Goal: Task Accomplishment & Management: Manage account settings

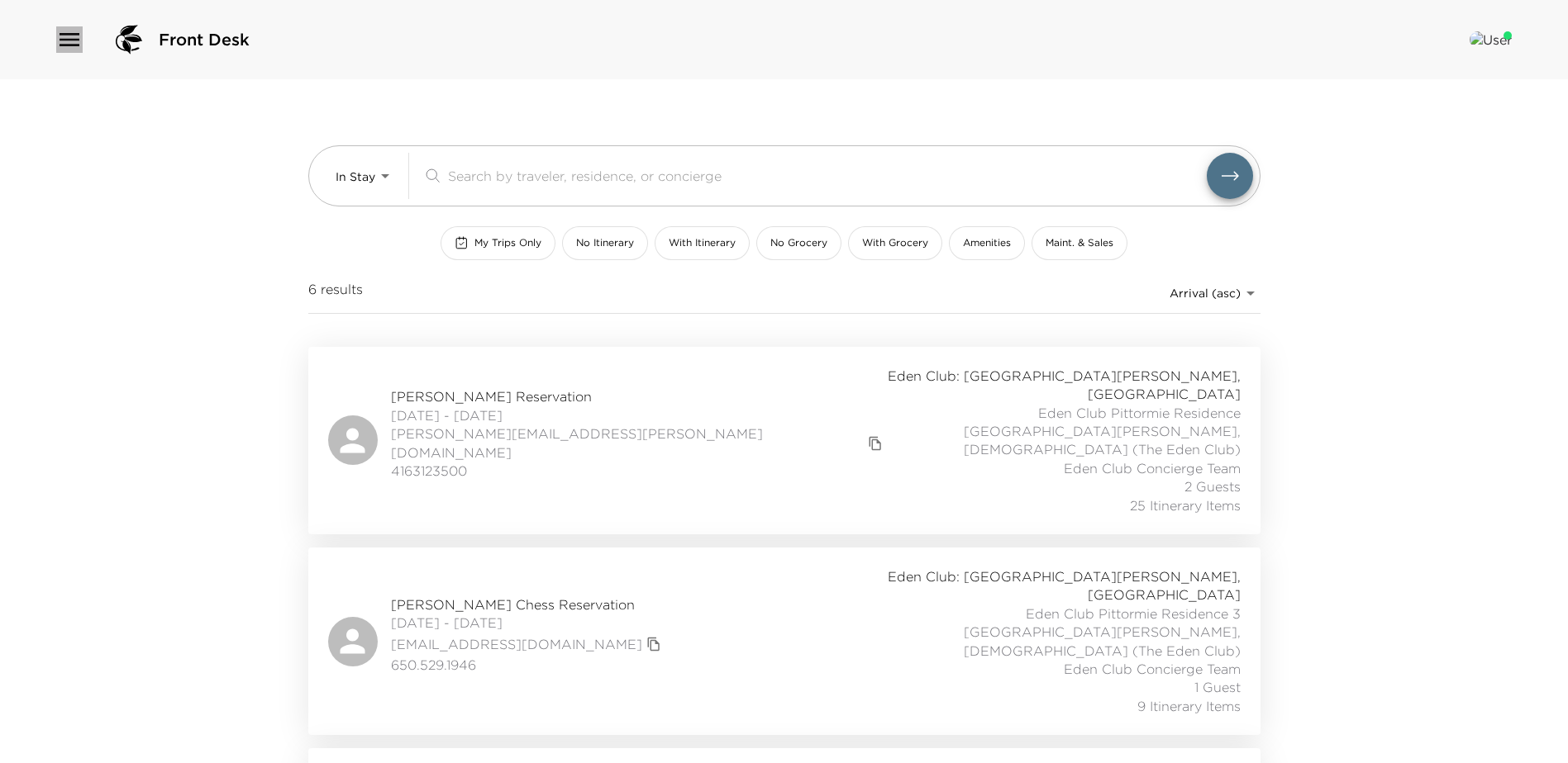
click at [68, 48] on icon "button" at bounding box center [68, 38] width 26 height 26
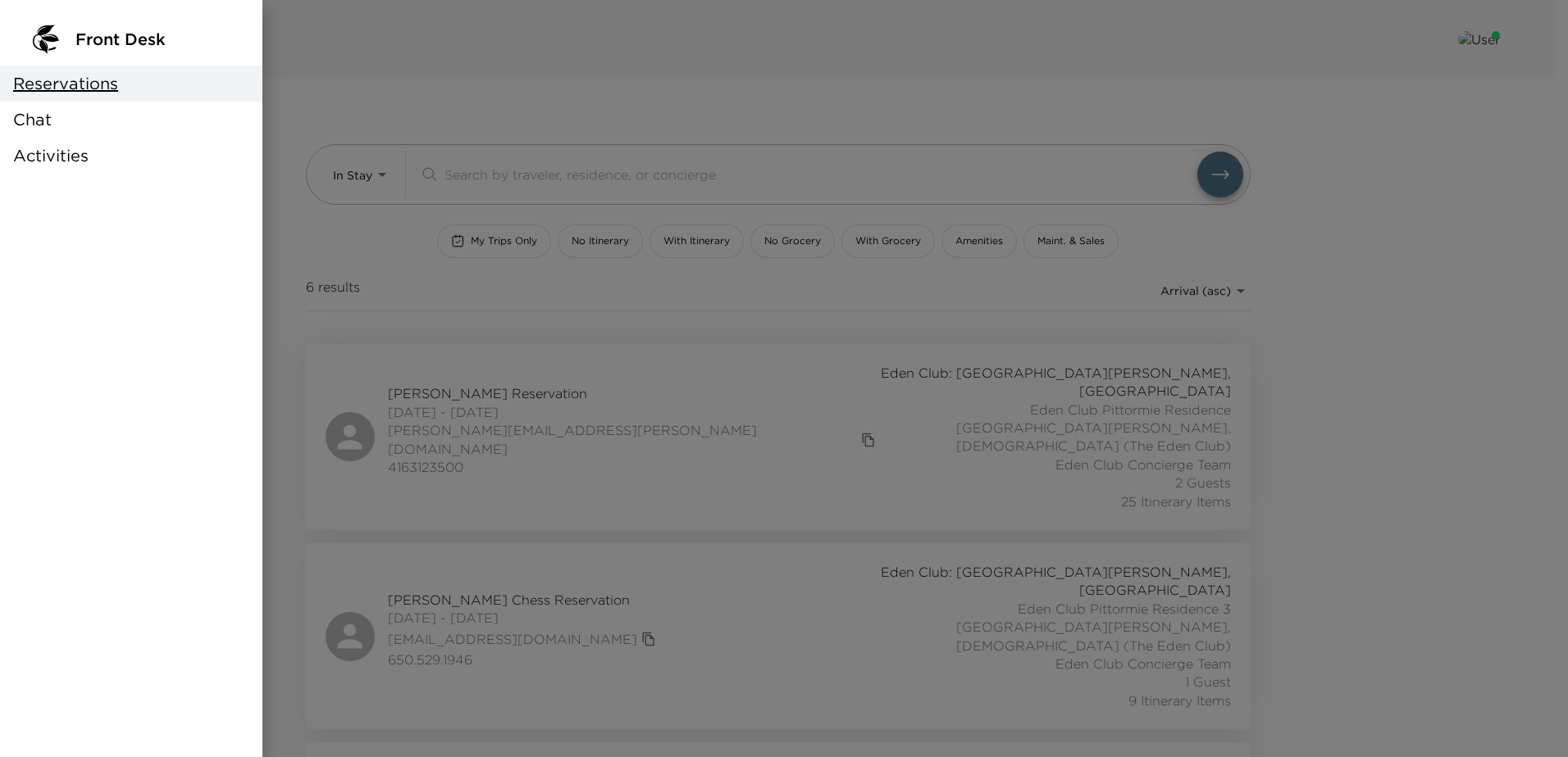
click at [59, 152] on span "Activities" at bounding box center [51, 156] width 75 height 23
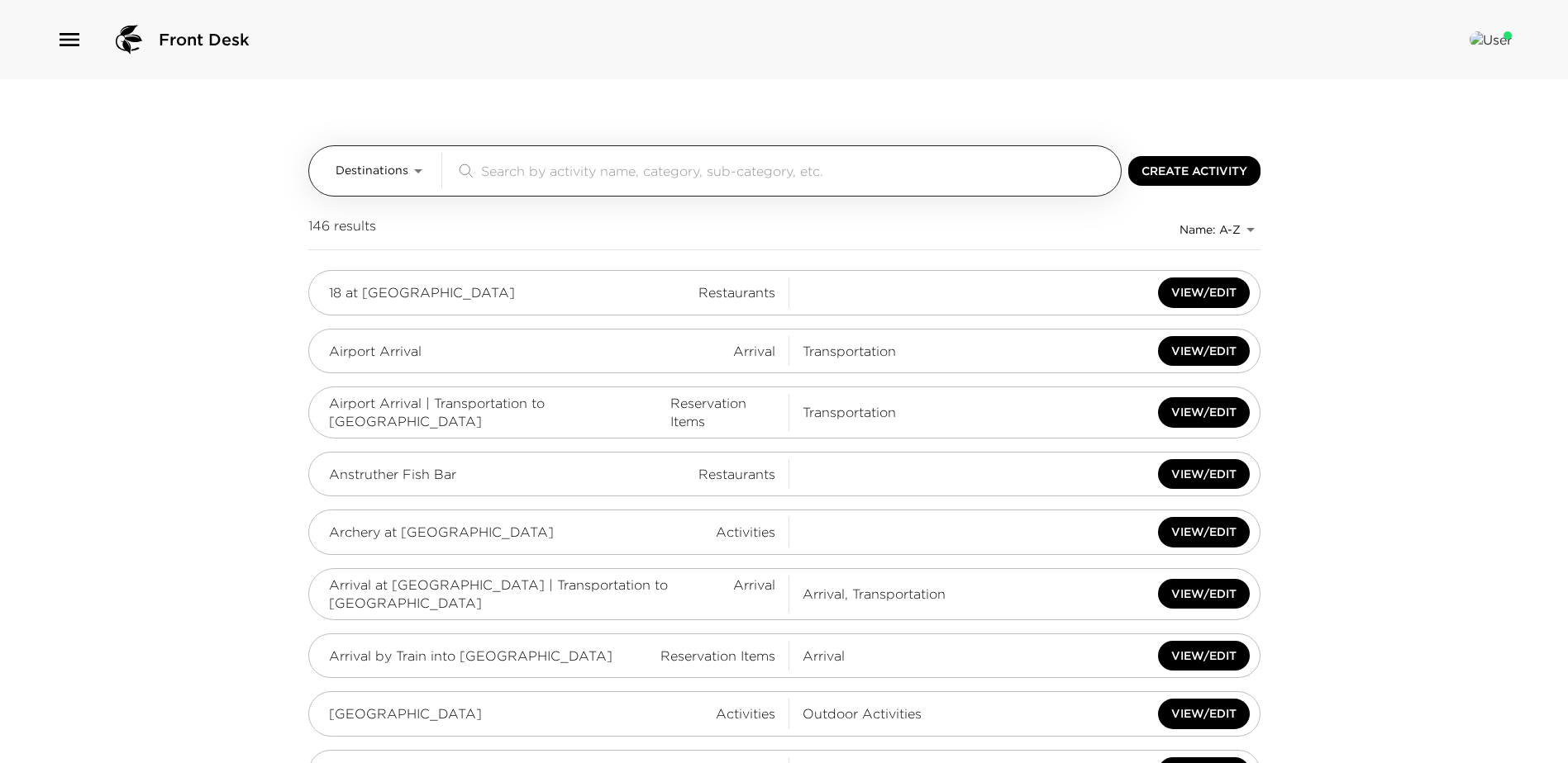
click at [512, 167] on input "search" at bounding box center [798, 170] width 633 height 19
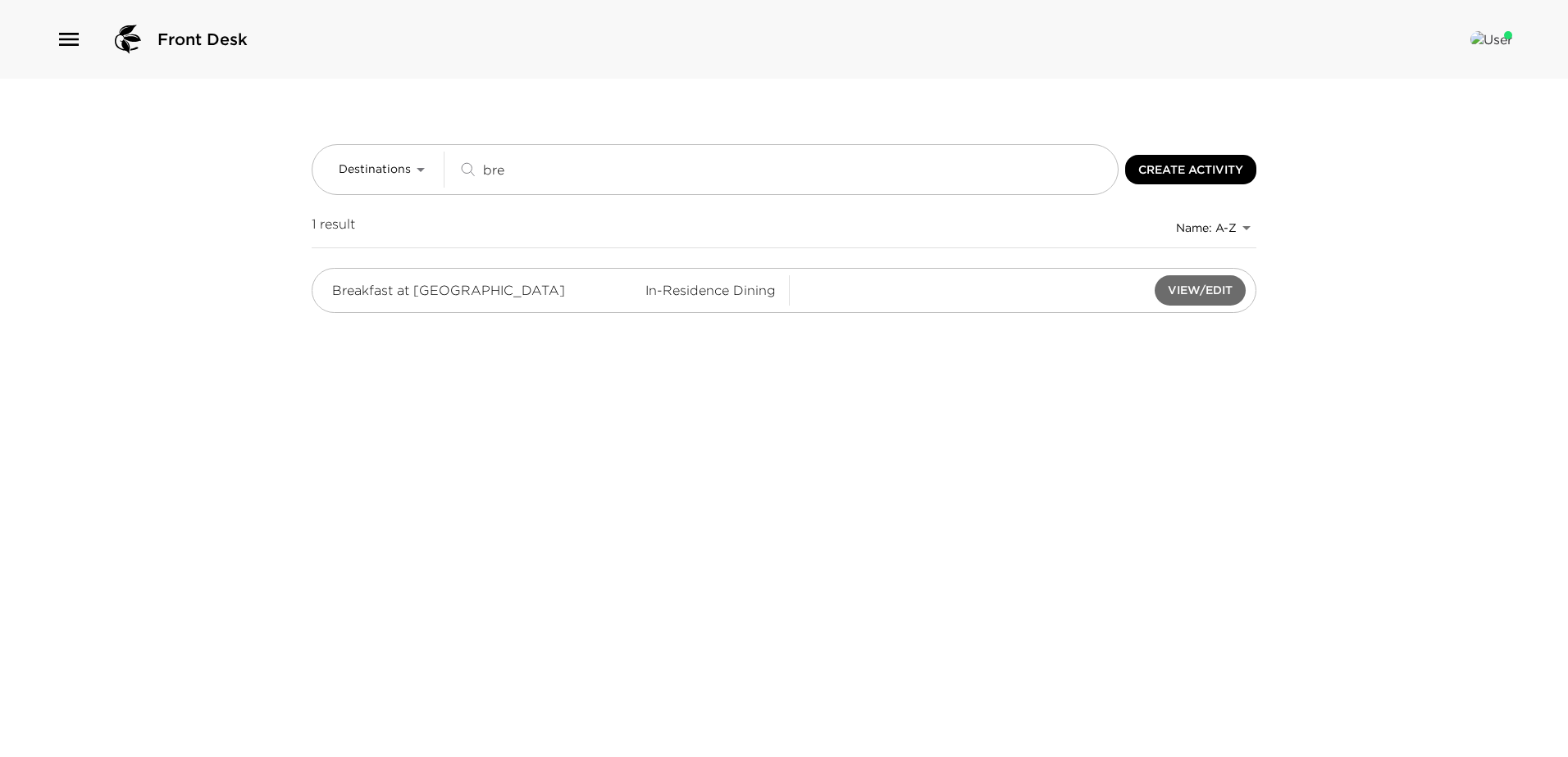
type input "bre"
click at [1227, 282] on button "View/Edit" at bounding box center [1199, 291] width 91 height 31
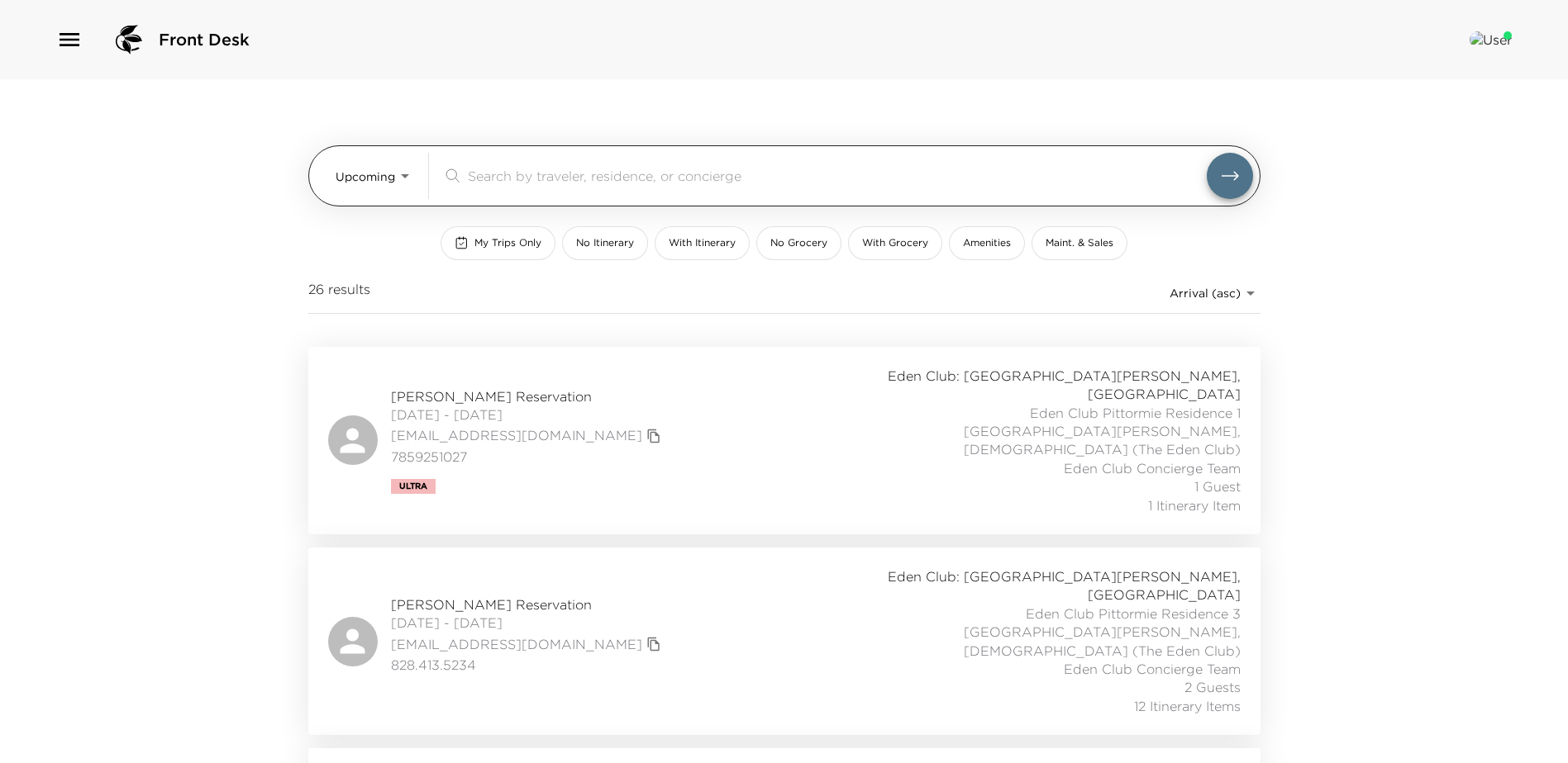
click at [382, 178] on body "Front Desk Upcoming Upcoming ​ My Trips Only No Itinerary With Itinerary No Gro…" at bounding box center [784, 381] width 1568 height 763
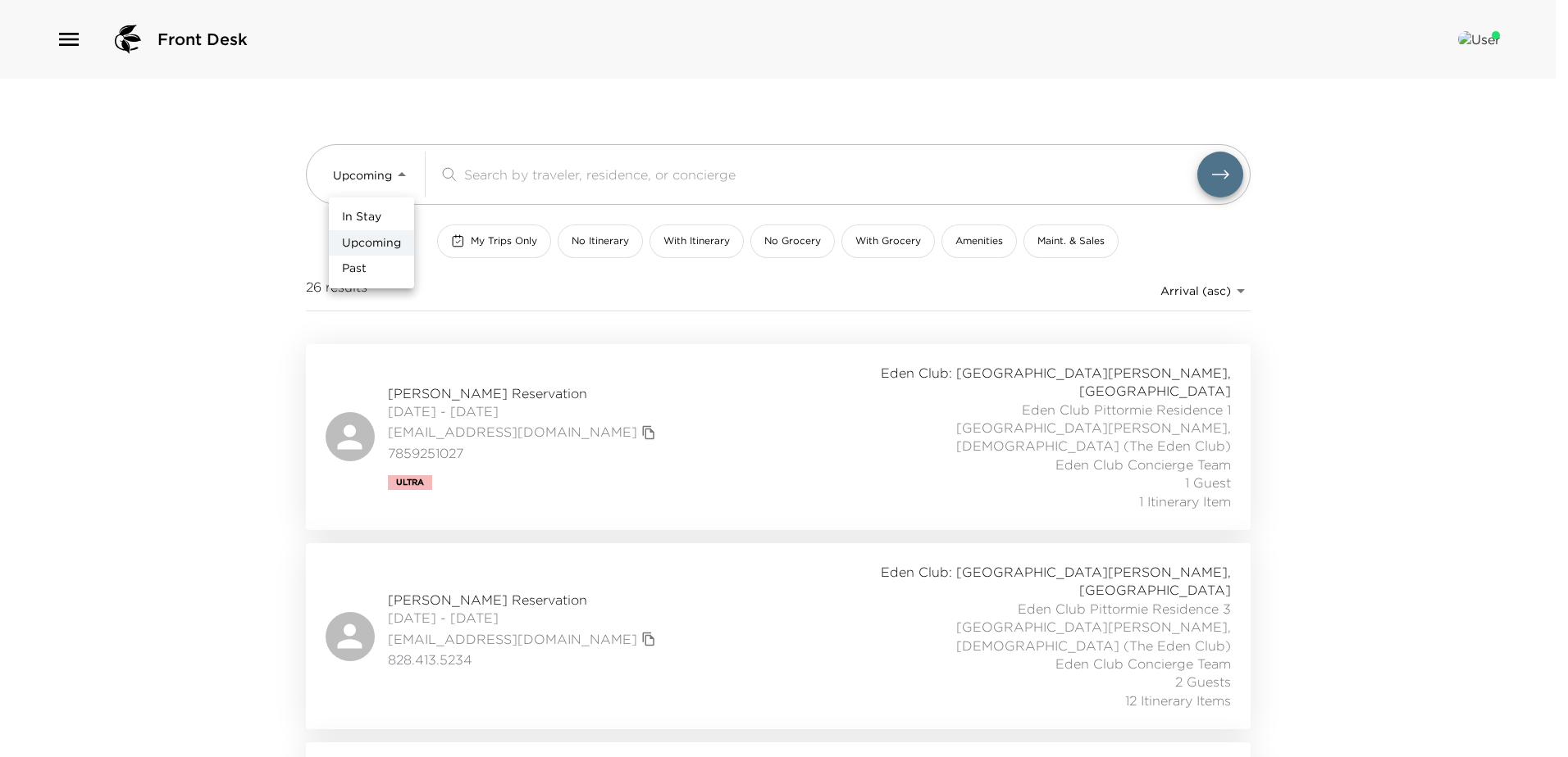
click at [386, 218] on li "In Stay" at bounding box center [371, 217] width 85 height 26
type input "In-Stay"
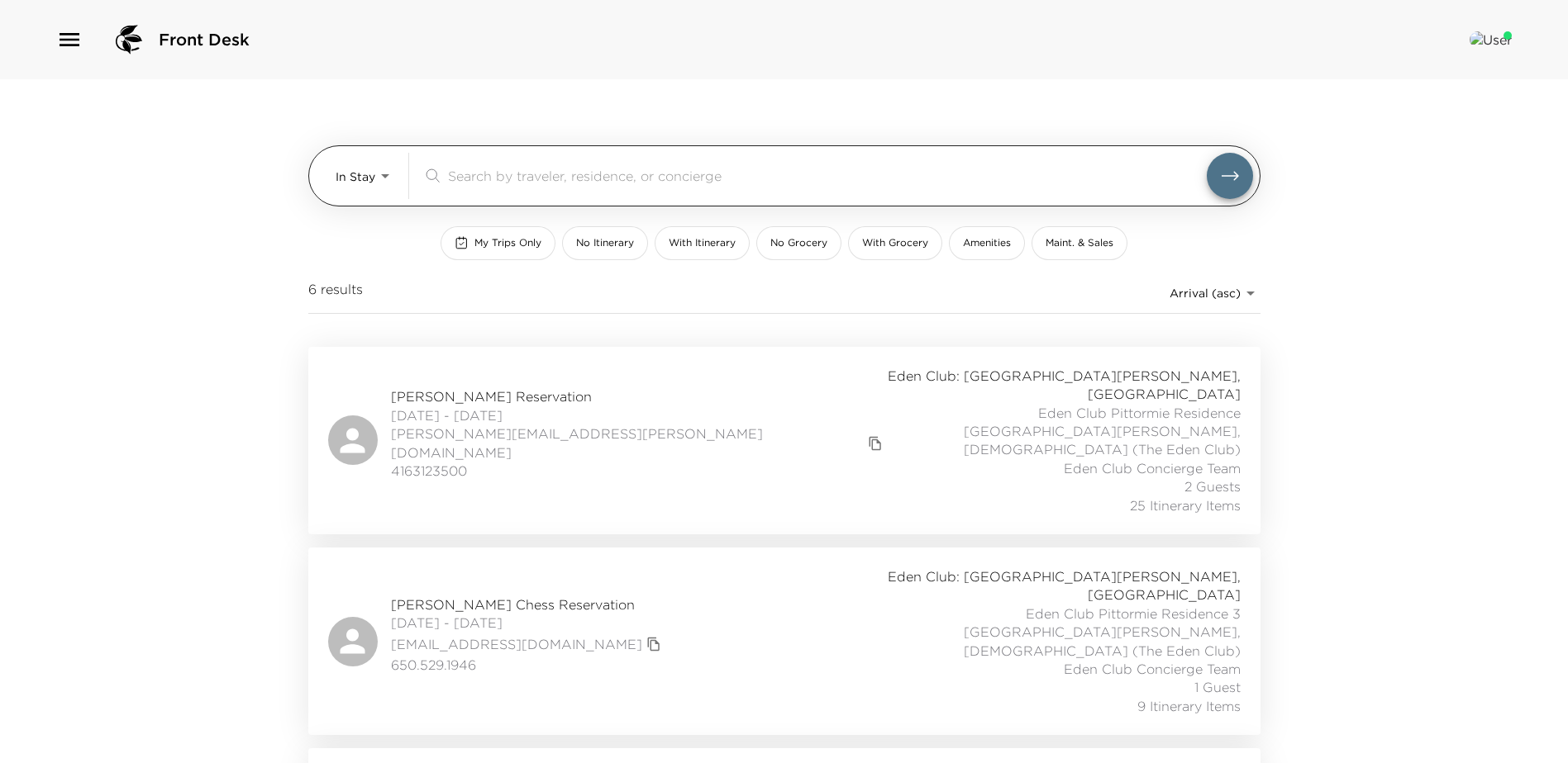
click at [555, 177] on input "search" at bounding box center [827, 176] width 758 height 19
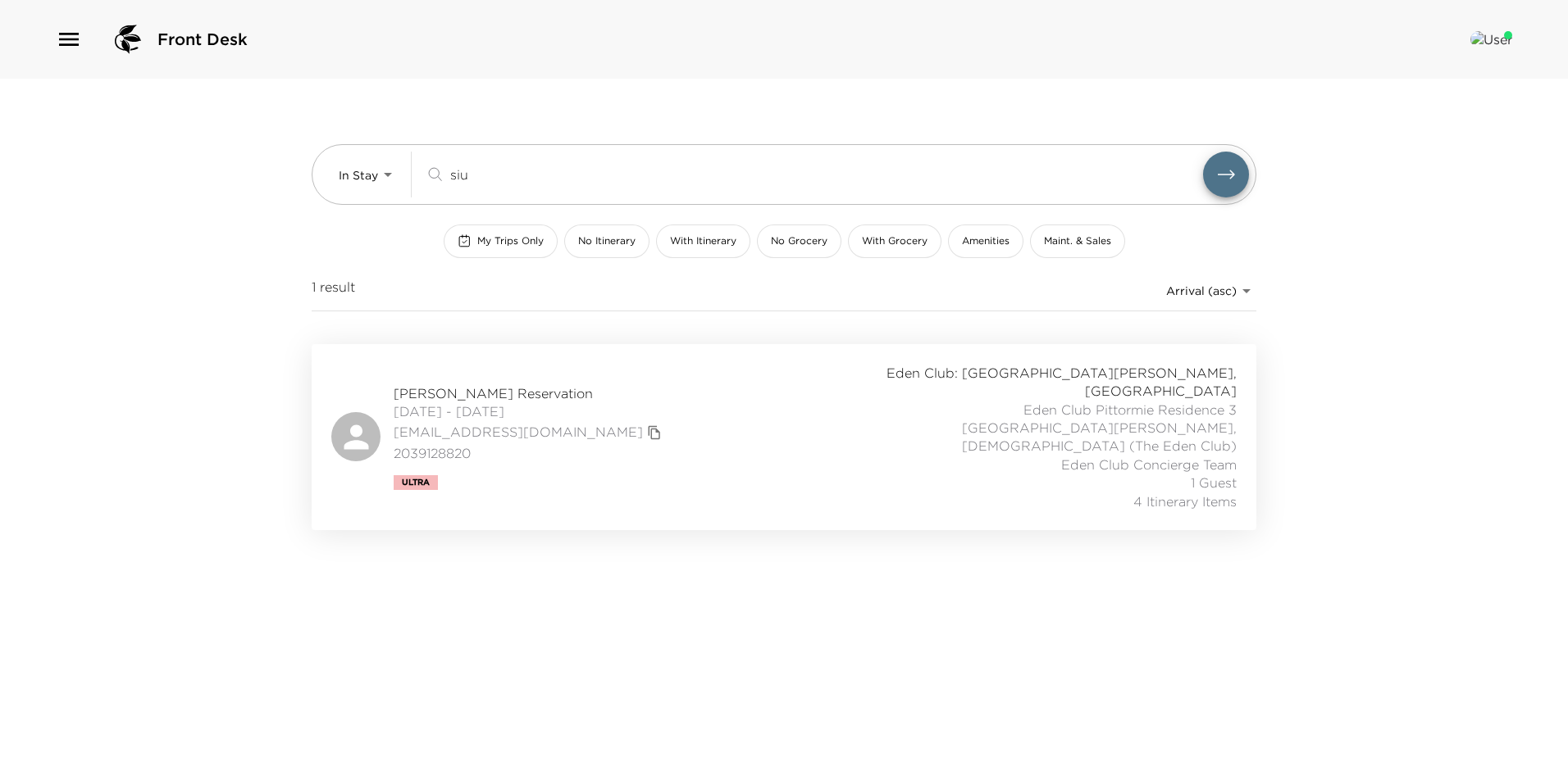
type input "siu"
click at [559, 385] on span "[PERSON_NAME] Reservation" at bounding box center [529, 393] width 272 height 18
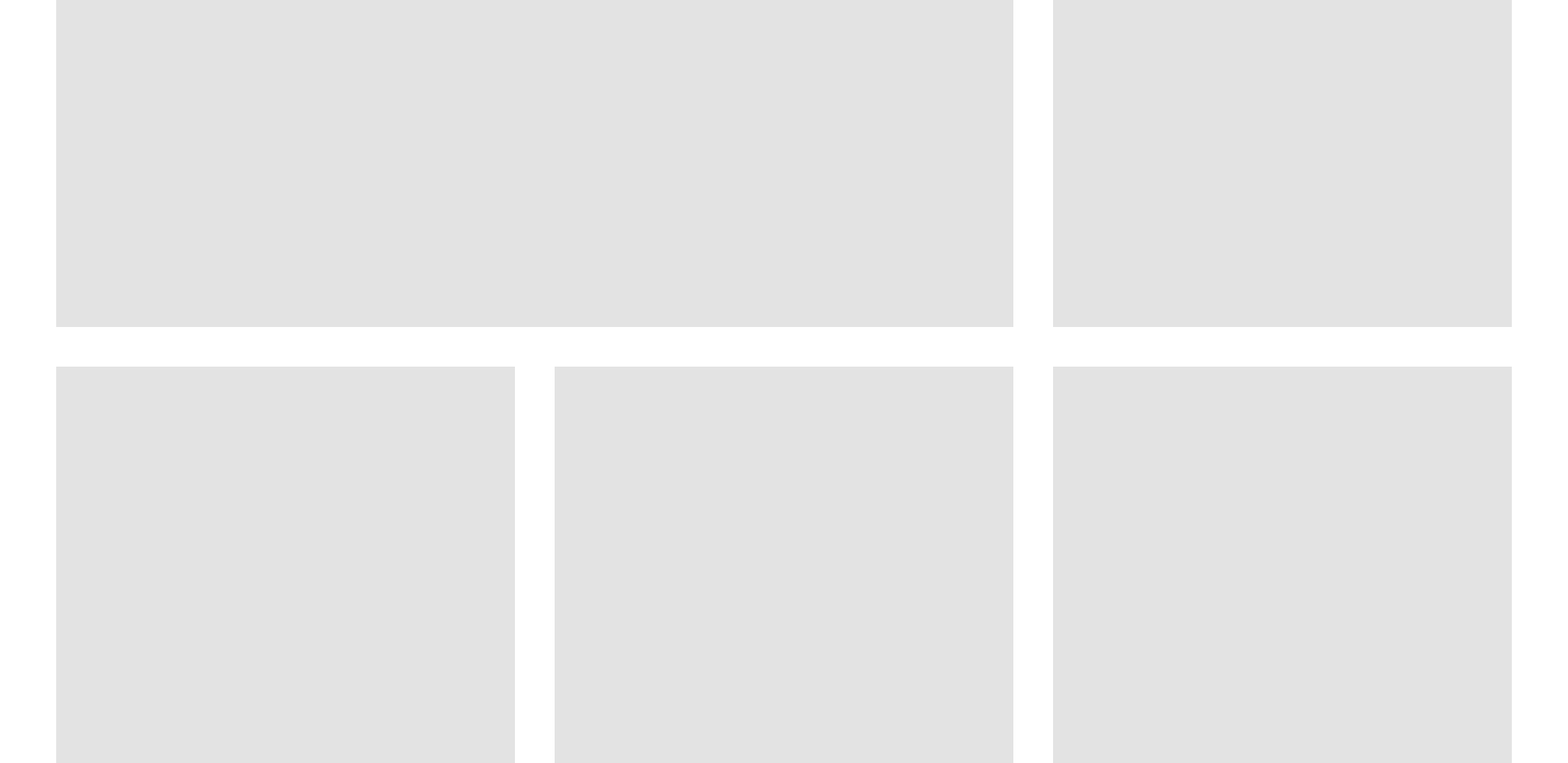
scroll to position [413, 0]
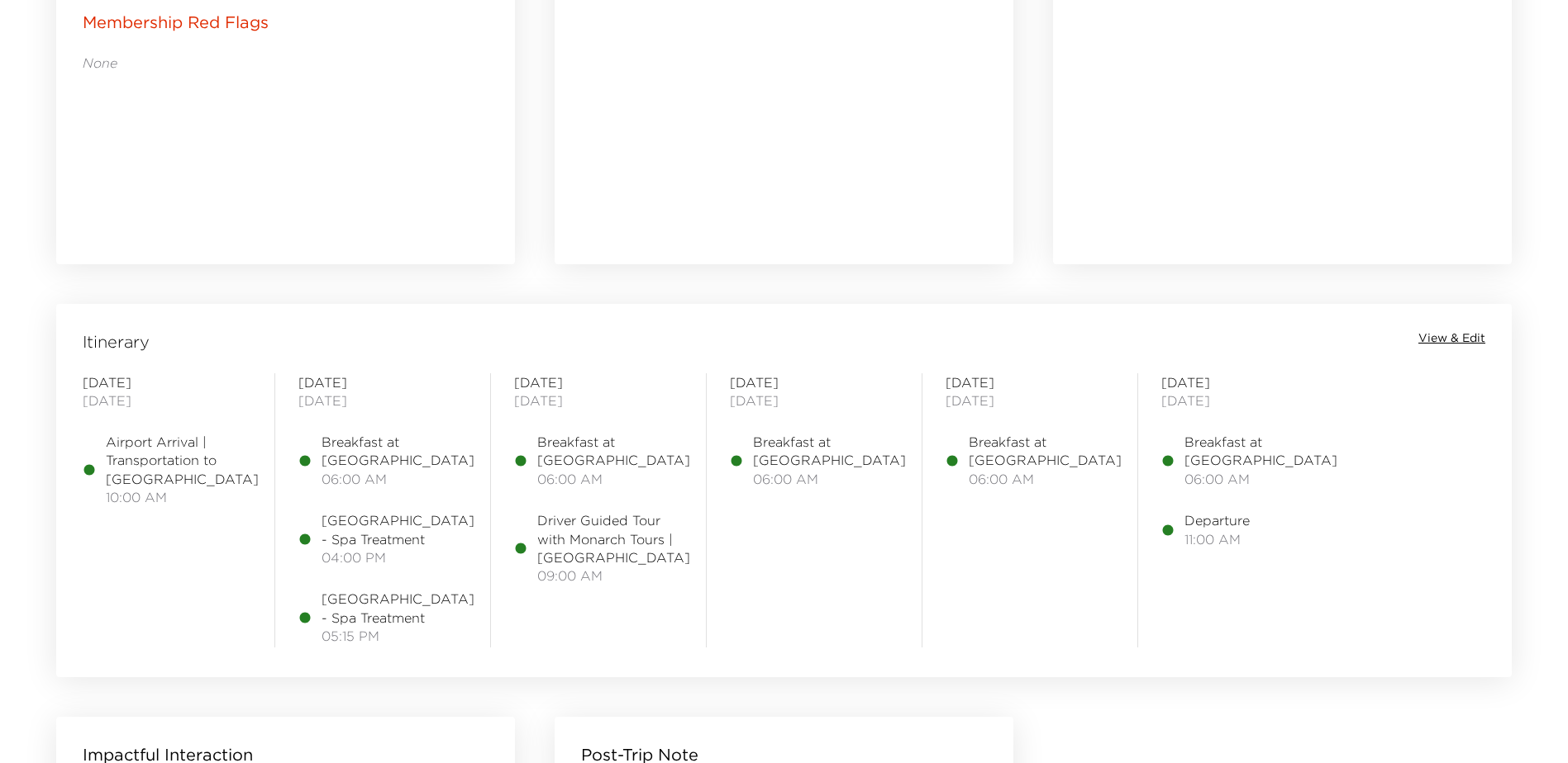
click at [1428, 337] on span "View & Edit" at bounding box center [1452, 338] width 67 height 16
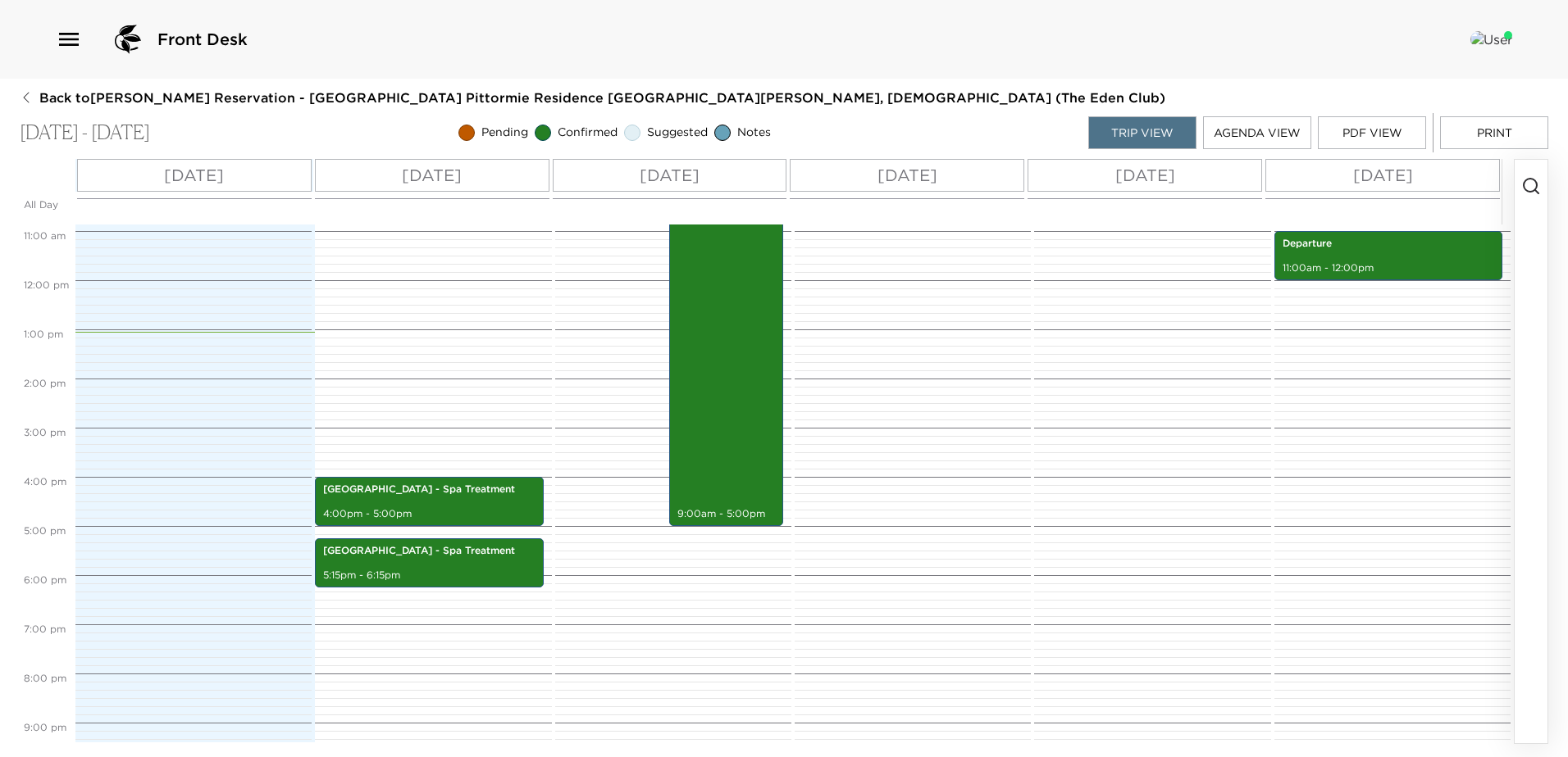
scroll to position [541, 0]
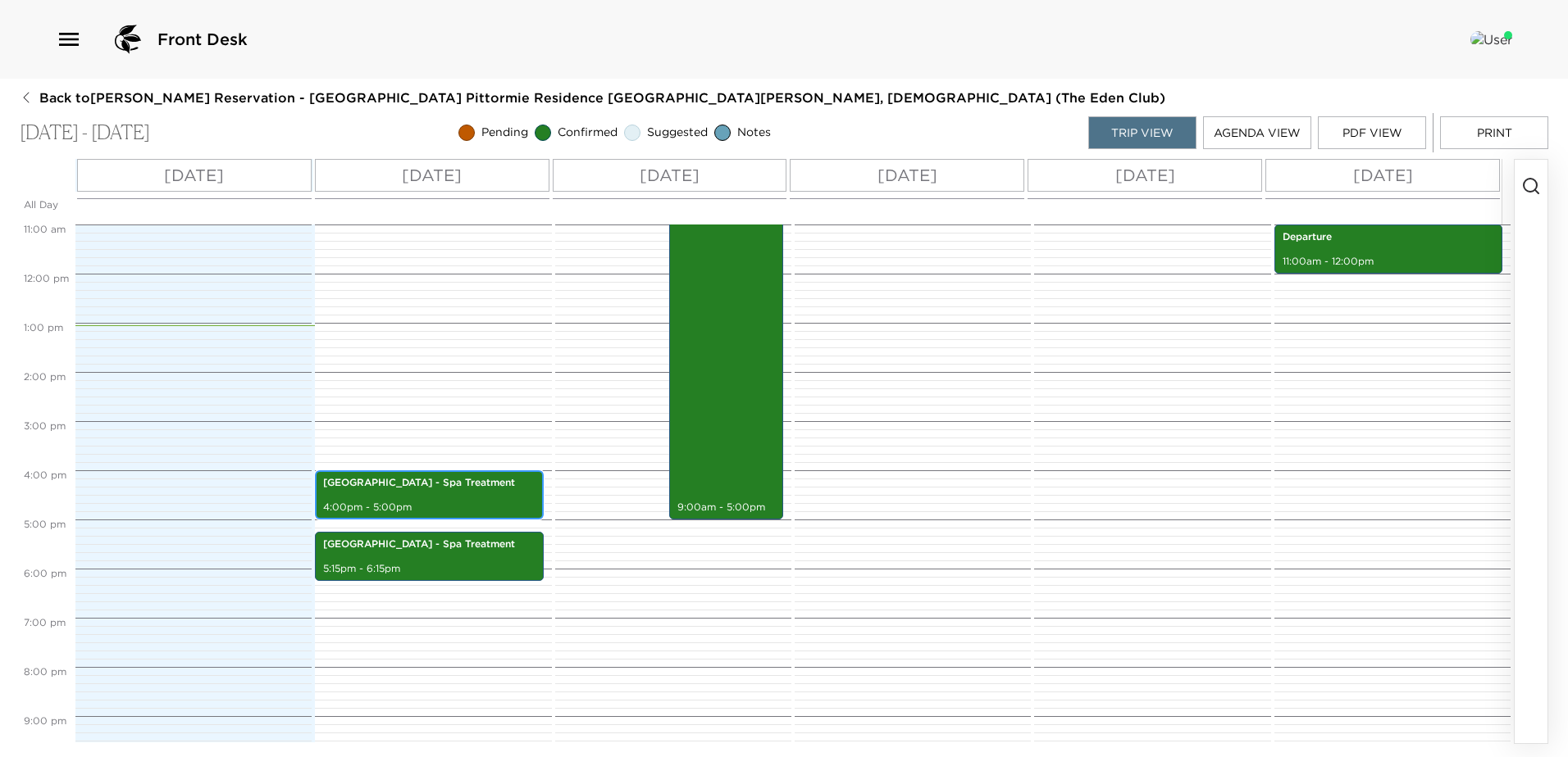
click at [466, 489] on p "Pittormie Castle - Spa Treatment" at bounding box center [429, 483] width 212 height 14
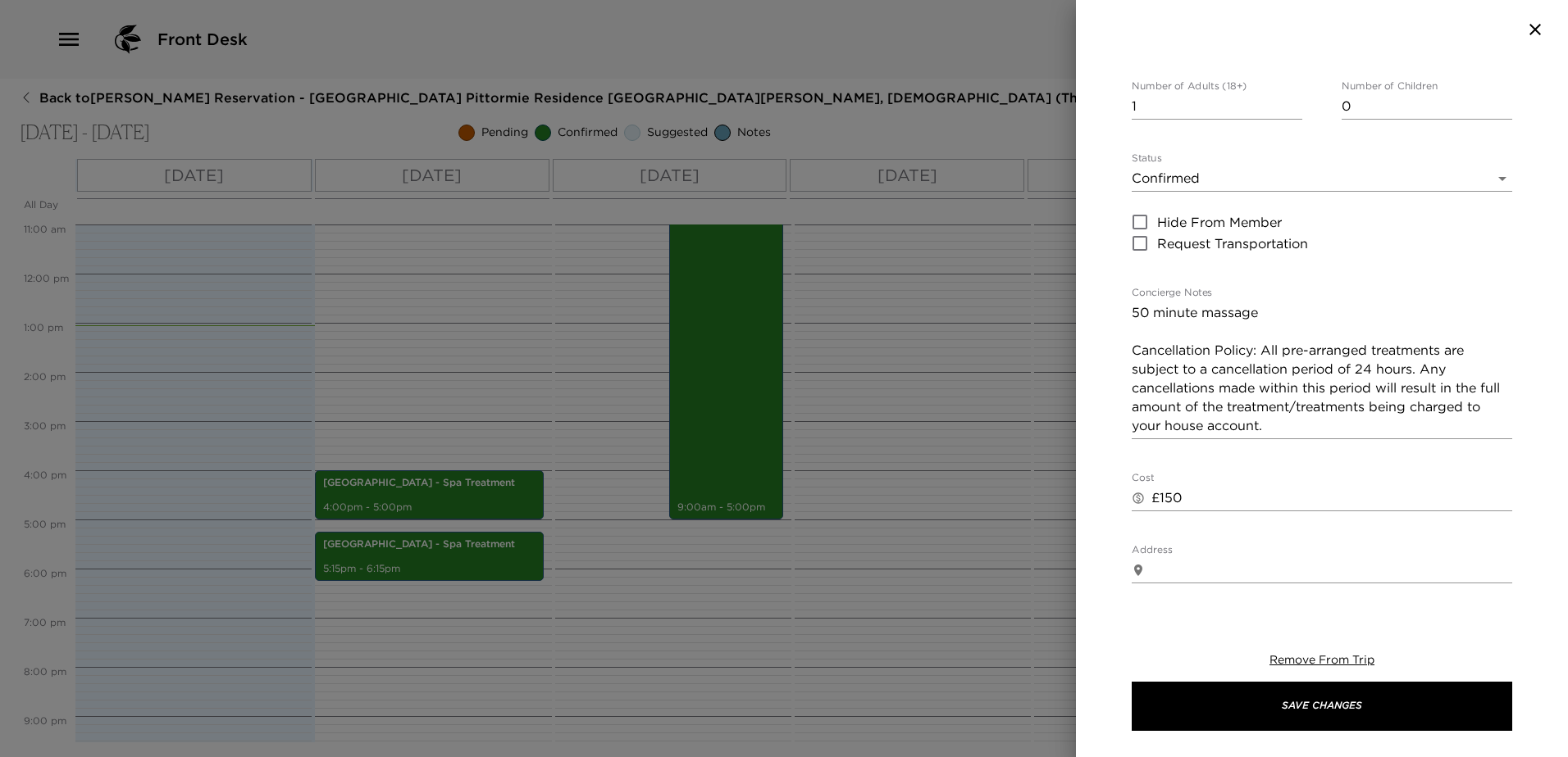
scroll to position [164, 0]
click at [1140, 315] on textarea "50 minute massage Cancellation Policy: All pre-arranged treatments are subject …" at bounding box center [1322, 368] width 380 height 132
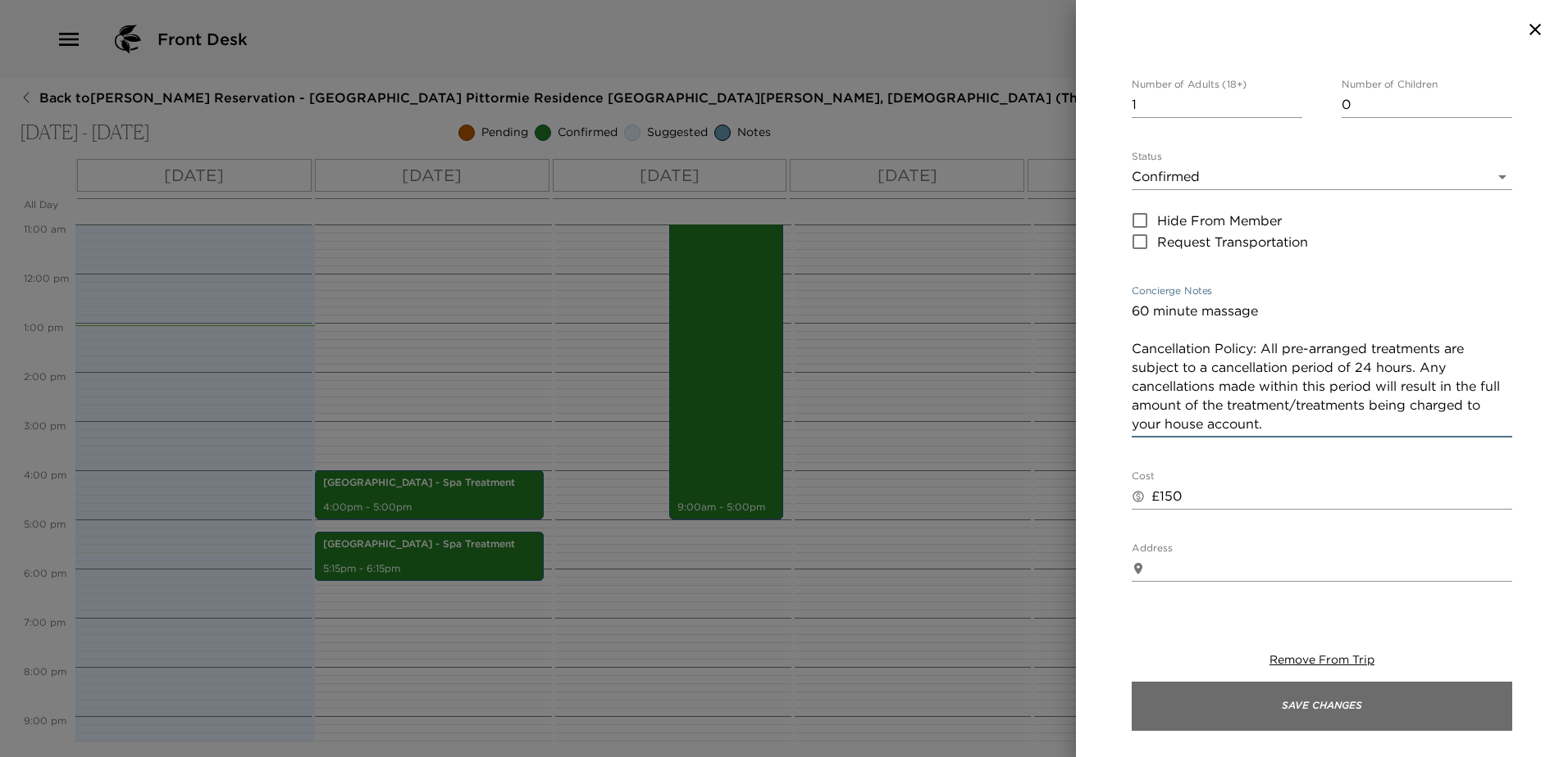
type textarea "60 minute massage Cancellation Policy: All pre-arranged treatments are subject …"
click at [1269, 699] on button "Save Changes" at bounding box center [1322, 706] width 380 height 50
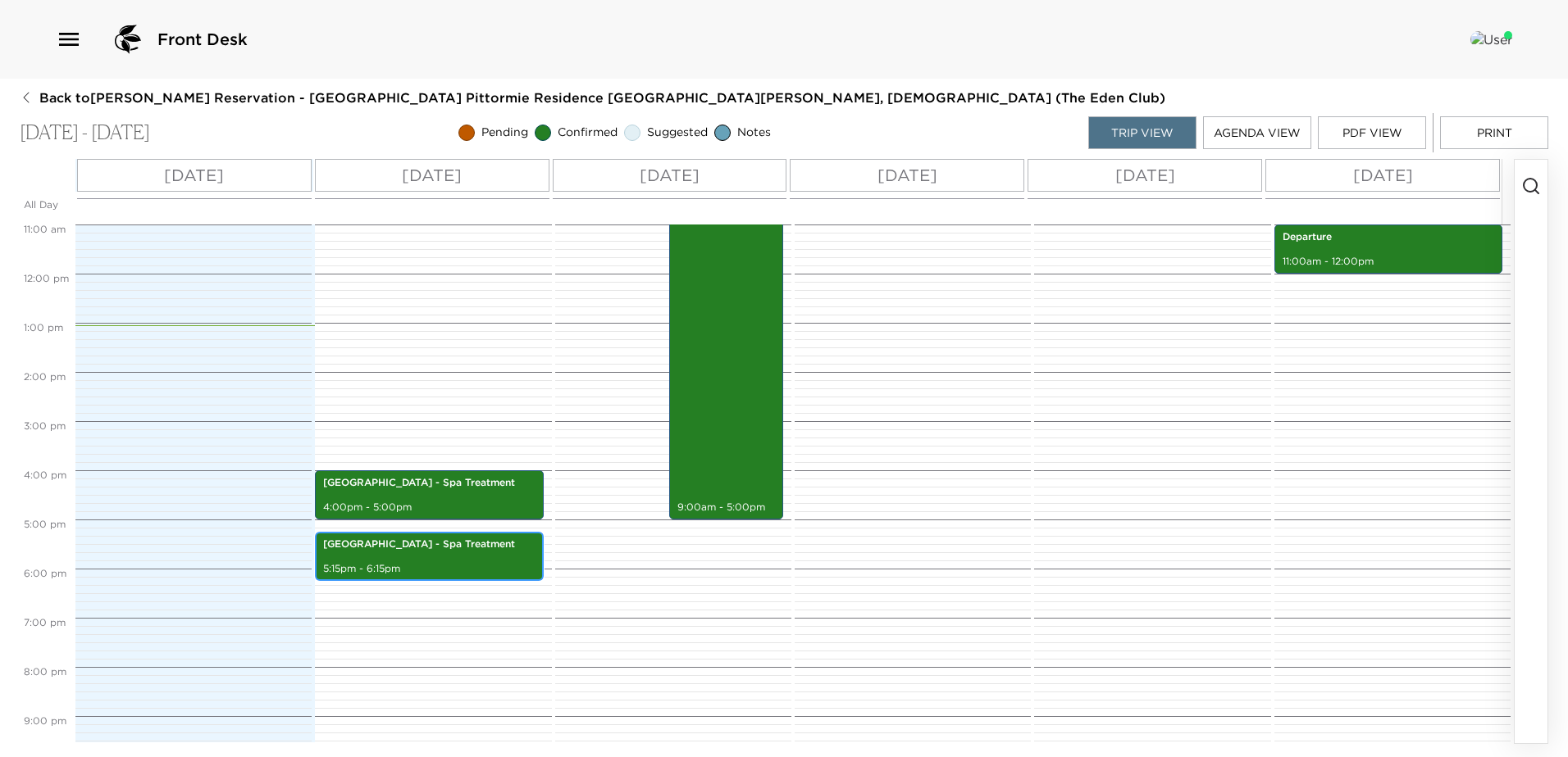
click at [457, 551] on p "Pittormie Castle - Spa Treatment" at bounding box center [429, 544] width 212 height 14
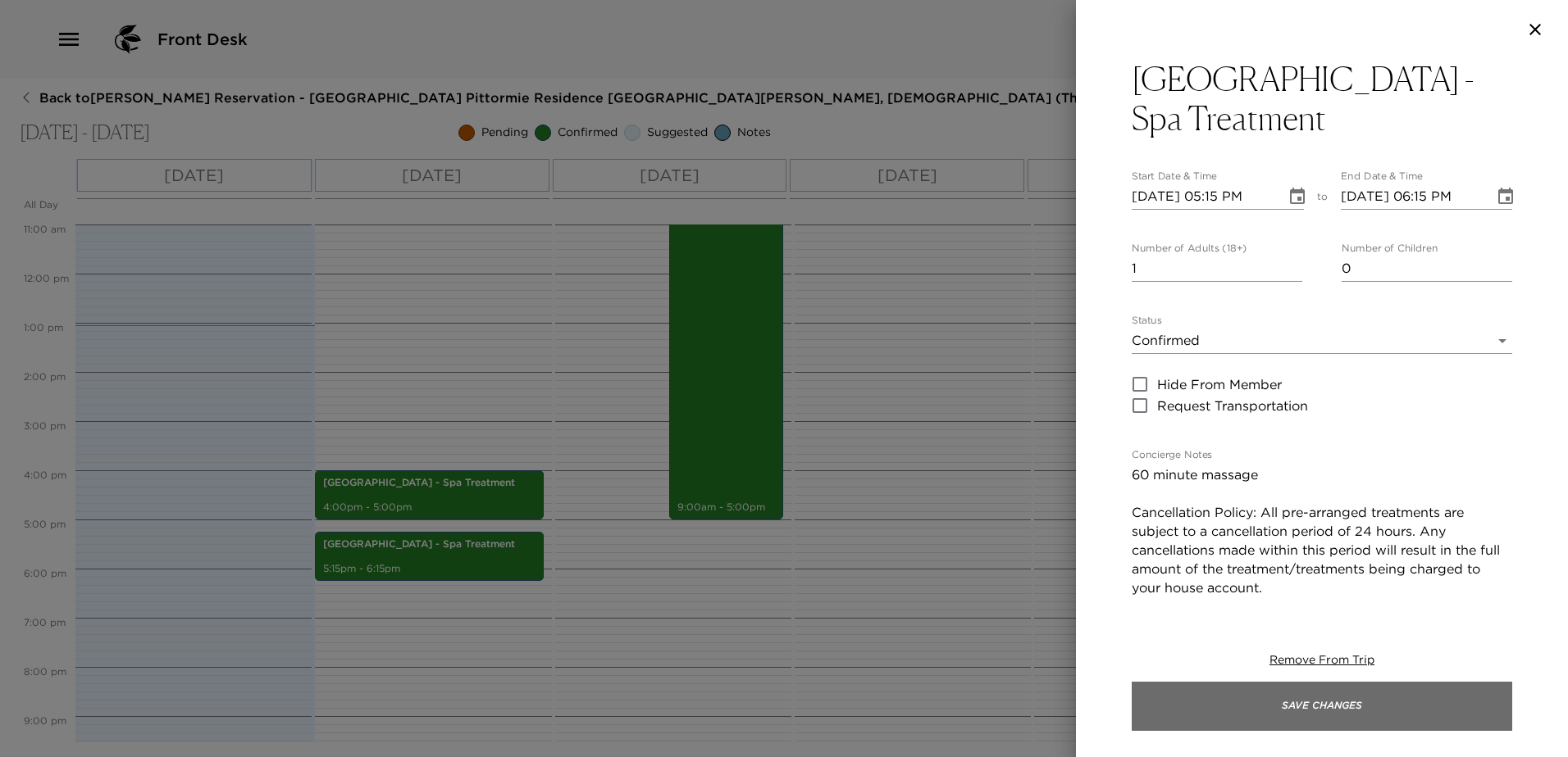
click at [1273, 713] on button "Save Changes" at bounding box center [1322, 706] width 380 height 50
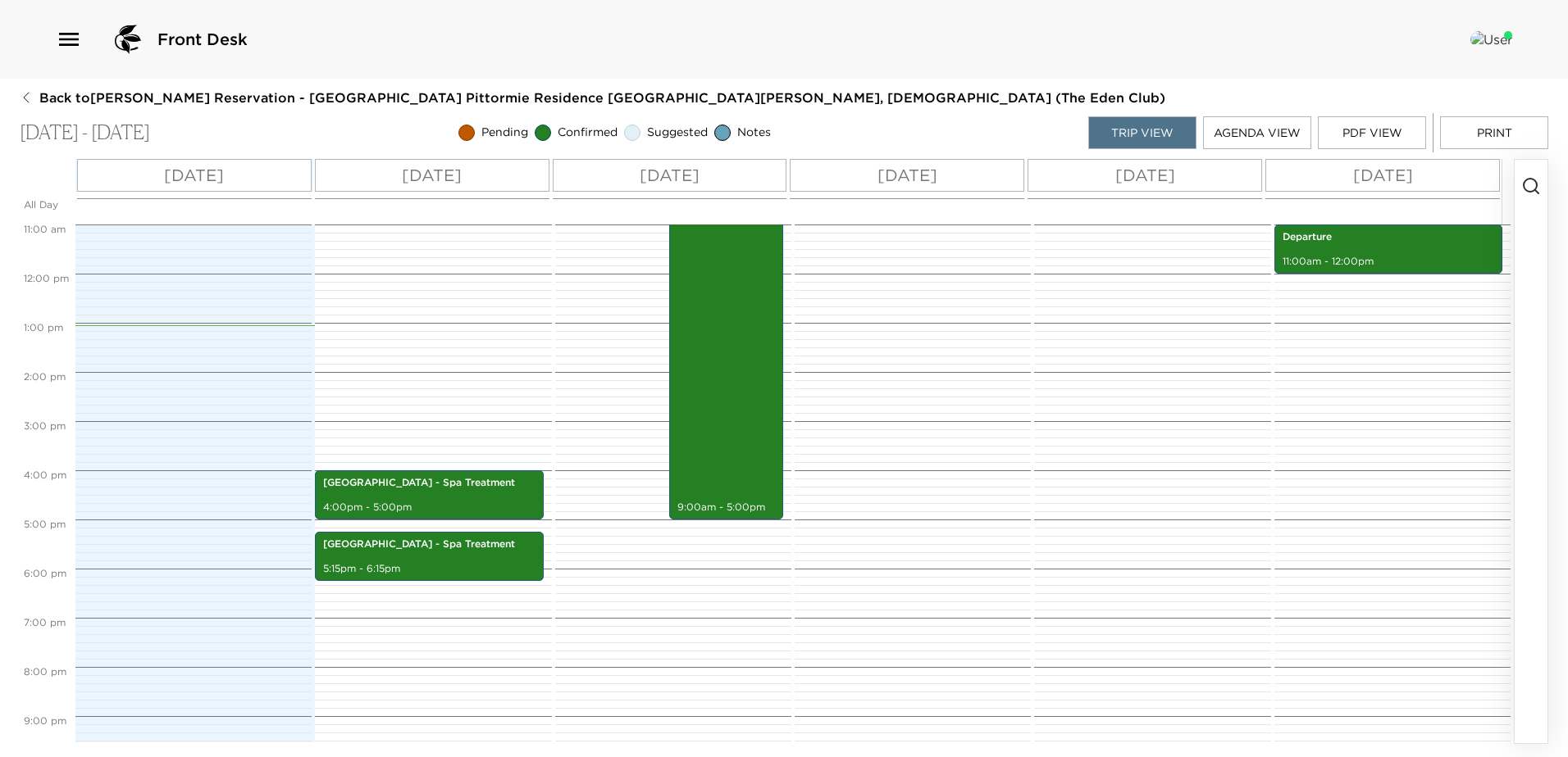
click at [1531, 178] on icon "button" at bounding box center [1531, 186] width 20 height 20
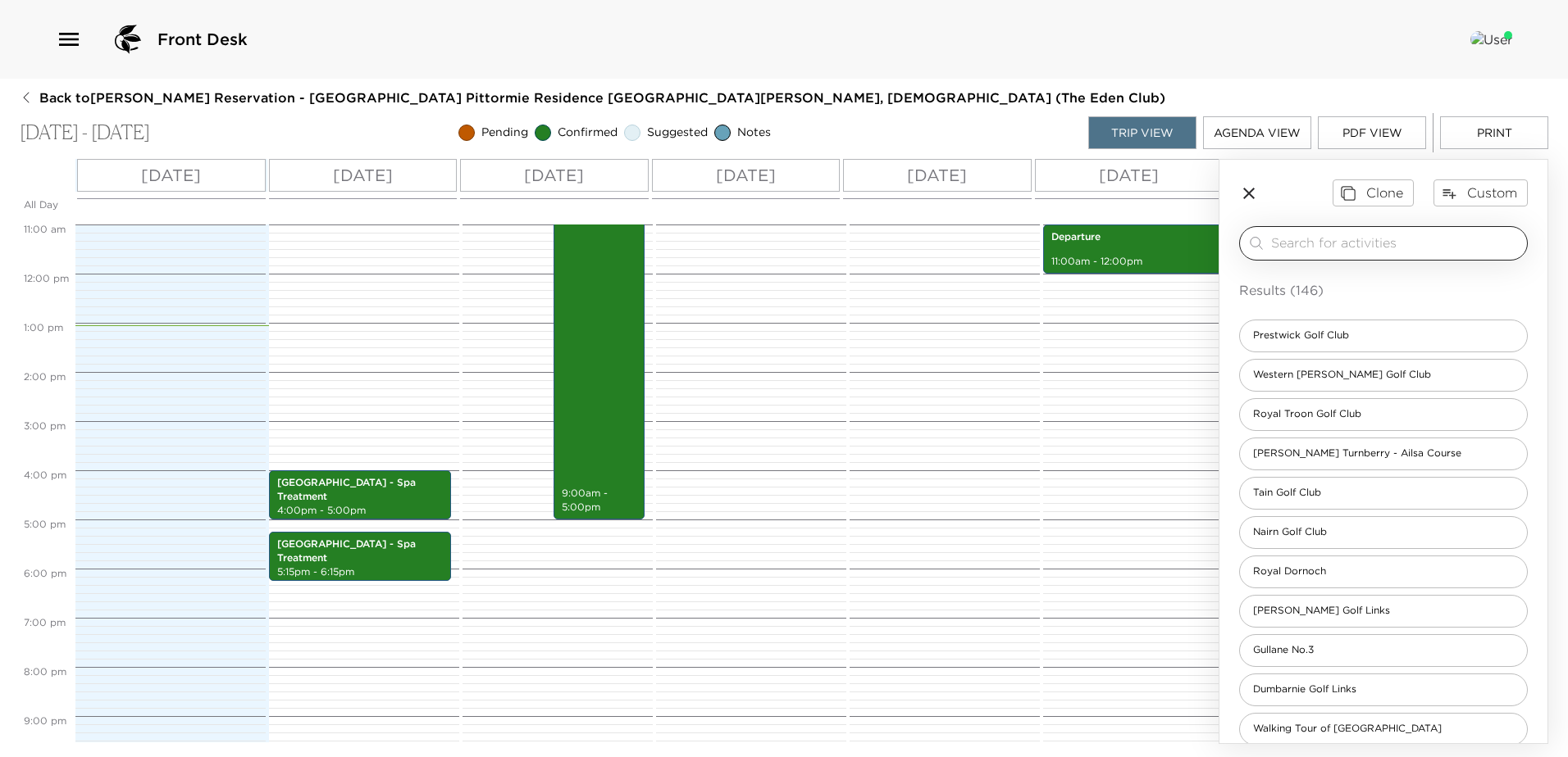
click at [1402, 241] on input "search" at bounding box center [1395, 243] width 249 height 19
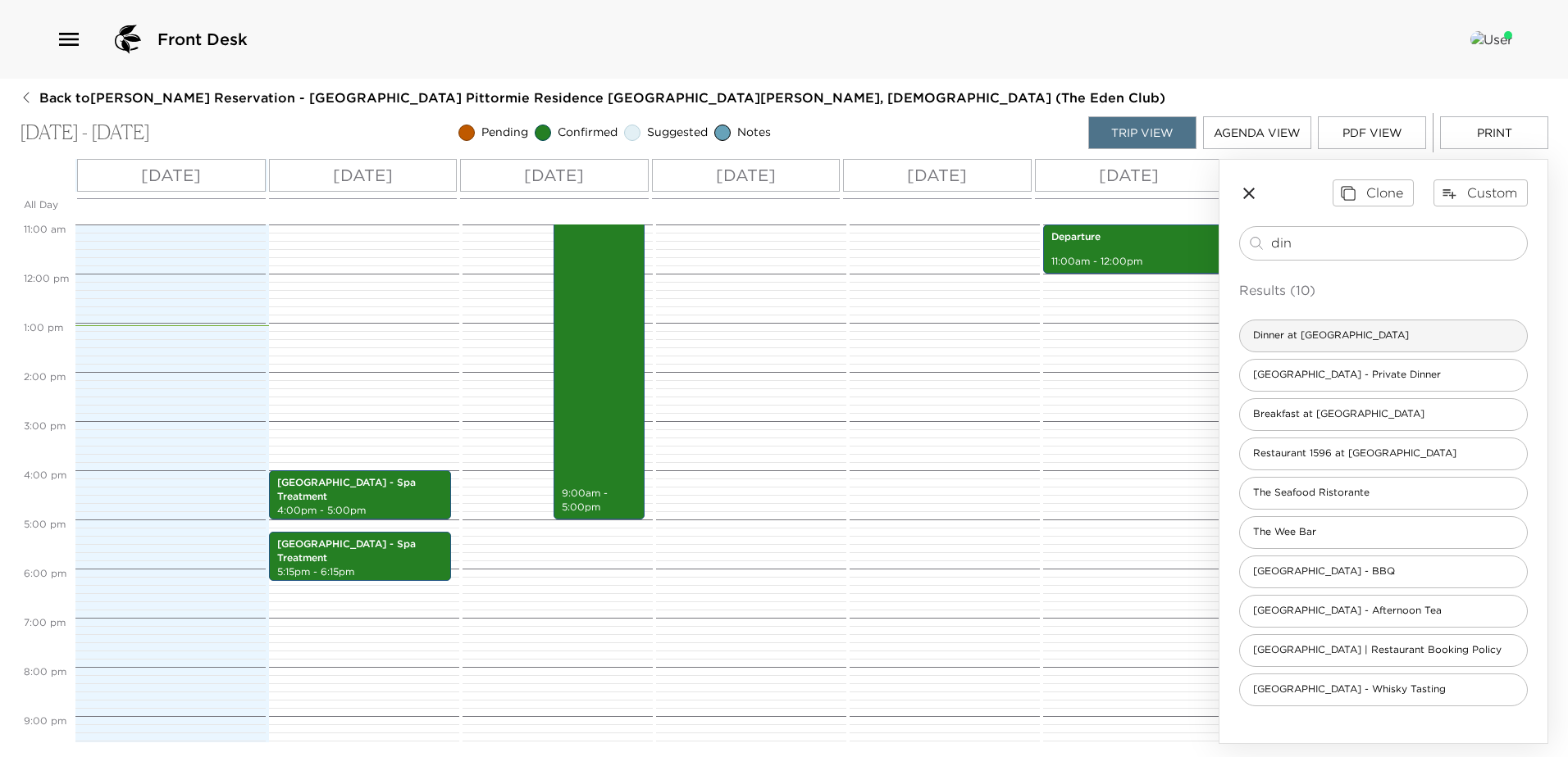
type input "din"
click at [1399, 333] on div "Dinner at Pittormie Castle" at bounding box center [1384, 336] width 288 height 32
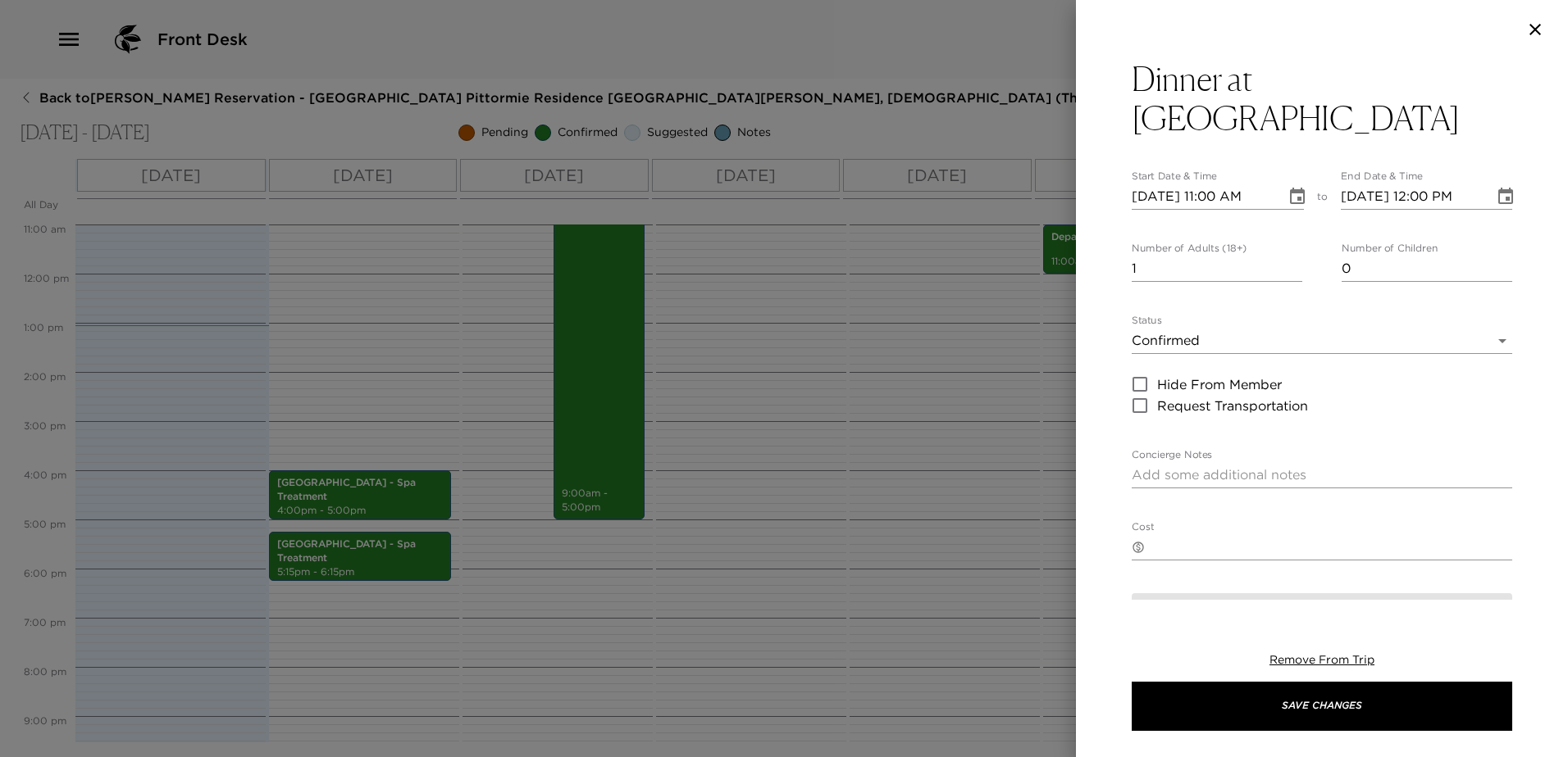
type textarea "Enjoy some truly delightful dining at Pittormie Castle, where you can relax and…"
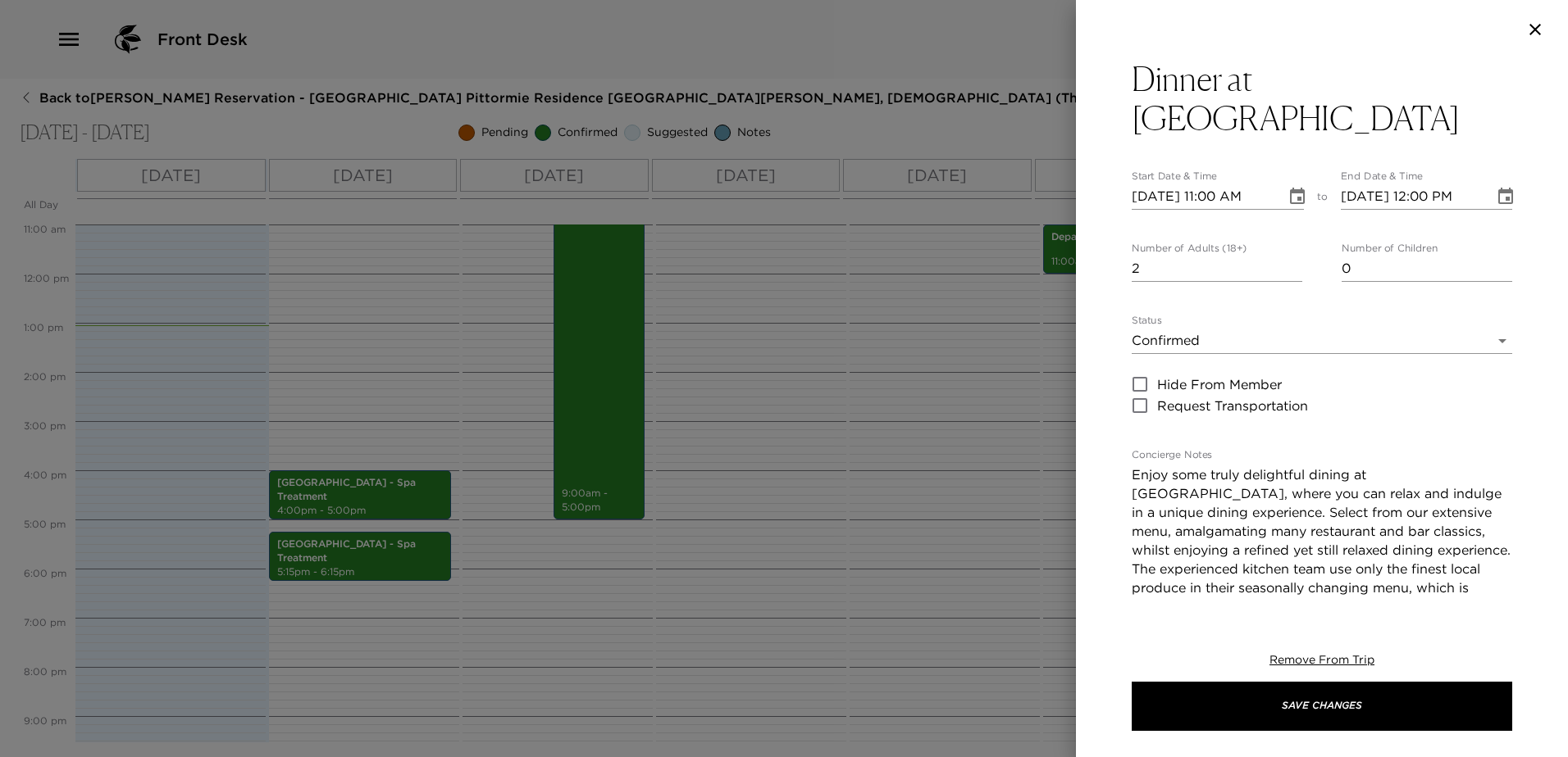
type input "2"
click at [1292, 256] on input "2" at bounding box center [1217, 268] width 171 height 26
click at [1287, 187] on icon "Choose date, selected date is Sep 3, 2025" at bounding box center [1297, 197] width 20 height 20
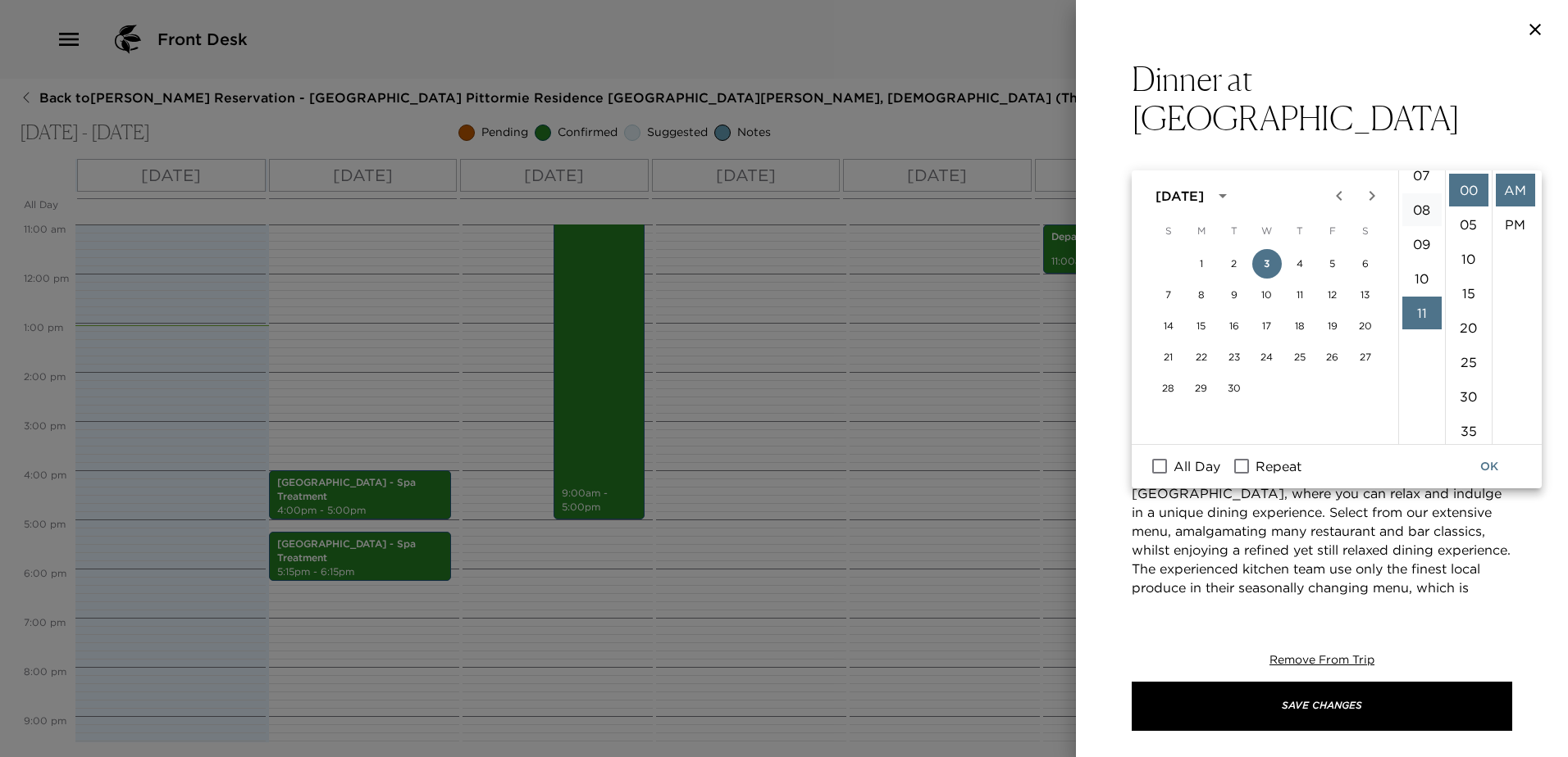
scroll to position [215, 0]
click at [1420, 182] on li "06" at bounding box center [1421, 181] width 39 height 32
click at [1467, 395] on li "30" at bounding box center [1468, 396] width 39 height 32
click at [1506, 216] on li "PM" at bounding box center [1515, 224] width 39 height 32
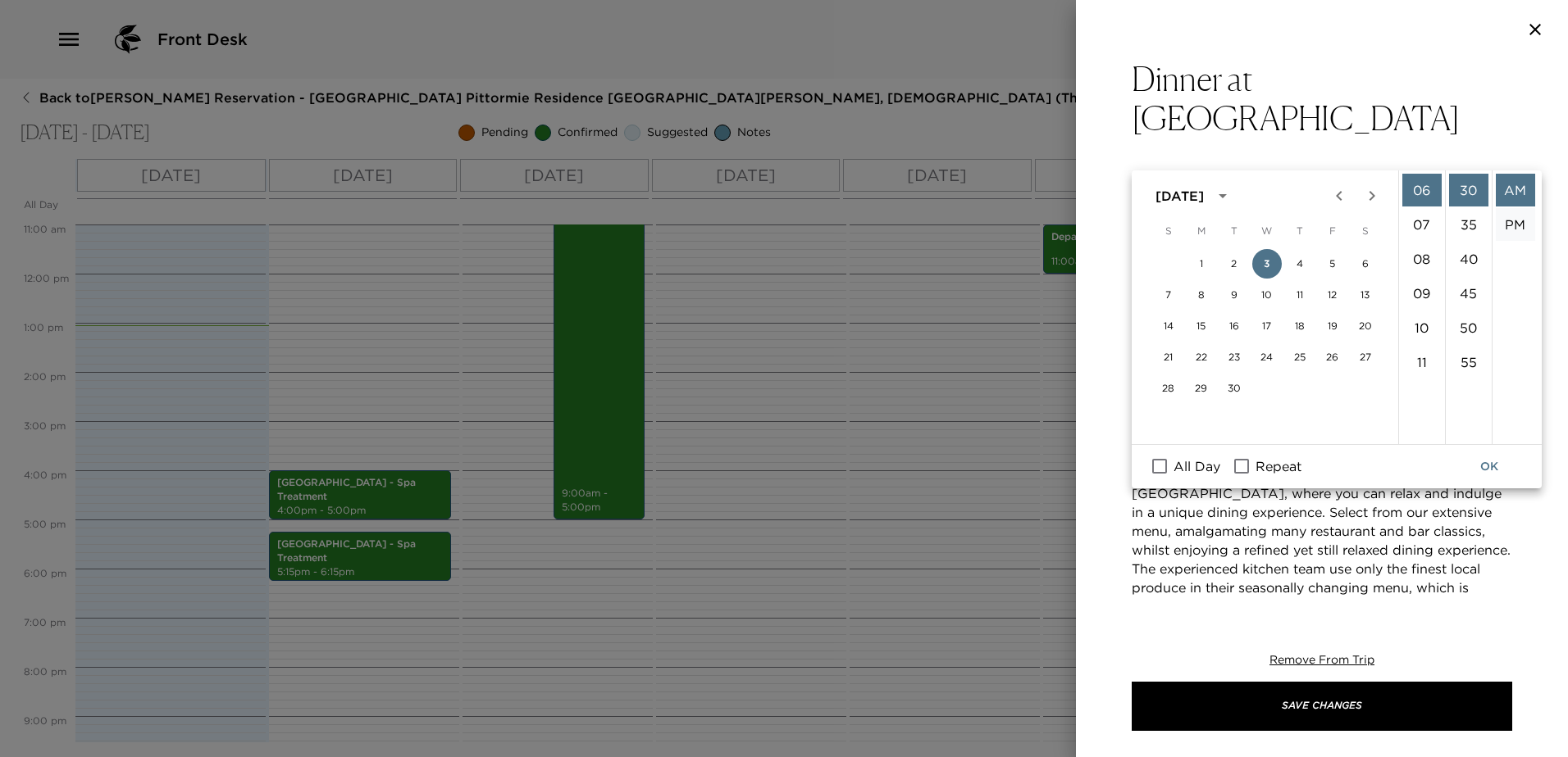
type input "09/03/2025 06:30 PM"
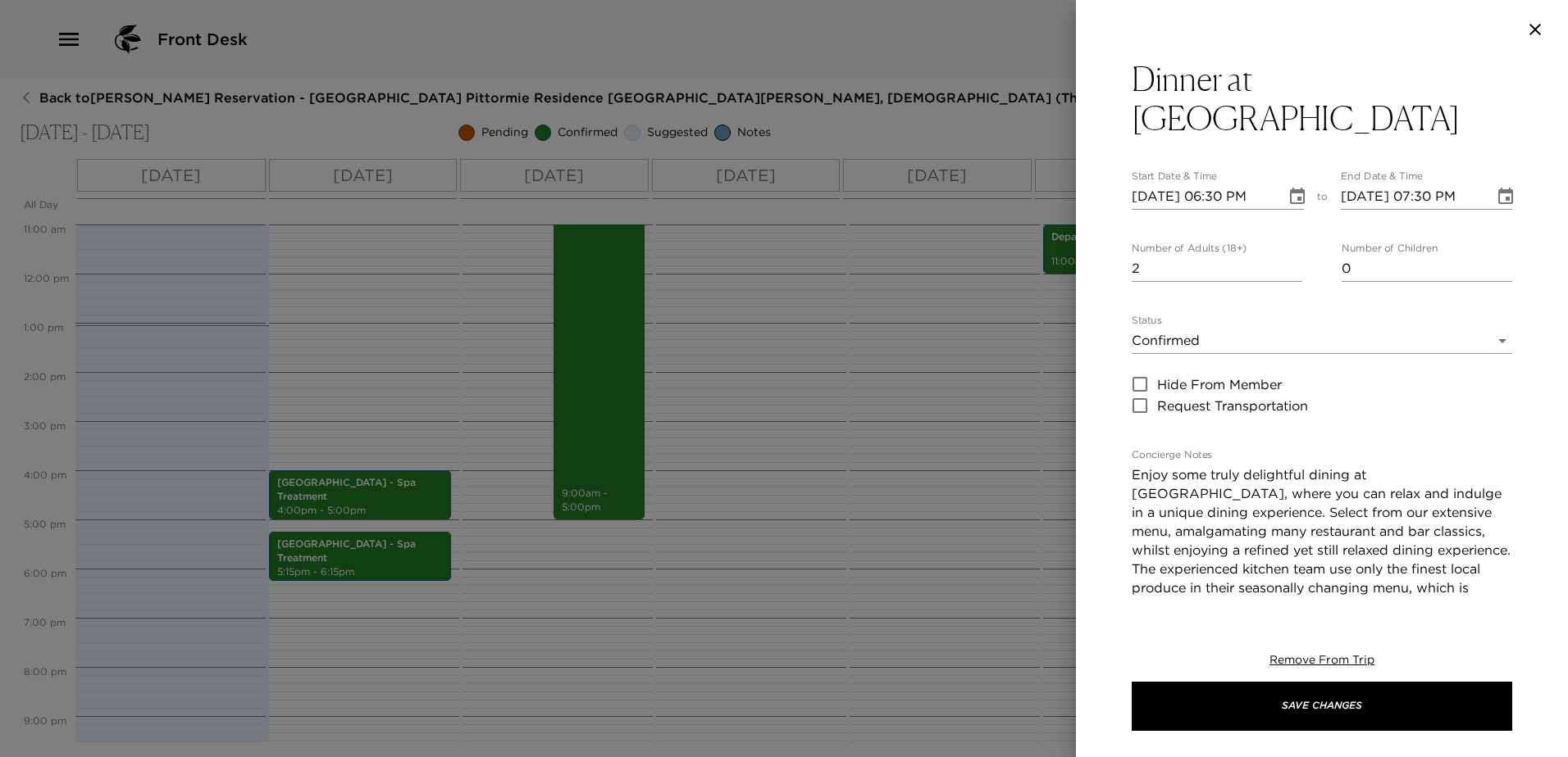
scroll to position [34, 0]
drag, startPoint x: 1494, startPoint y: 146, endPoint x: 1484, endPoint y: 156, distance: 14.1
click at [1493, 180] on button "Choose date, selected date is Sep 3, 2025" at bounding box center [1505, 197] width 32 height 32
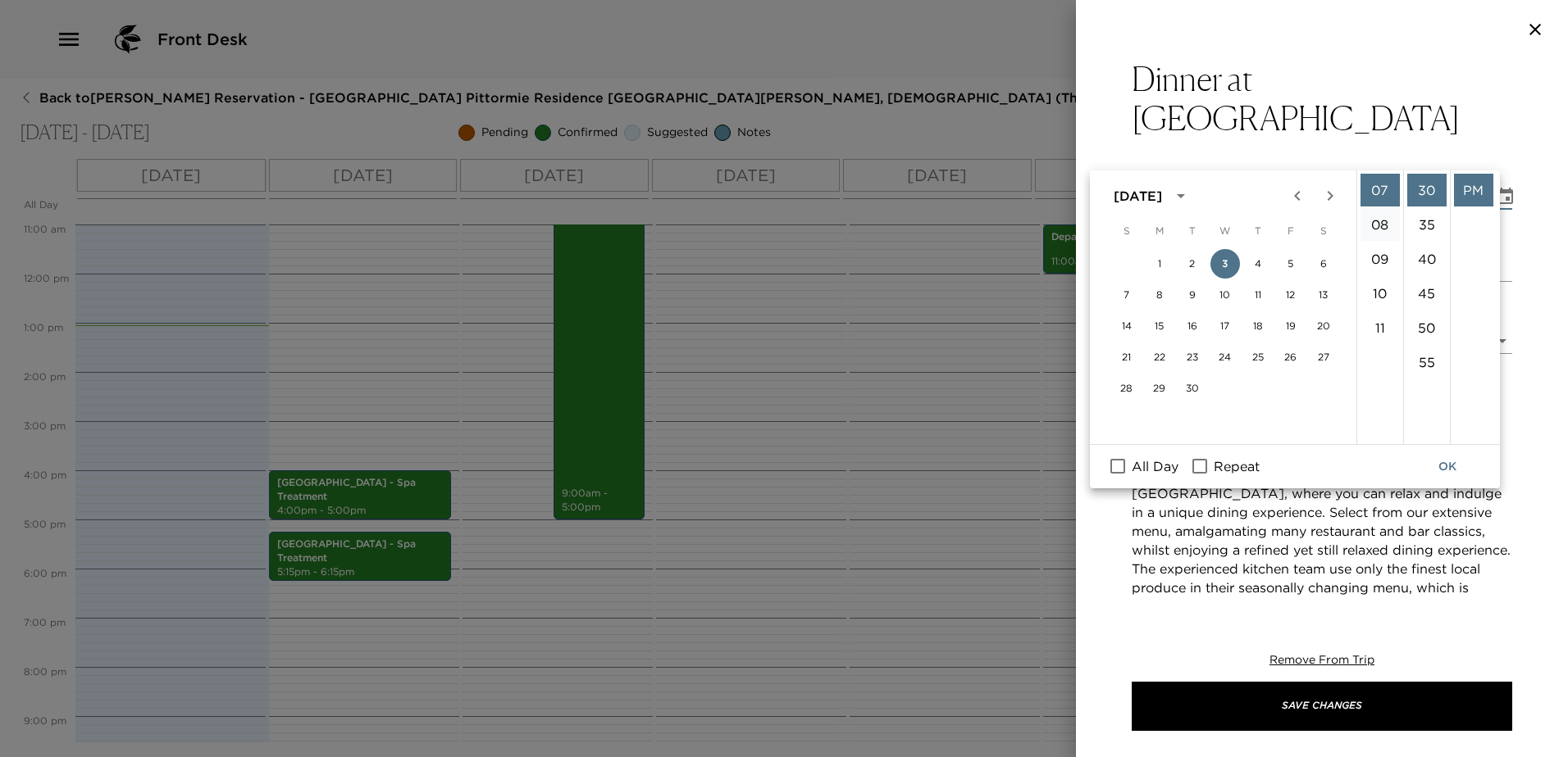
click at [1381, 218] on li "08" at bounding box center [1380, 224] width 39 height 32
type input "09/03/2025 08:30 PM"
click at [1450, 458] on button "OK" at bounding box center [1447, 467] width 53 height 31
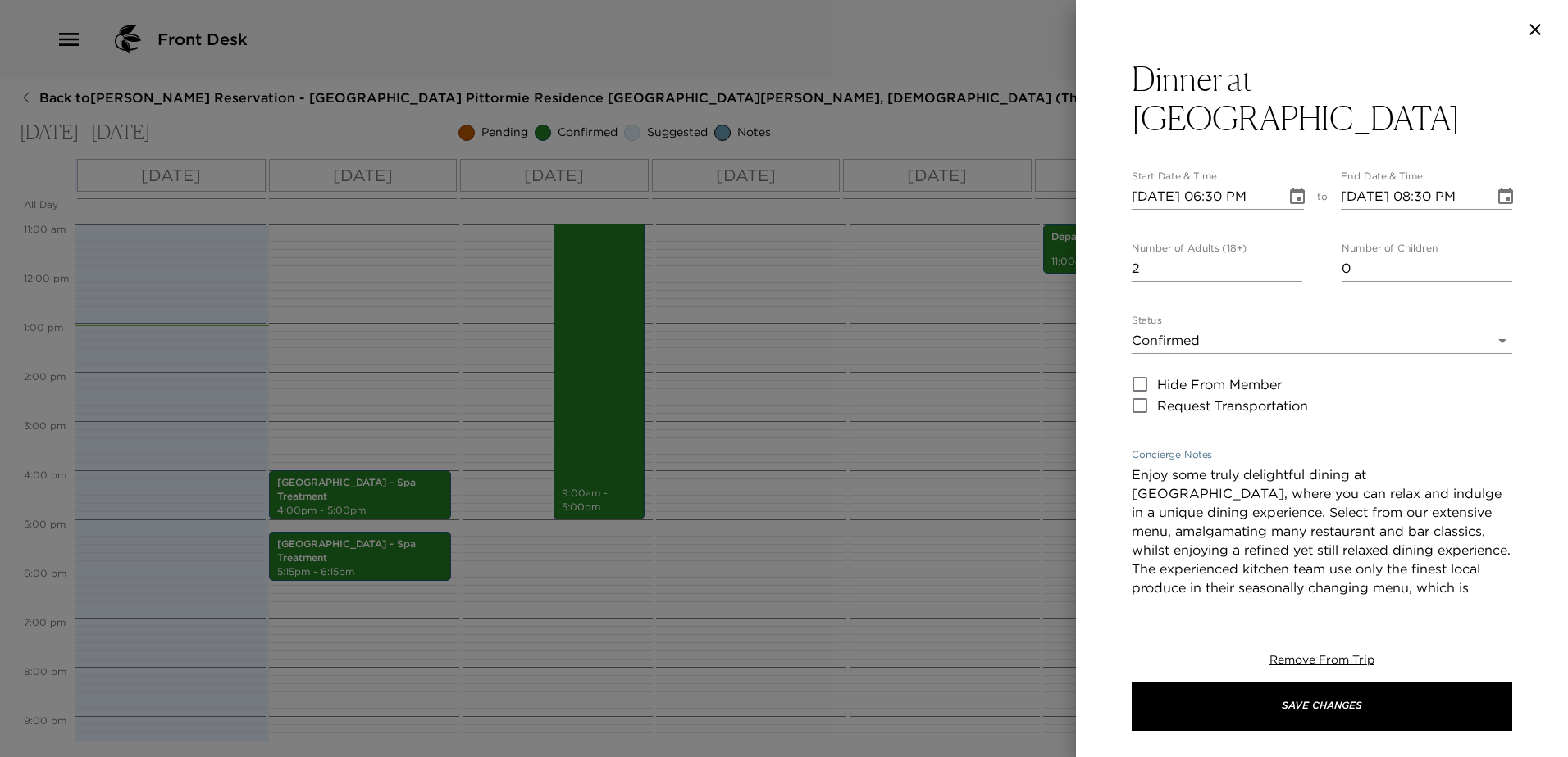
click at [1269, 489] on textarea "Enjoy some truly delightful dining at Pittormie Castle, where you can relax and…" at bounding box center [1322, 636] width 380 height 340
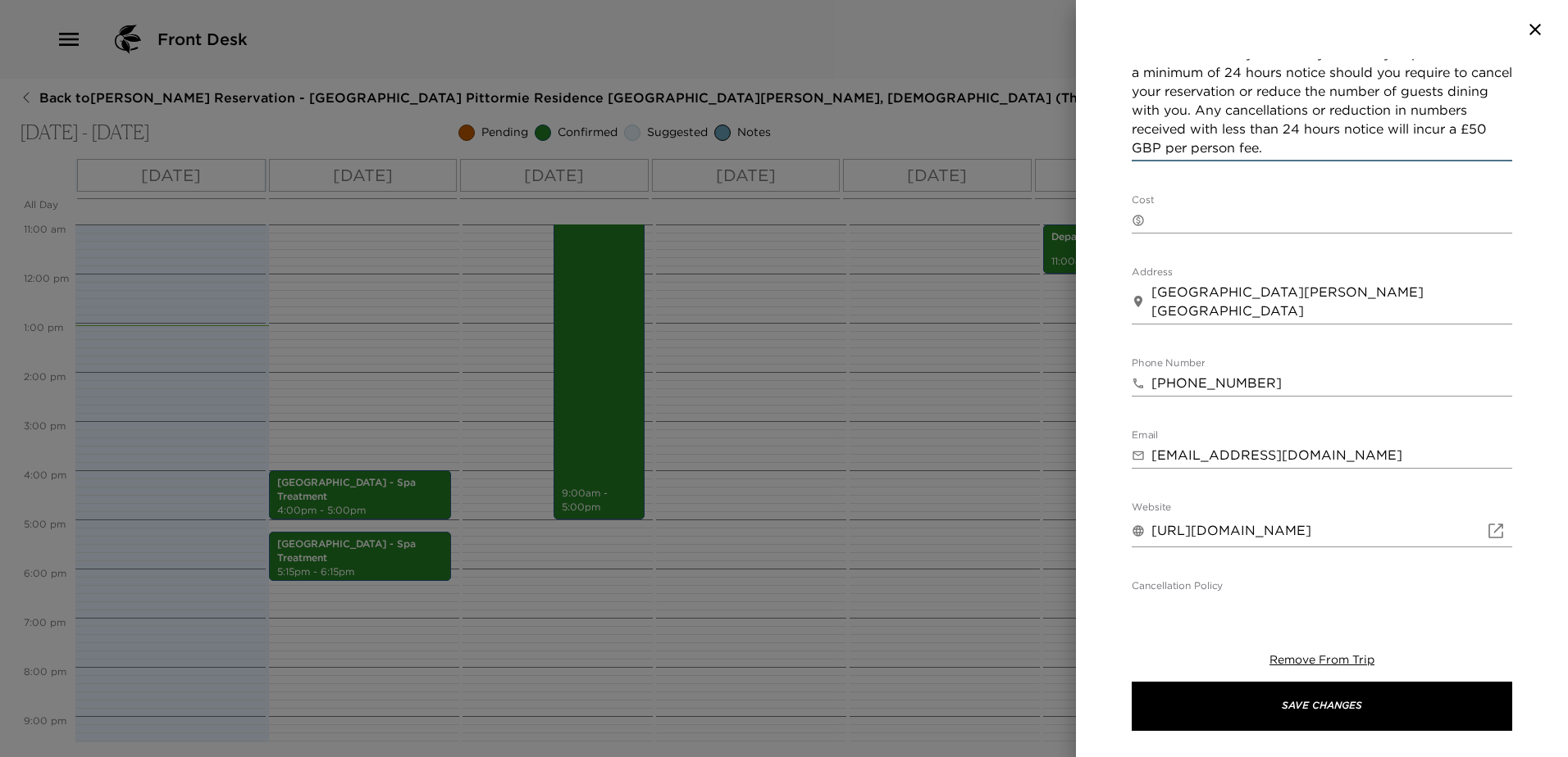
scroll to position [657, 0]
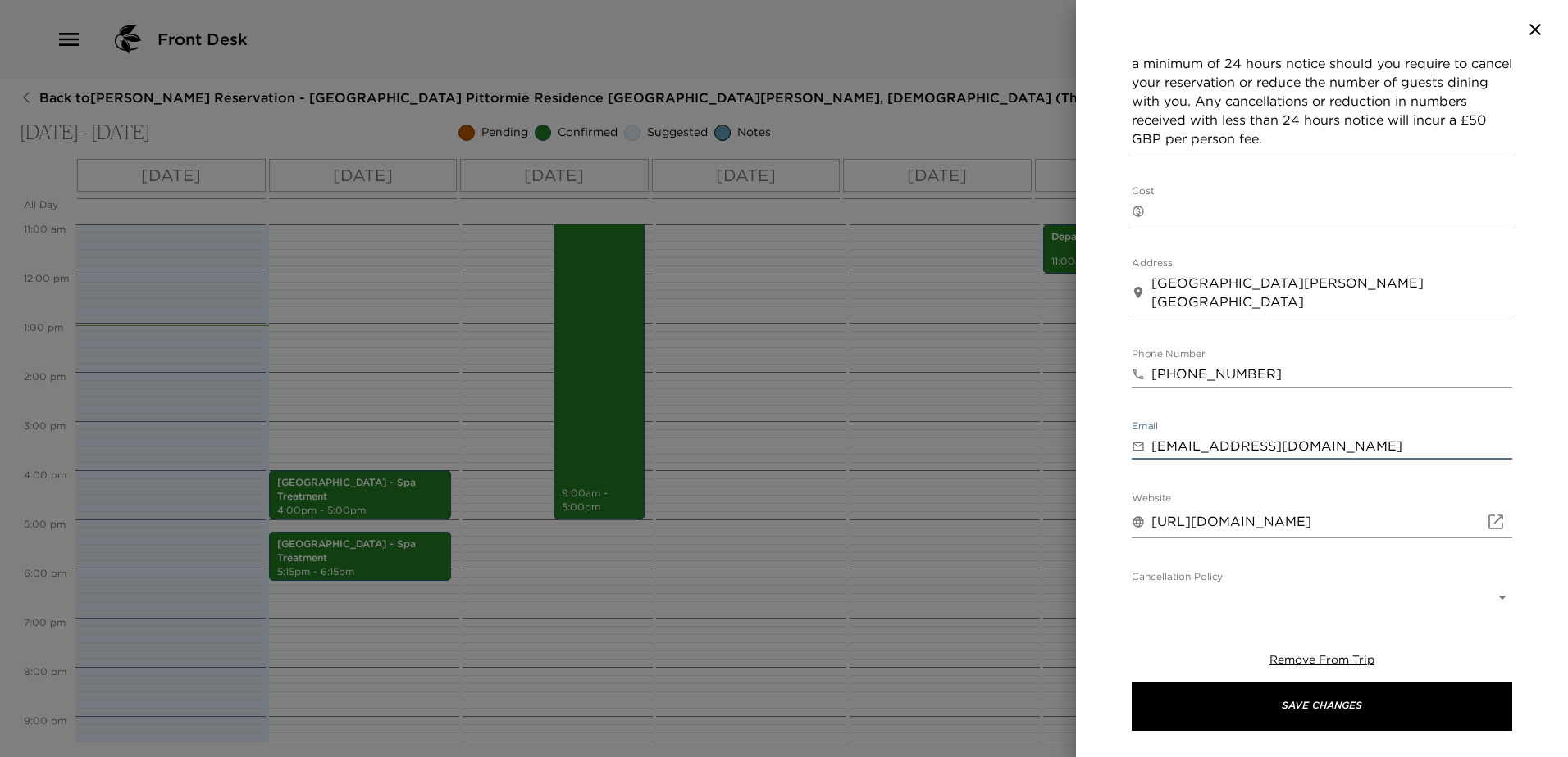
drag, startPoint x: 1367, startPoint y: 397, endPoint x: 1150, endPoint y: 342, distance: 223.9
click at [965, 412] on div "Dinner at Pittormie Castle Start Date & Time 09/03/2025 06:30 PM to End Date & …" at bounding box center [784, 378] width 1568 height 757
drag, startPoint x: 1146, startPoint y: 347, endPoint x: 1117, endPoint y: 337, distance: 30.7
click at [1106, 346] on div "Dinner at Pittormie Castle Start Date & Time 09/03/2025 06:30 PM to End Date & …" at bounding box center [1322, 329] width 492 height 541
drag, startPoint x: 1184, startPoint y: 262, endPoint x: 1149, endPoint y: 238, distance: 42.4
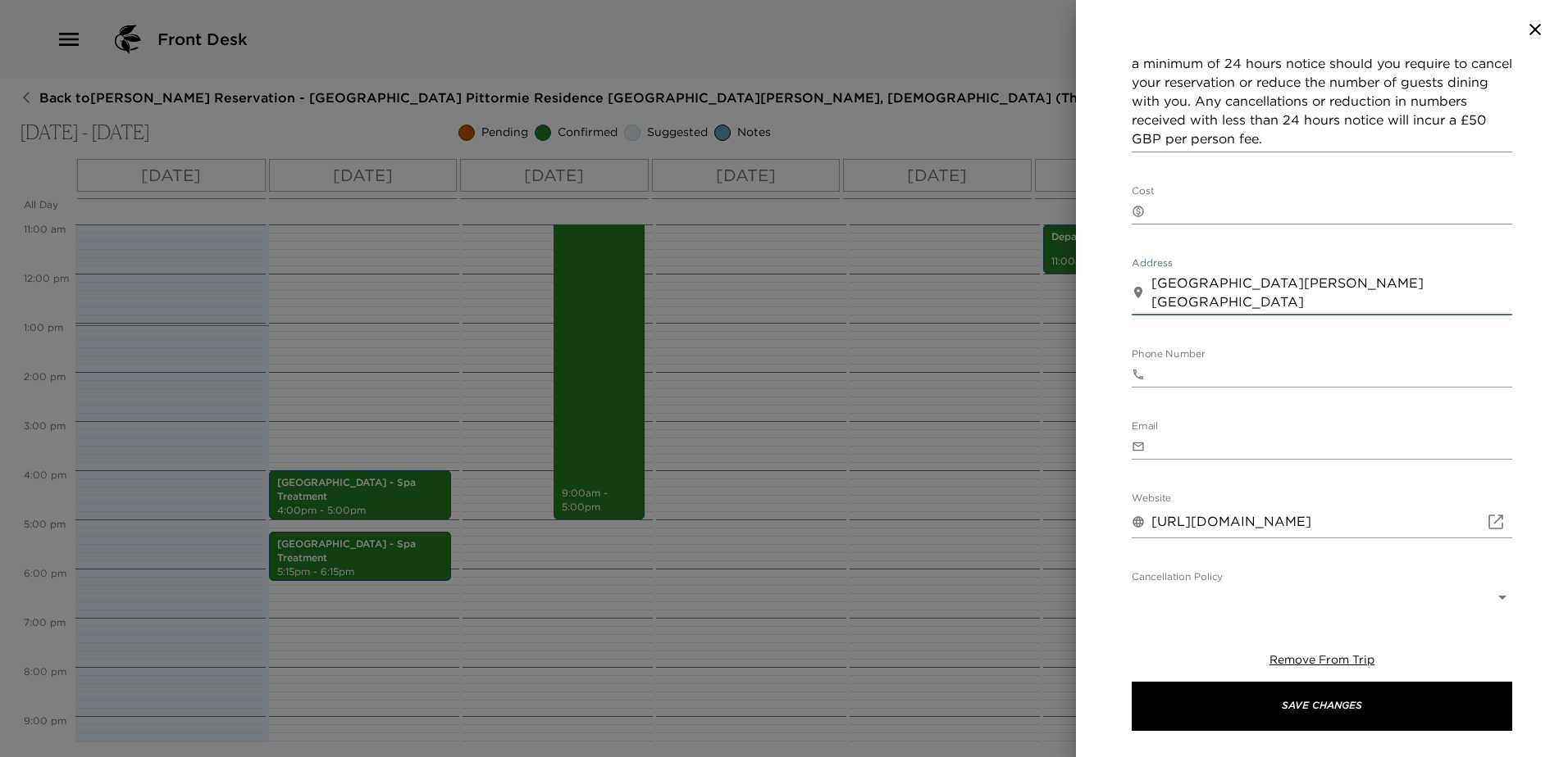
click at [1149, 270] on div "​ St Andrews Scotland KY15 4SW United Kingdom x" at bounding box center [1322, 292] width 380 height 45
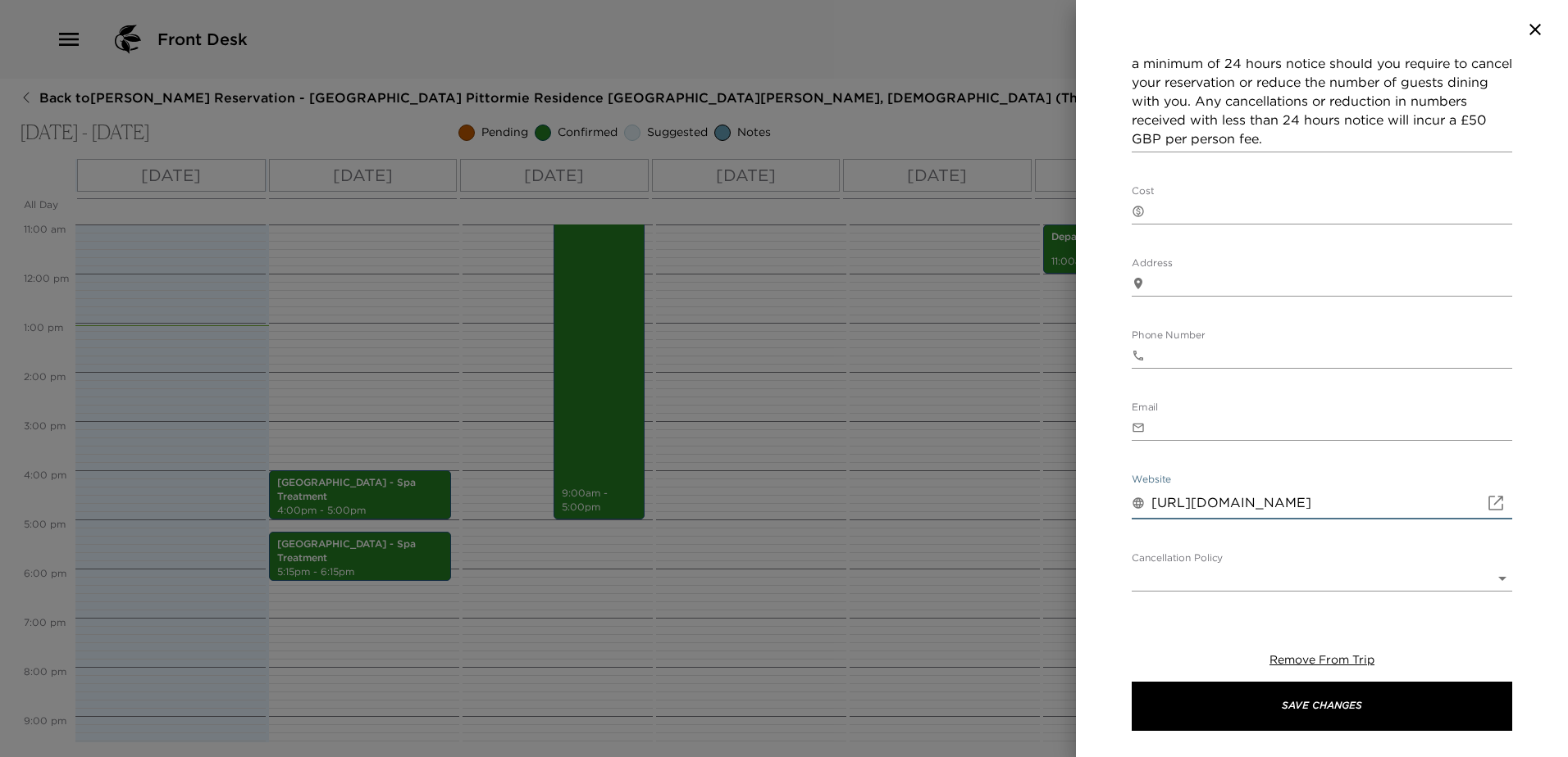
drag, startPoint x: 1373, startPoint y: 457, endPoint x: 1053, endPoint y: 470, distance: 320.3
click at [1053, 470] on div "Dinner at Pittormie Castle Start Date & Time 09/03/2025 06:30 PM to End Date & …" at bounding box center [784, 378] width 1568 height 757
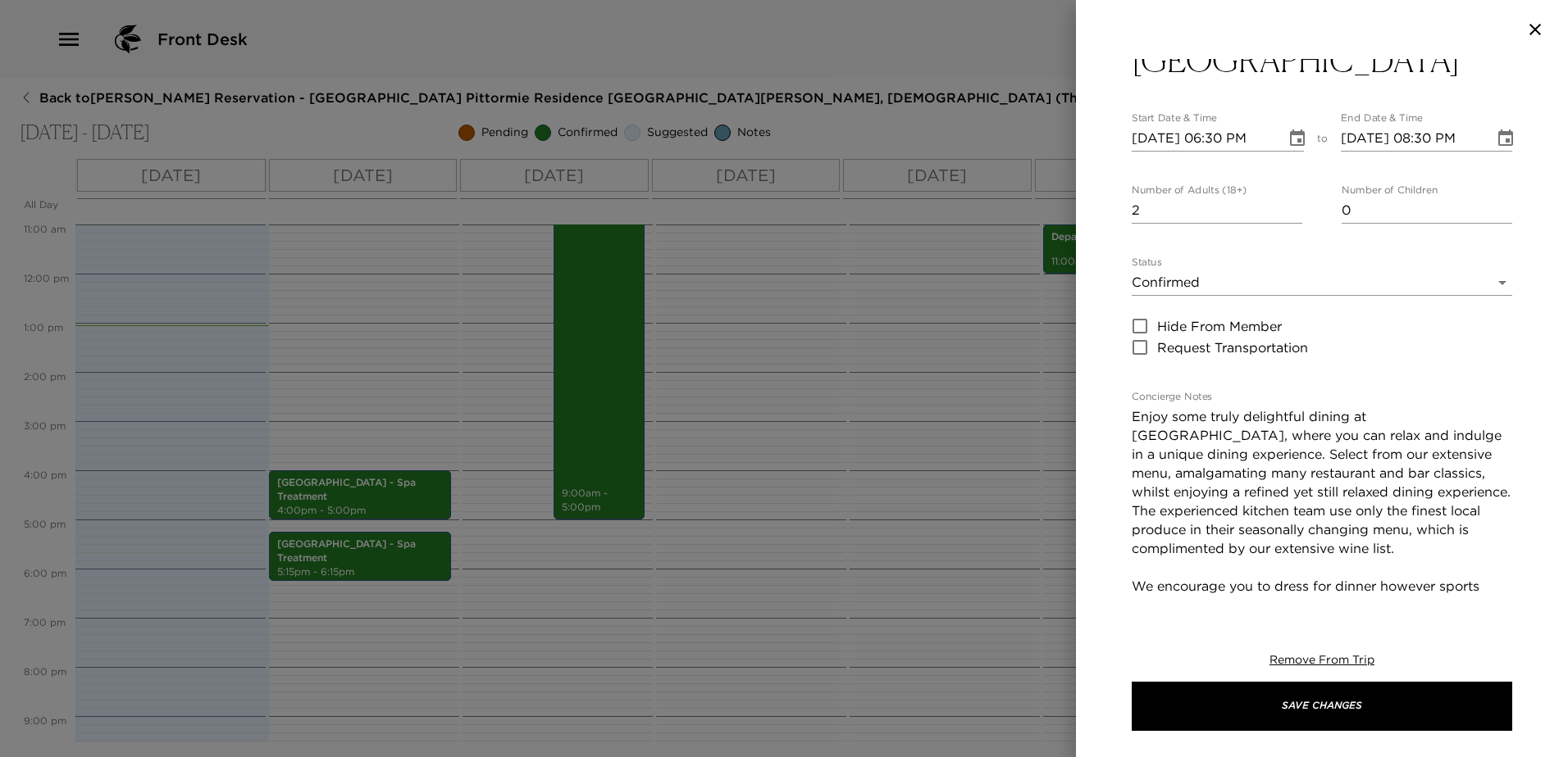
scroll to position [0, 0]
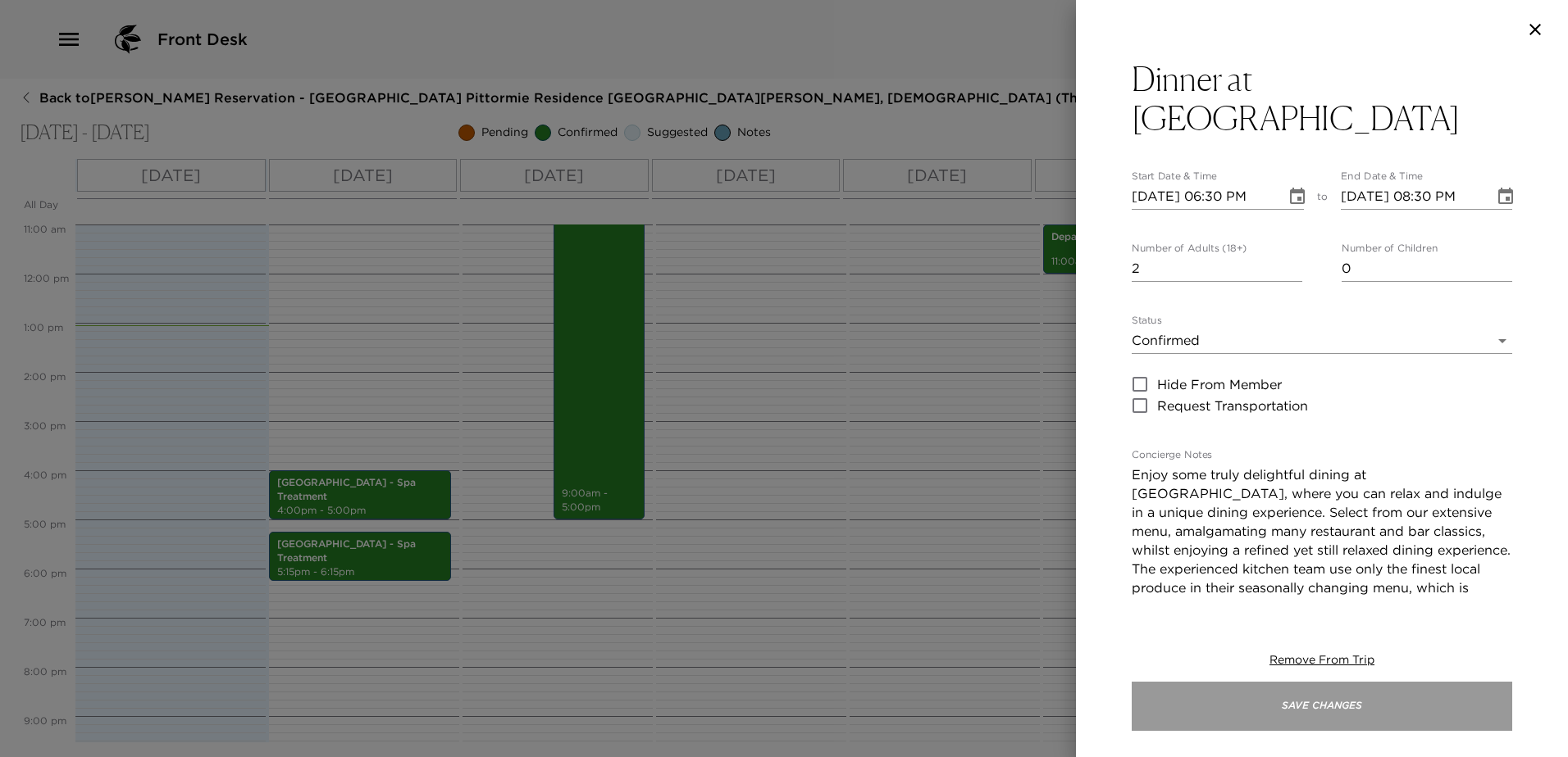
click at [1352, 693] on button "Save Changes" at bounding box center [1322, 706] width 380 height 50
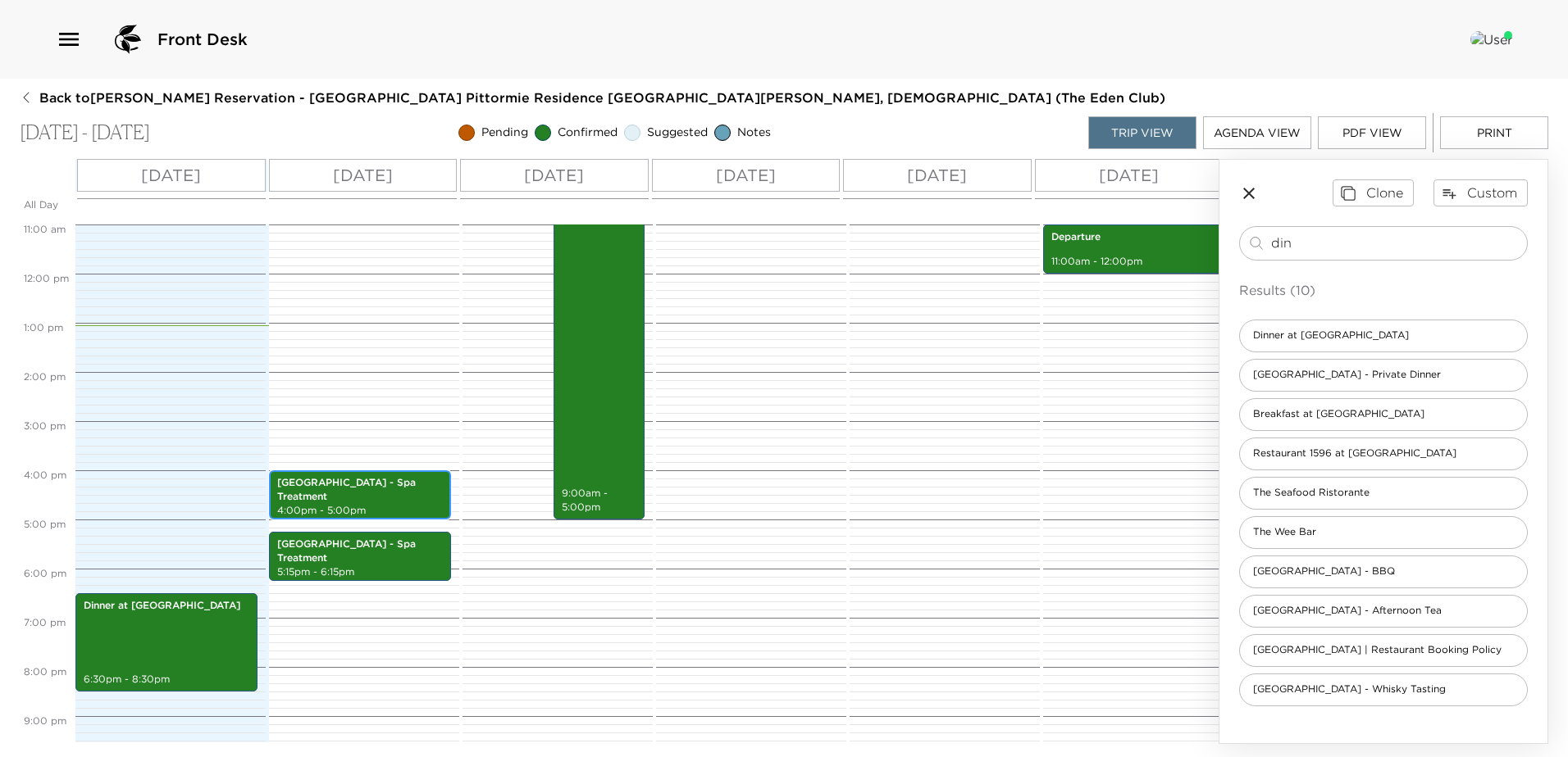
click at [387, 486] on p "Pittormie Castle - Spa Treatment" at bounding box center [359, 490] width 165 height 28
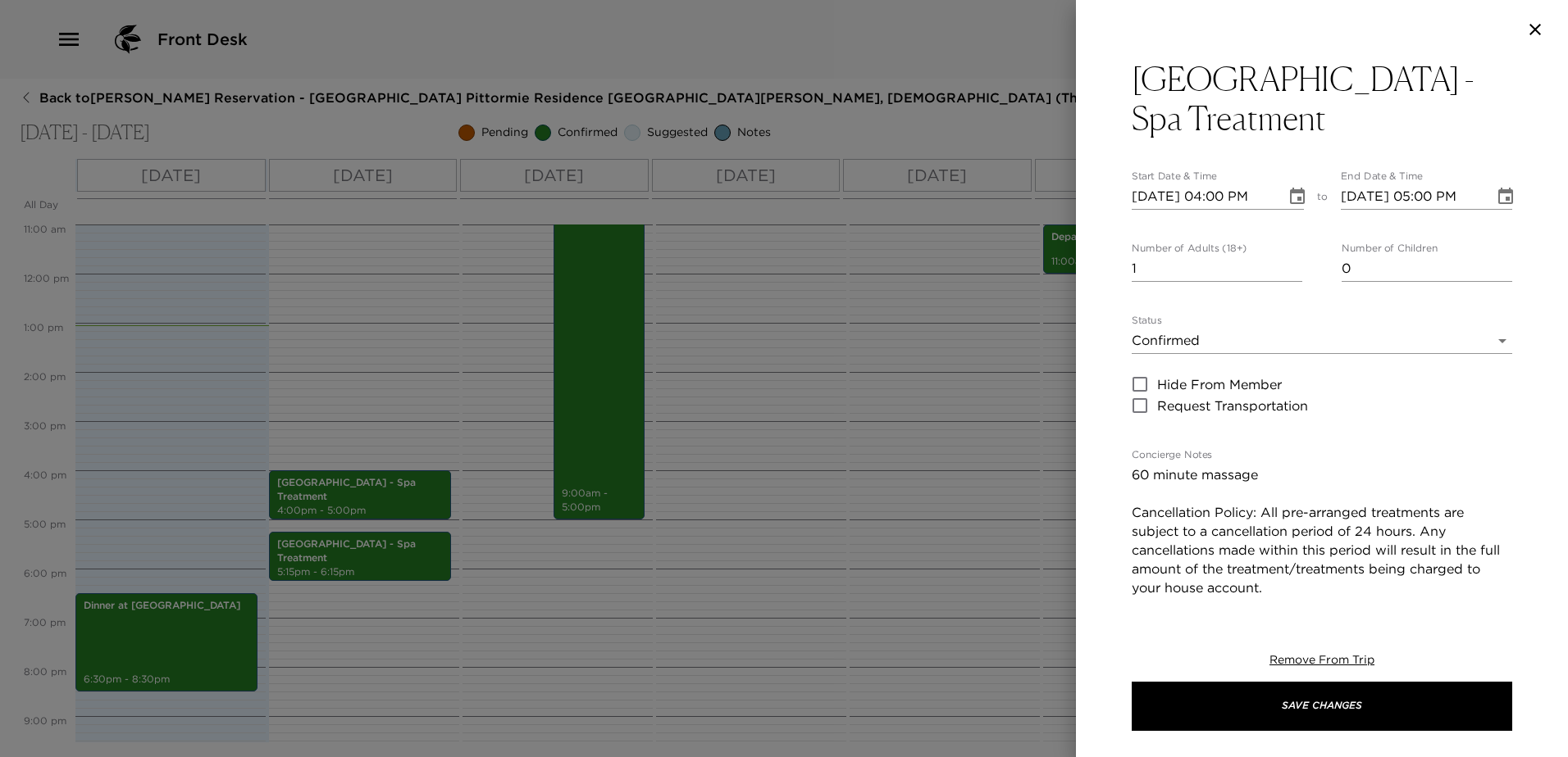
click at [1290, 200] on icon "Choose date, selected date is Sep 4, 2025" at bounding box center [1297, 196] width 14 height 16
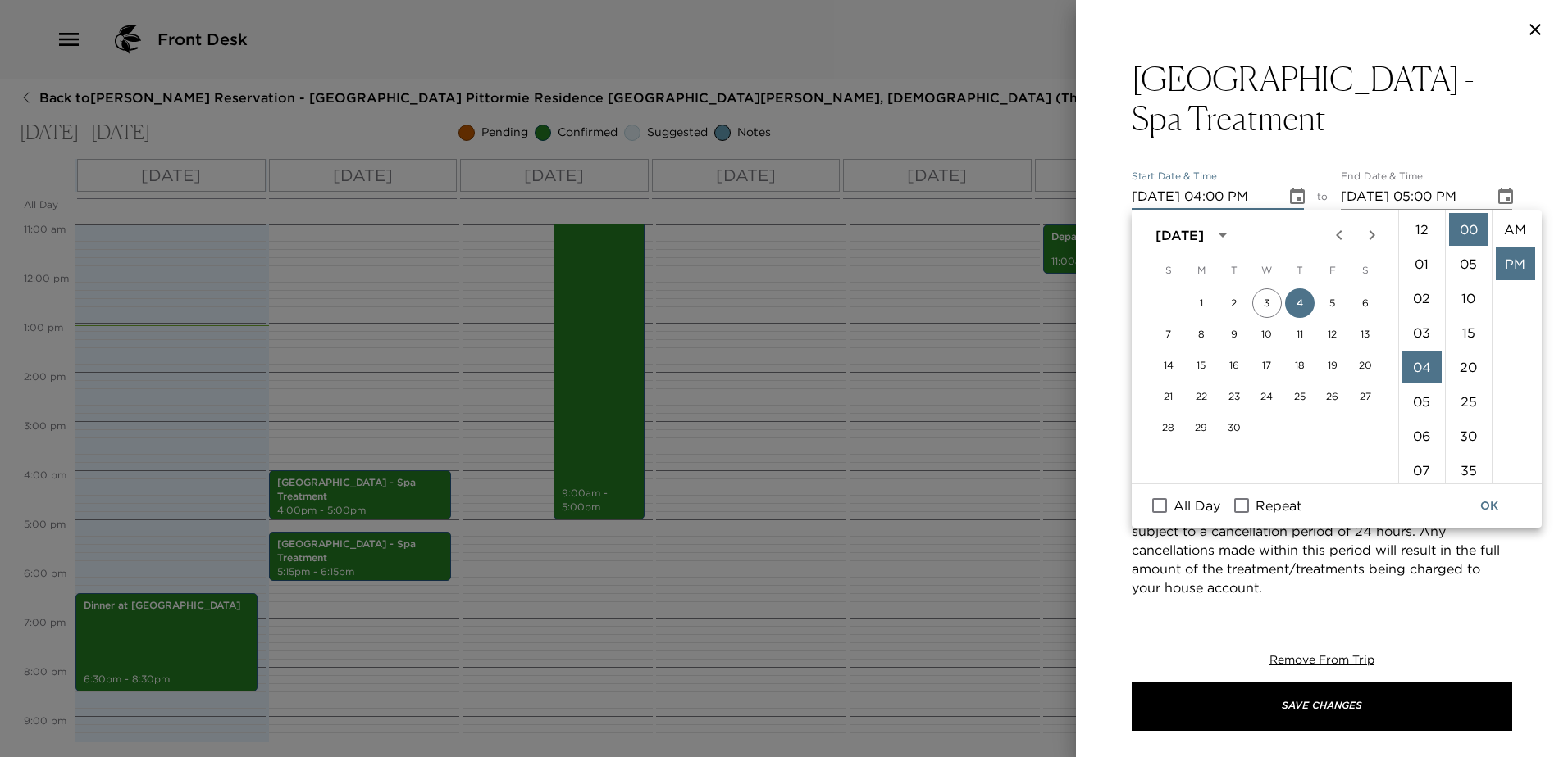
scroll to position [34, 0]
click at [1279, 297] on button "3" at bounding box center [1266, 303] width 30 height 30
type input "09/03/2025 04:00 PM"
click at [1500, 499] on button "OK" at bounding box center [1489, 506] width 53 height 31
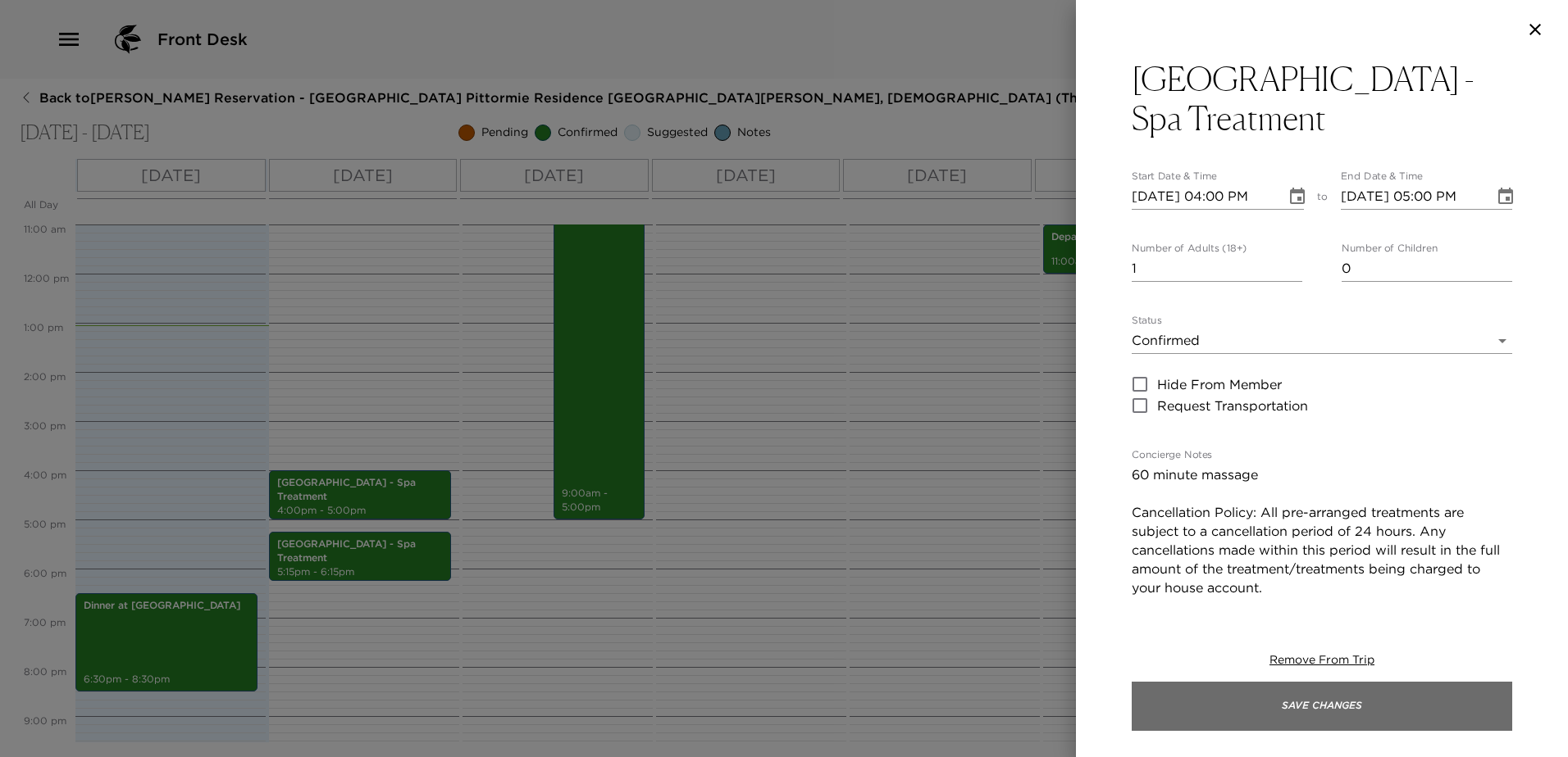
click at [1279, 701] on button "Save Changes" at bounding box center [1322, 706] width 380 height 50
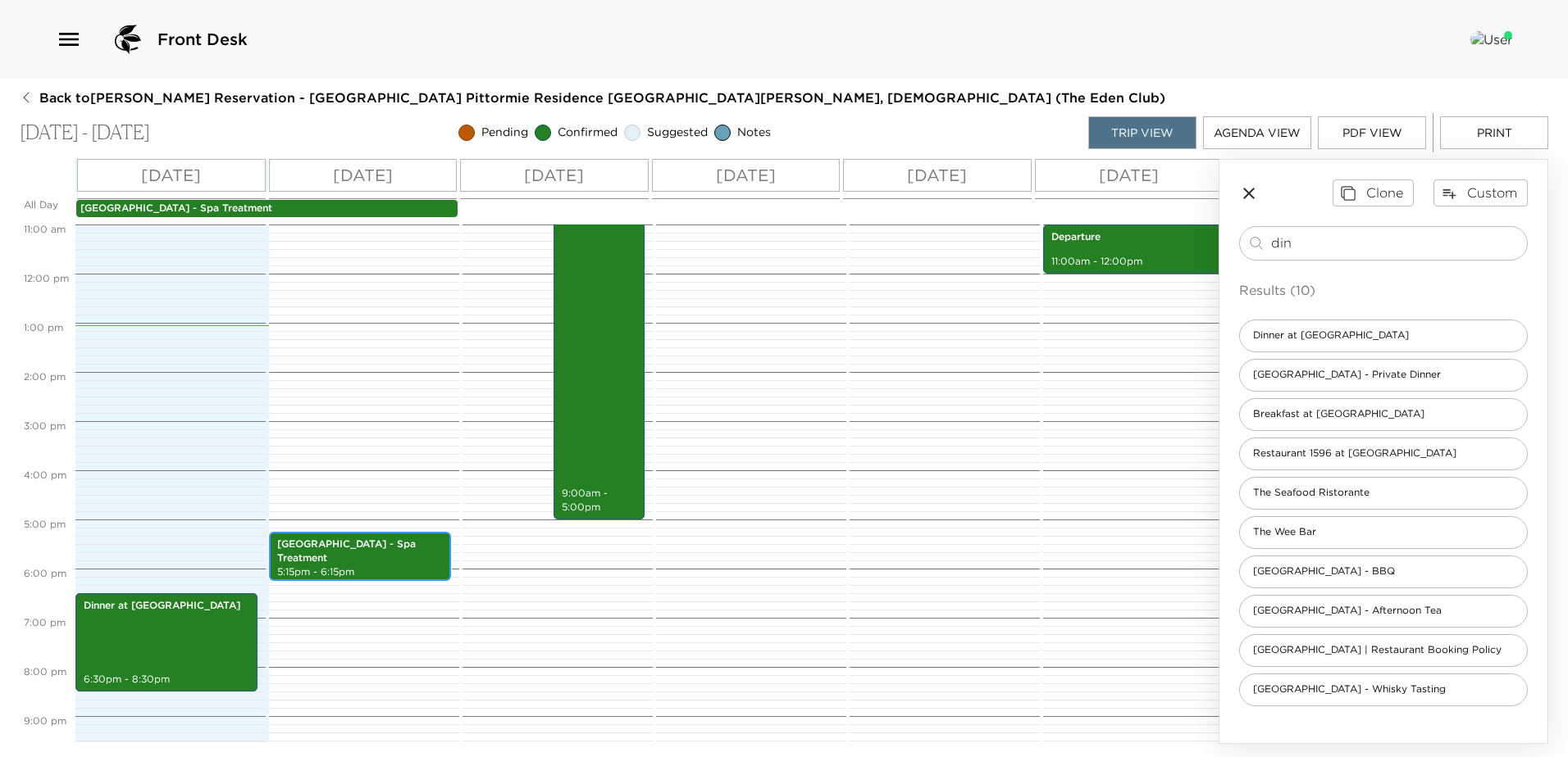
click at [371, 550] on p "Pittormie Castle - Spa Treatment" at bounding box center [359, 551] width 165 height 28
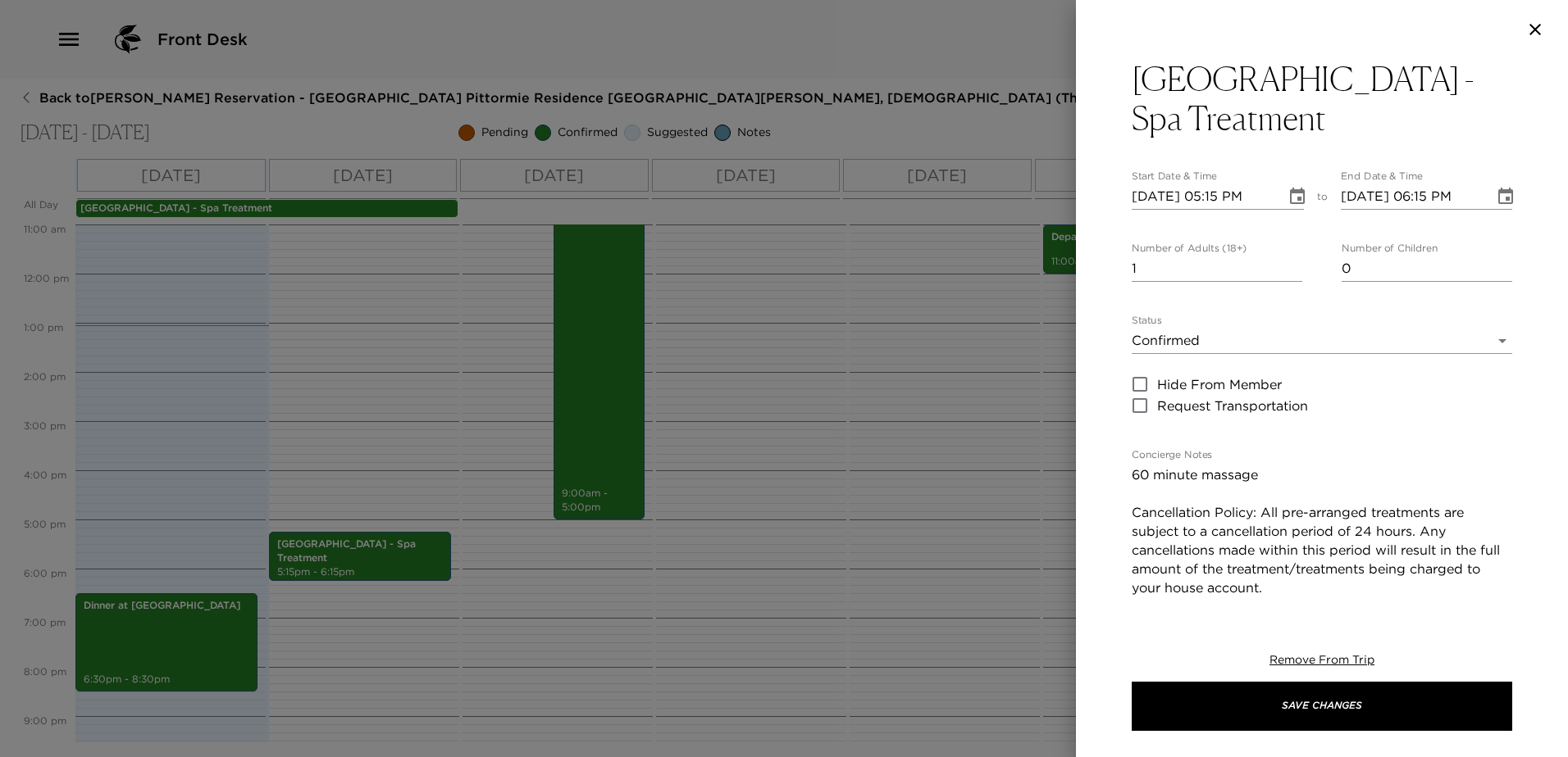
click at [1290, 194] on icon "Choose date, selected date is Sep 4, 2025" at bounding box center [1297, 196] width 14 height 16
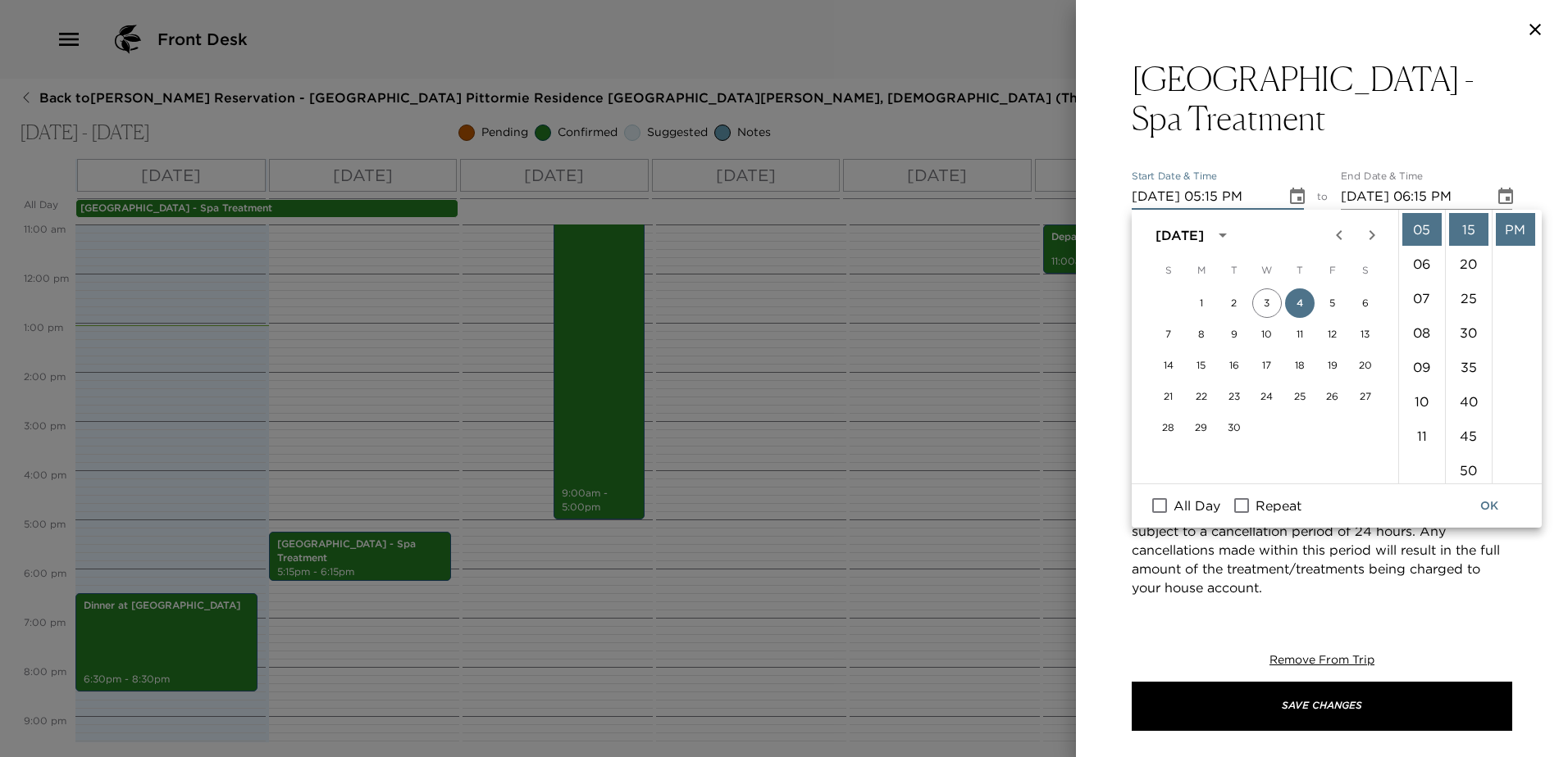
click at [1250, 294] on div "1 2 3 4 5 6" at bounding box center [1266, 303] width 263 height 30
click at [1264, 295] on button "3" at bounding box center [1266, 303] width 30 height 30
type input "09/03/2025 05:15 PM"
click at [1495, 189] on icon "Choose date, selected date is Sep 4, 2025" at bounding box center [1505, 197] width 20 height 20
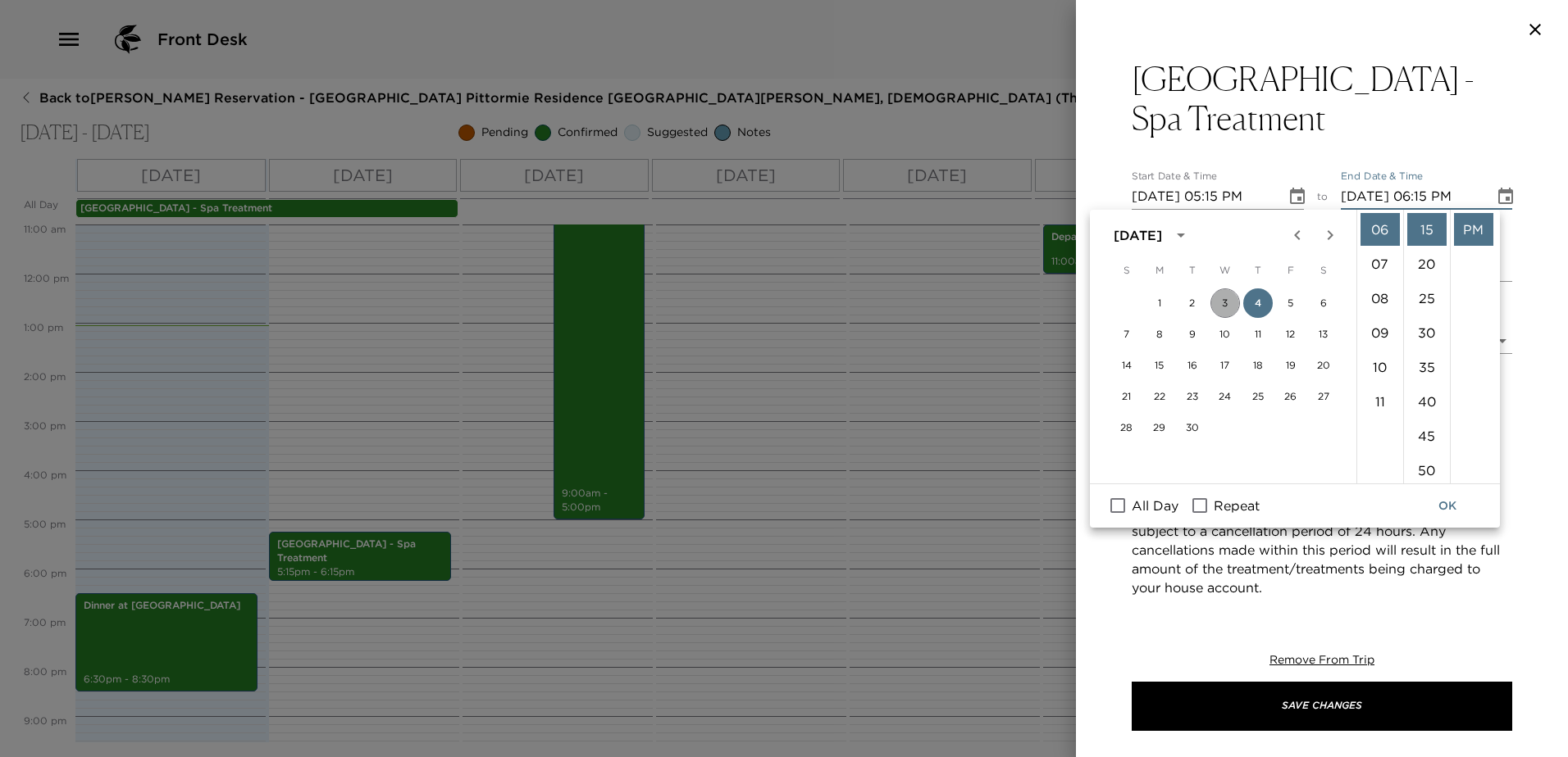
click at [1223, 300] on button "3" at bounding box center [1224, 303] width 30 height 30
type input "09/03/2025 06:15 PM"
click at [1449, 508] on button "OK" at bounding box center [1447, 506] width 53 height 31
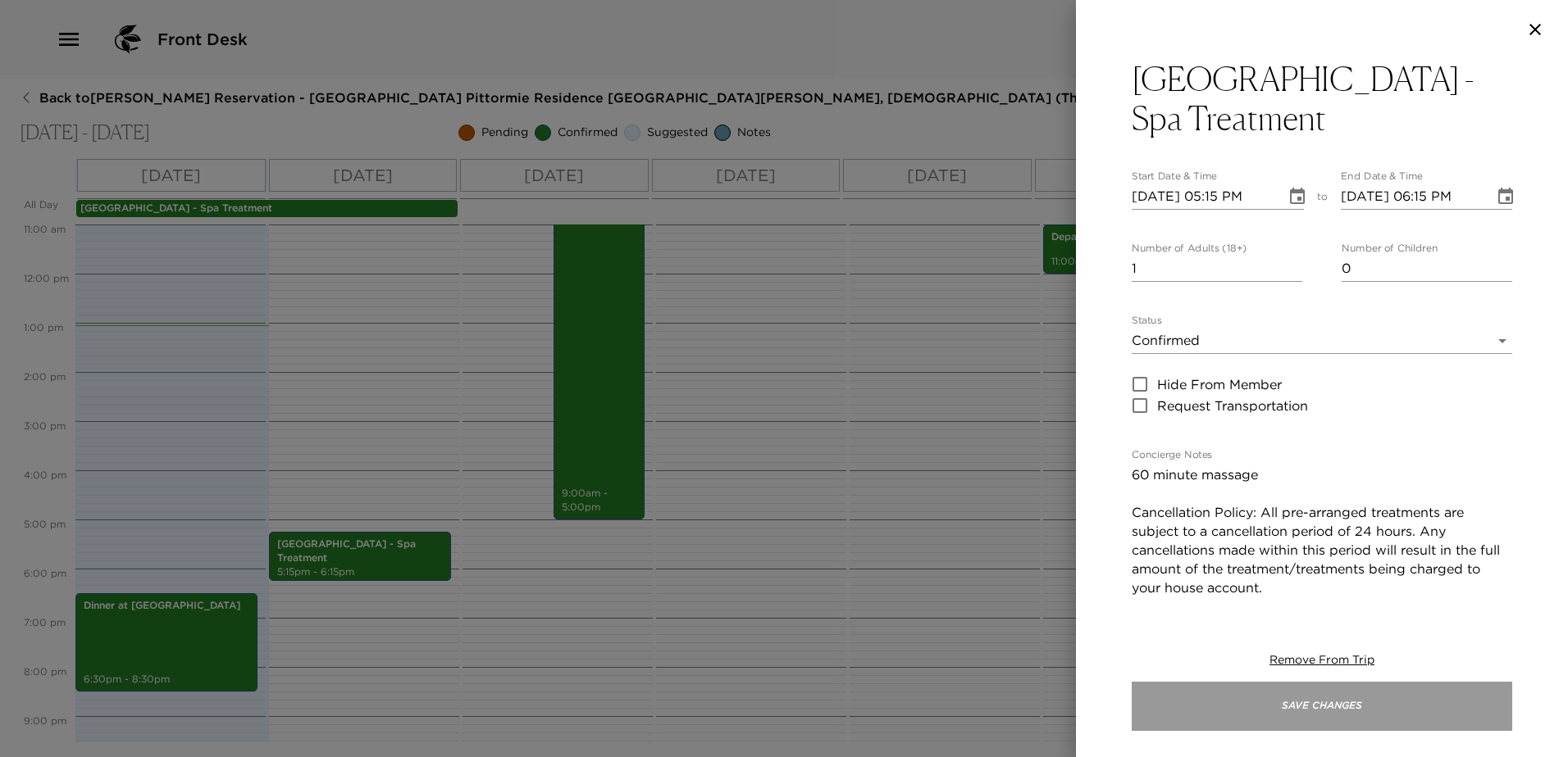
drag, startPoint x: 1387, startPoint y: 694, endPoint x: 1379, endPoint y: 701, distance: 10.6
click at [1386, 694] on button "Save Changes" at bounding box center [1322, 706] width 380 height 50
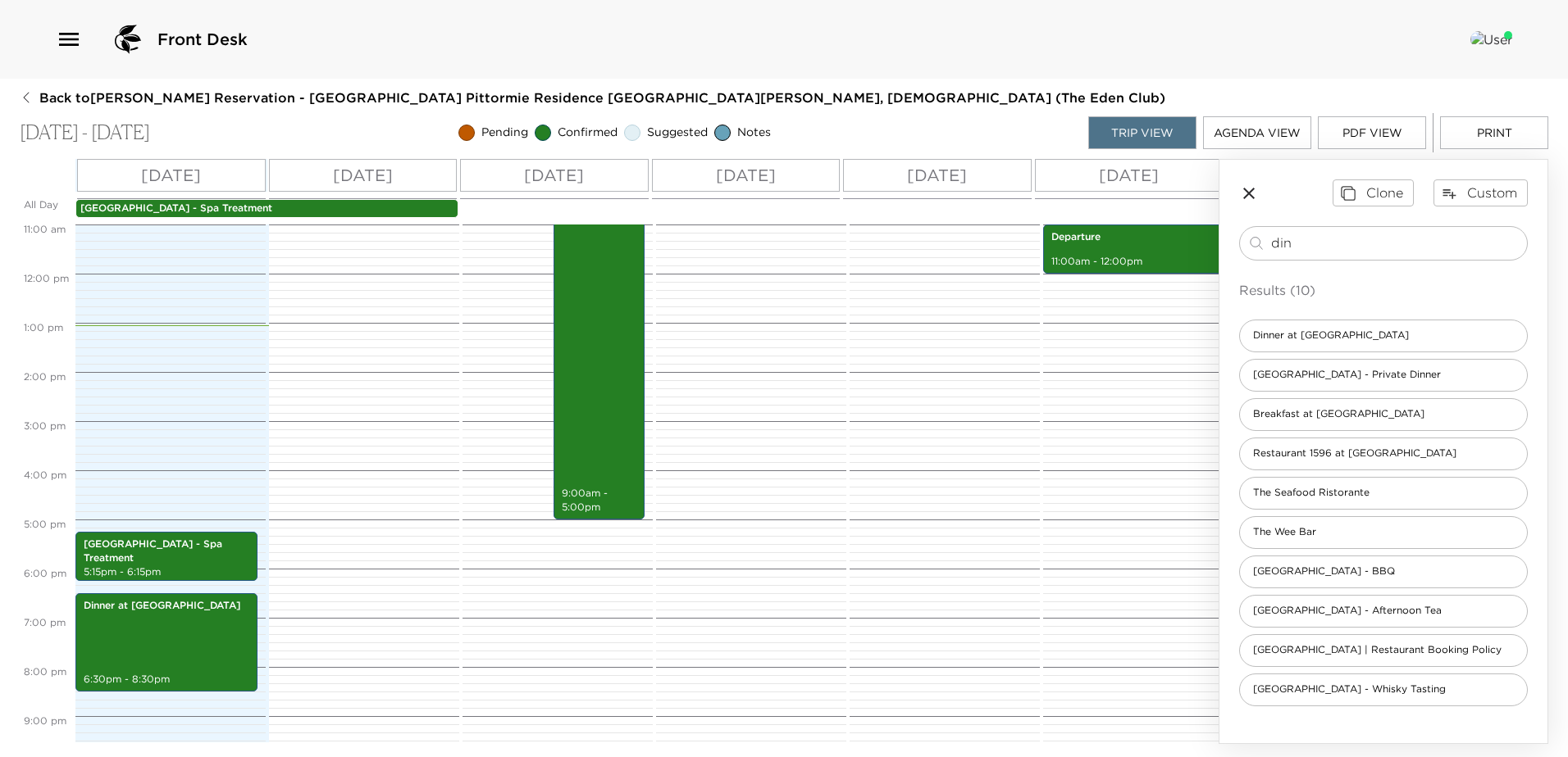
click at [344, 207] on p "Pittormie Castle - Spa Treatment" at bounding box center [266, 208] width 373 height 14
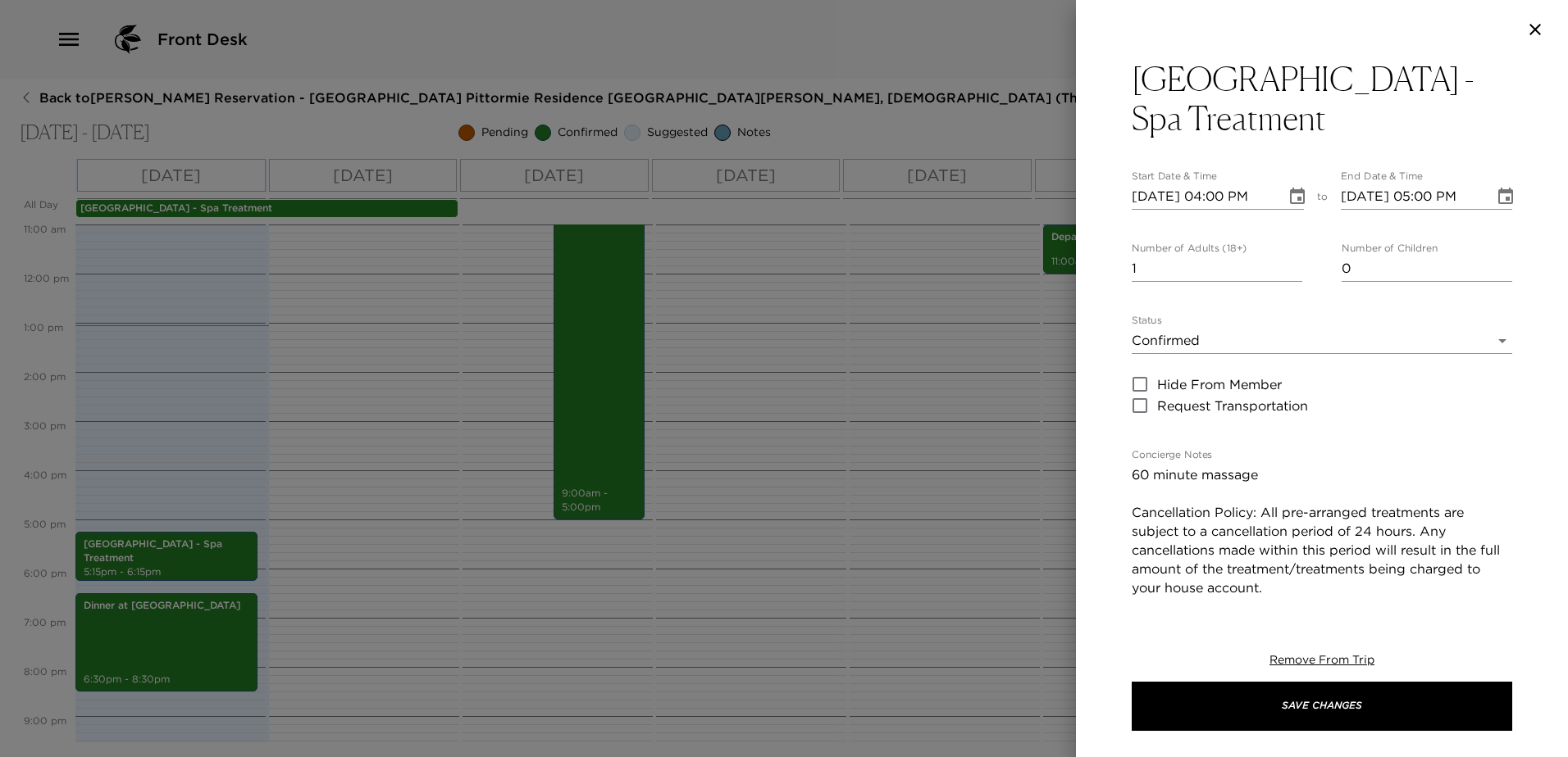
click at [1498, 193] on icon "Choose date, selected date is Sep 4, 2025" at bounding box center [1505, 196] width 14 height 16
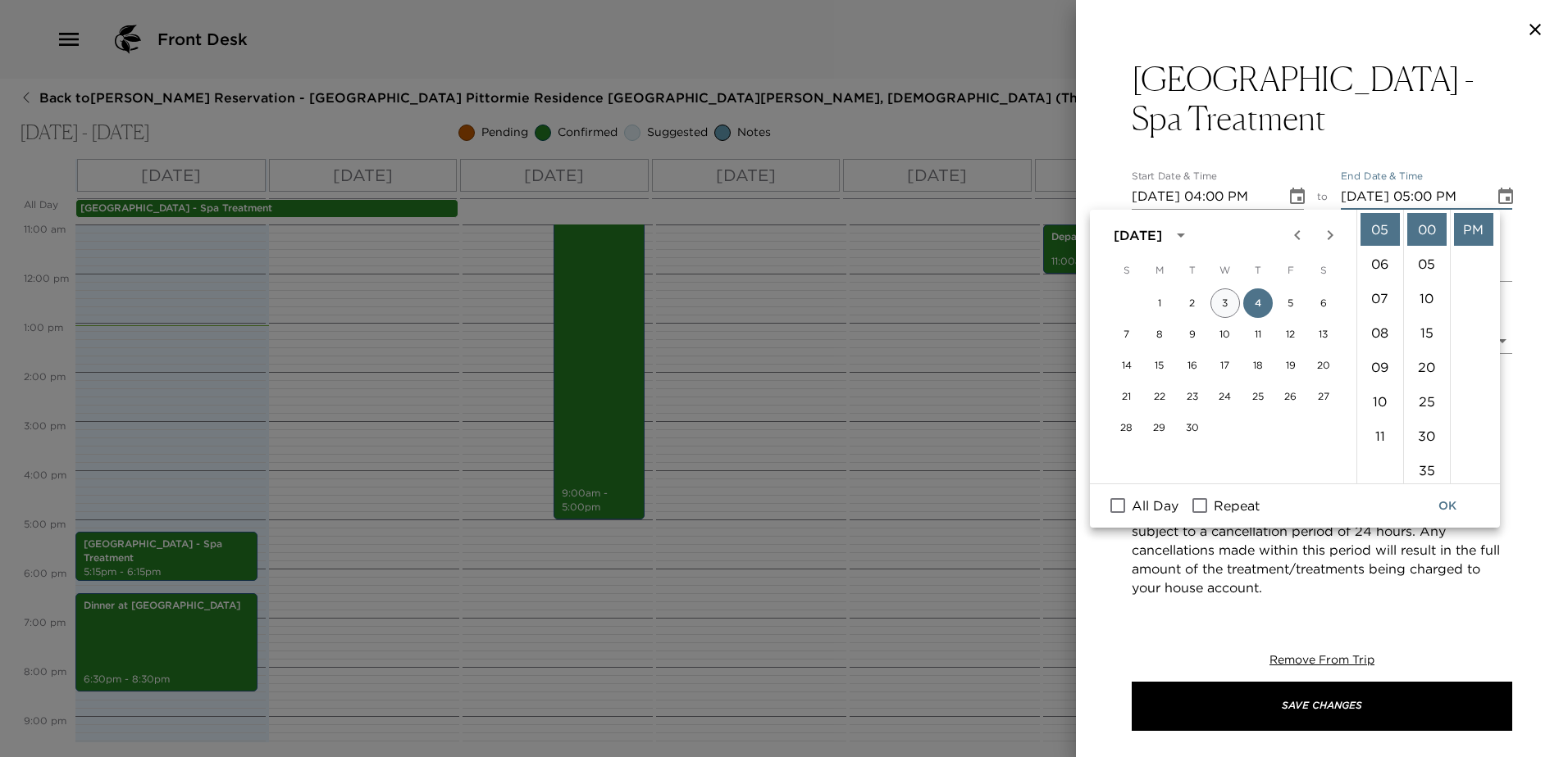
click at [1232, 308] on button "3" at bounding box center [1224, 303] width 30 height 30
type input "09/03/2025 05:00 PM"
click at [1435, 501] on button "OK" at bounding box center [1447, 506] width 53 height 31
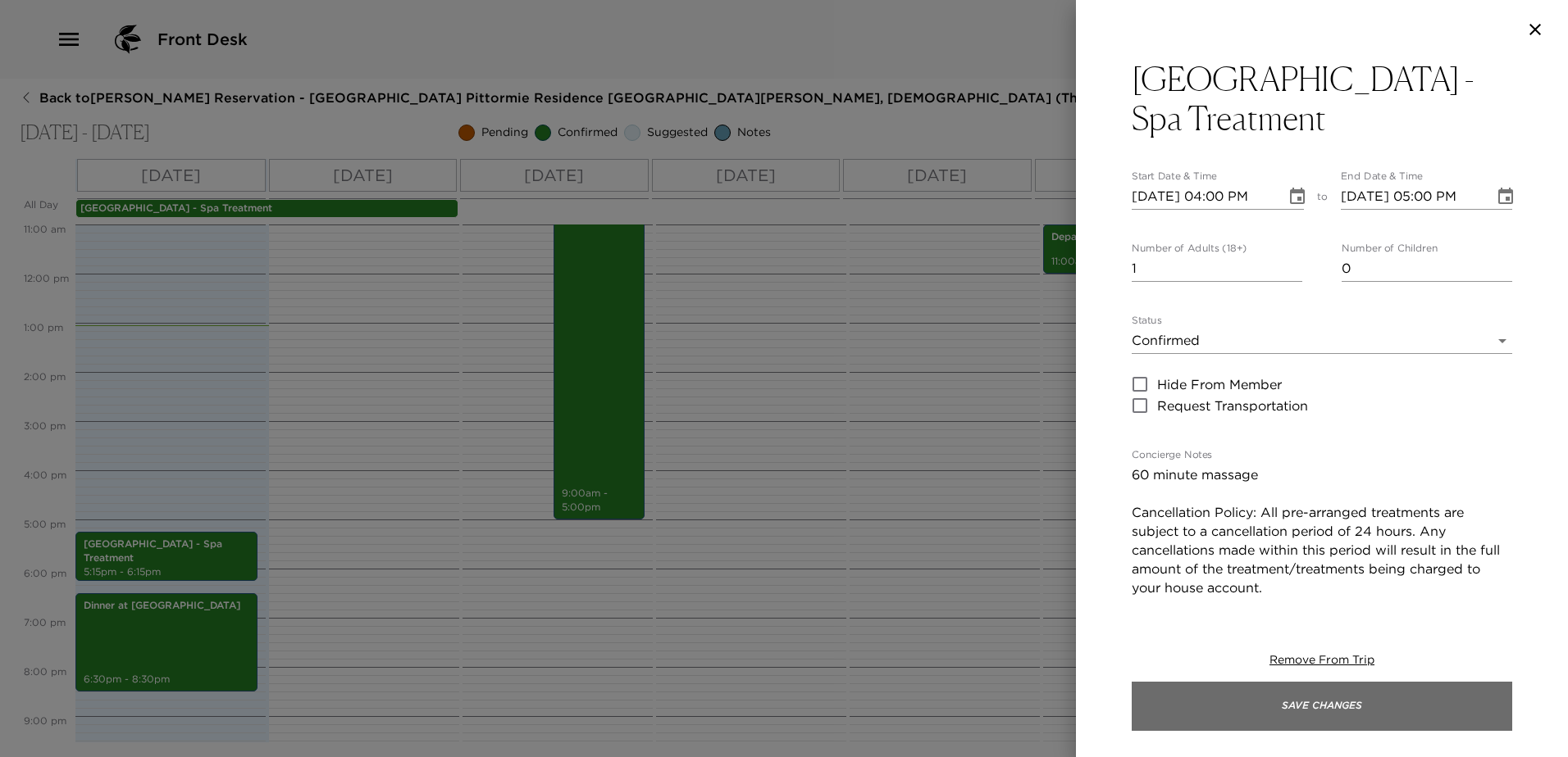
click at [1363, 724] on button "Save Changes" at bounding box center [1322, 706] width 380 height 50
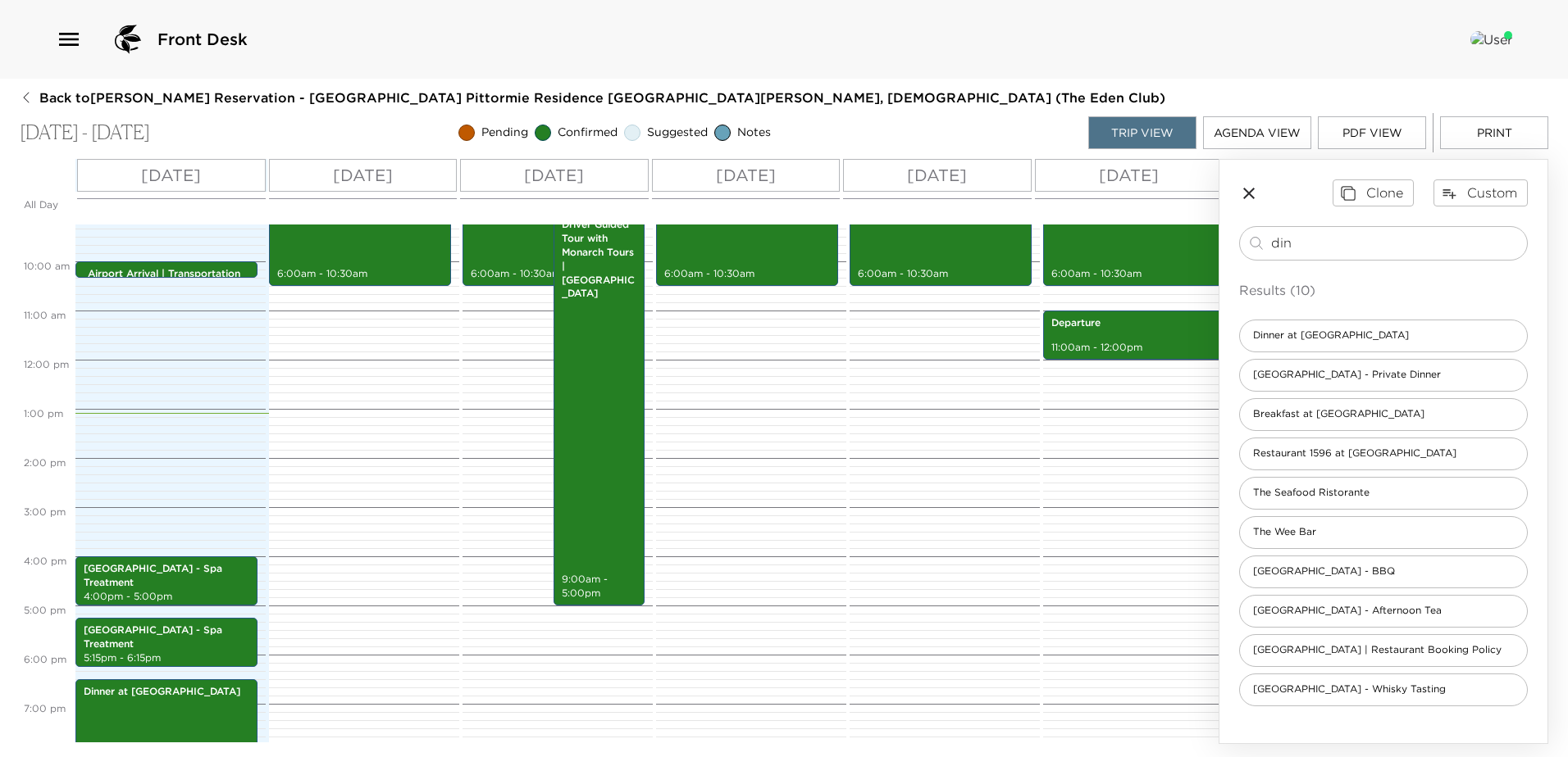
scroll to position [492, 0]
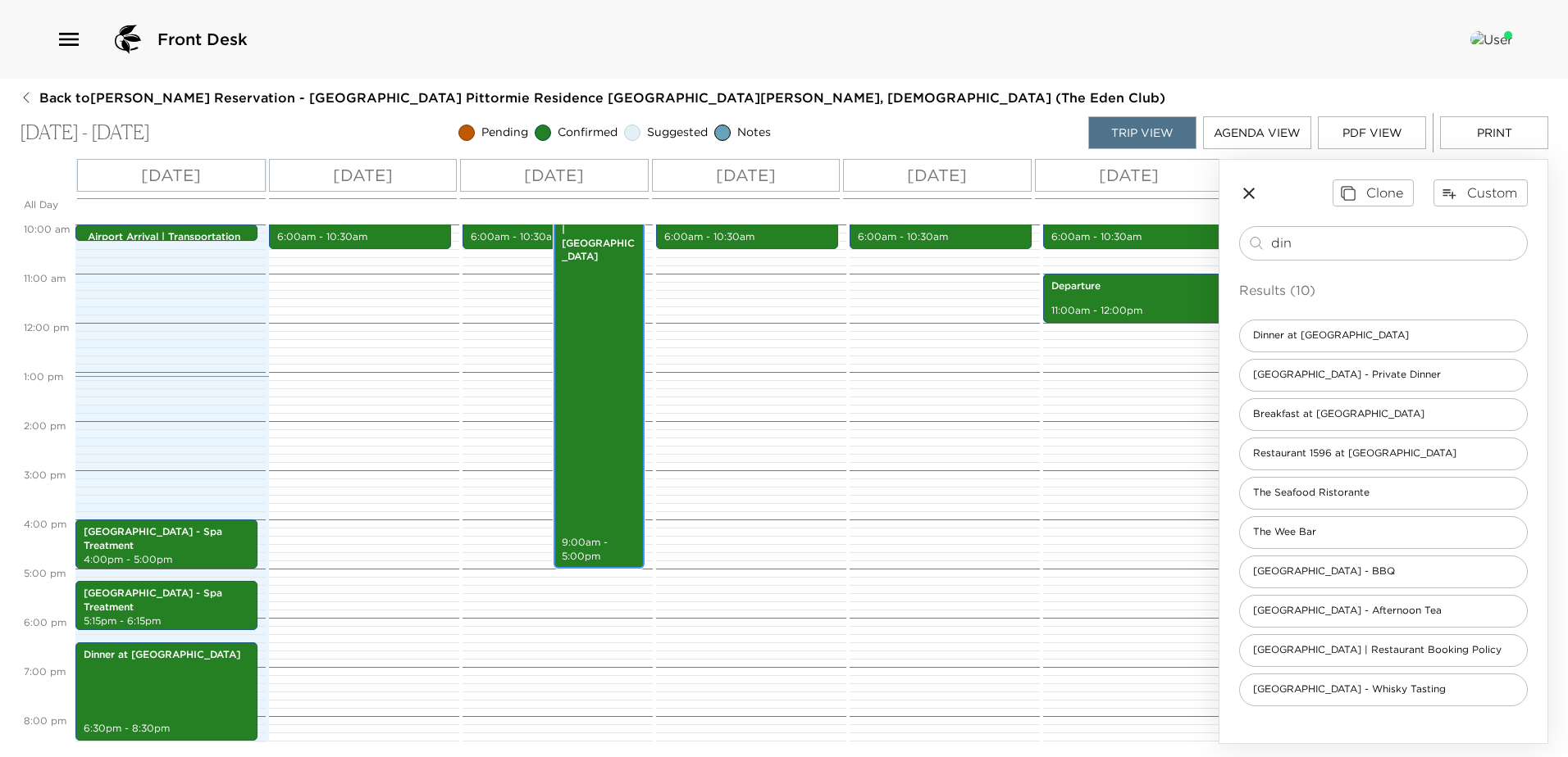
click at [576, 370] on div "Driver Guided Tour with Monarch Tours | Scottish Highlands 9:00am - 5:00pm" at bounding box center [599, 371] width 81 height 389
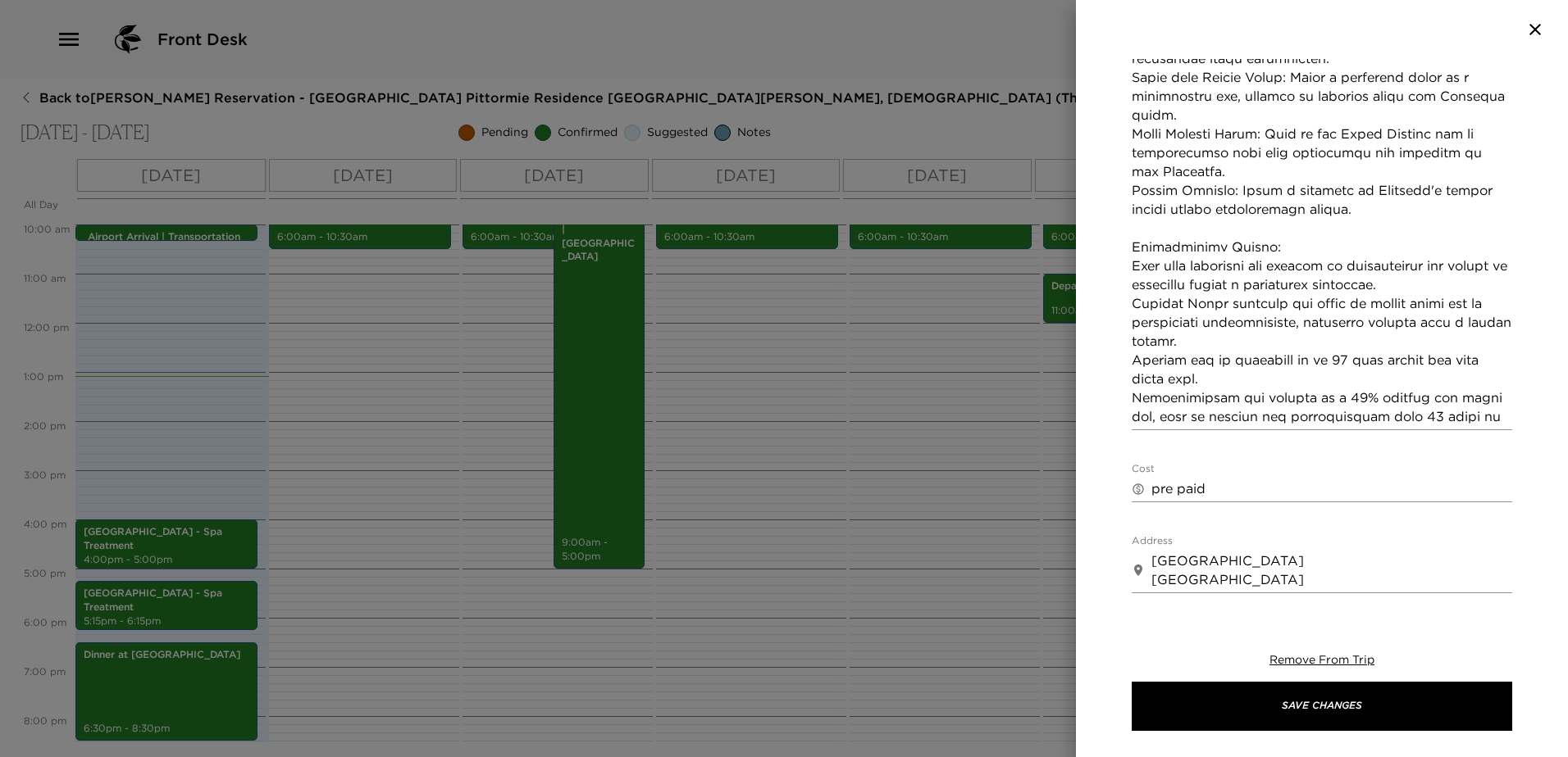
scroll to position [738, 0]
click at [1134, 250] on textarea "Concierge Notes" at bounding box center [1322, 96] width 380 height 660
click at [1135, 288] on textarea "Concierge Notes" at bounding box center [1322, 96] width 380 height 660
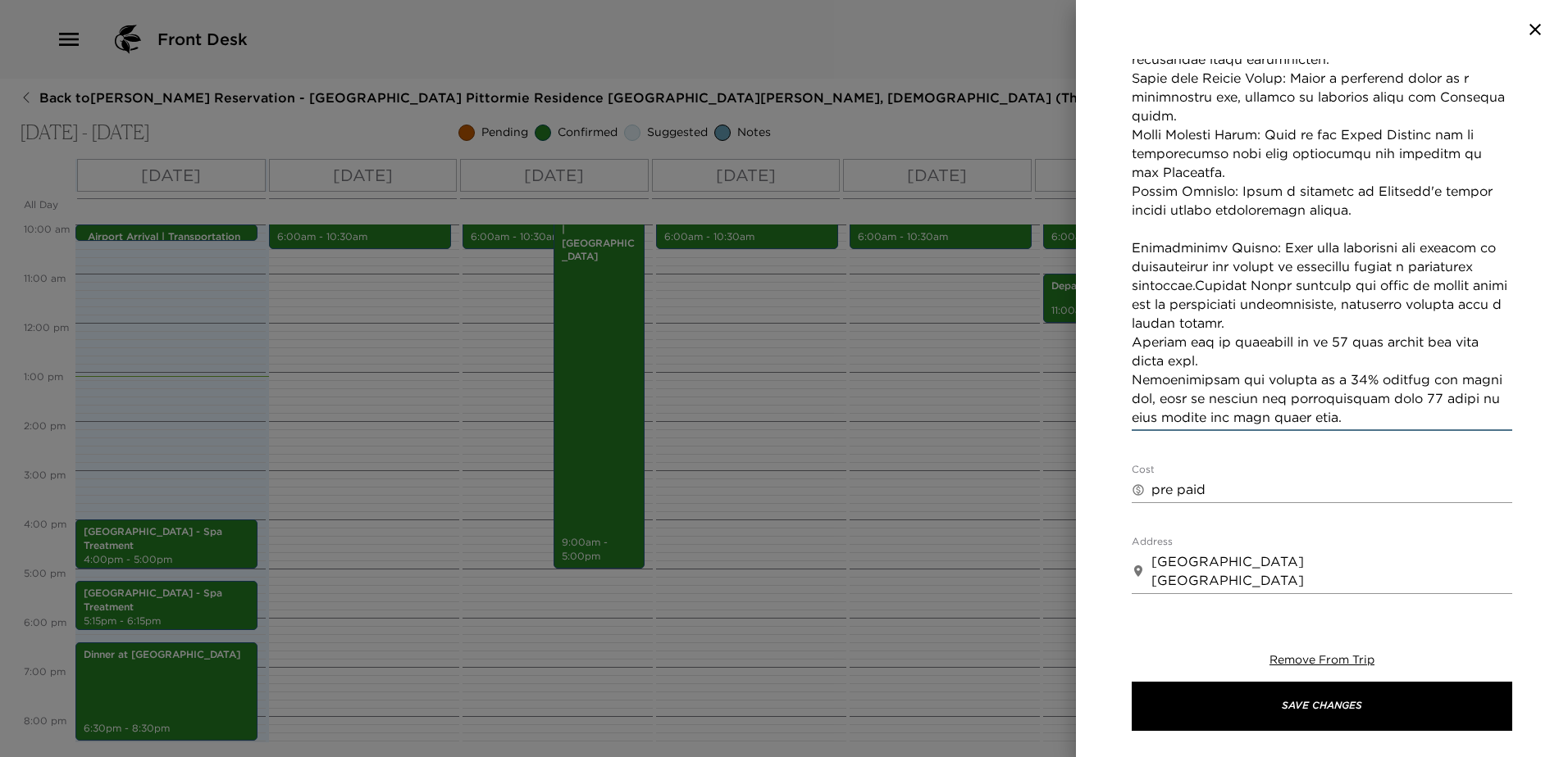
scroll to position [719, 0]
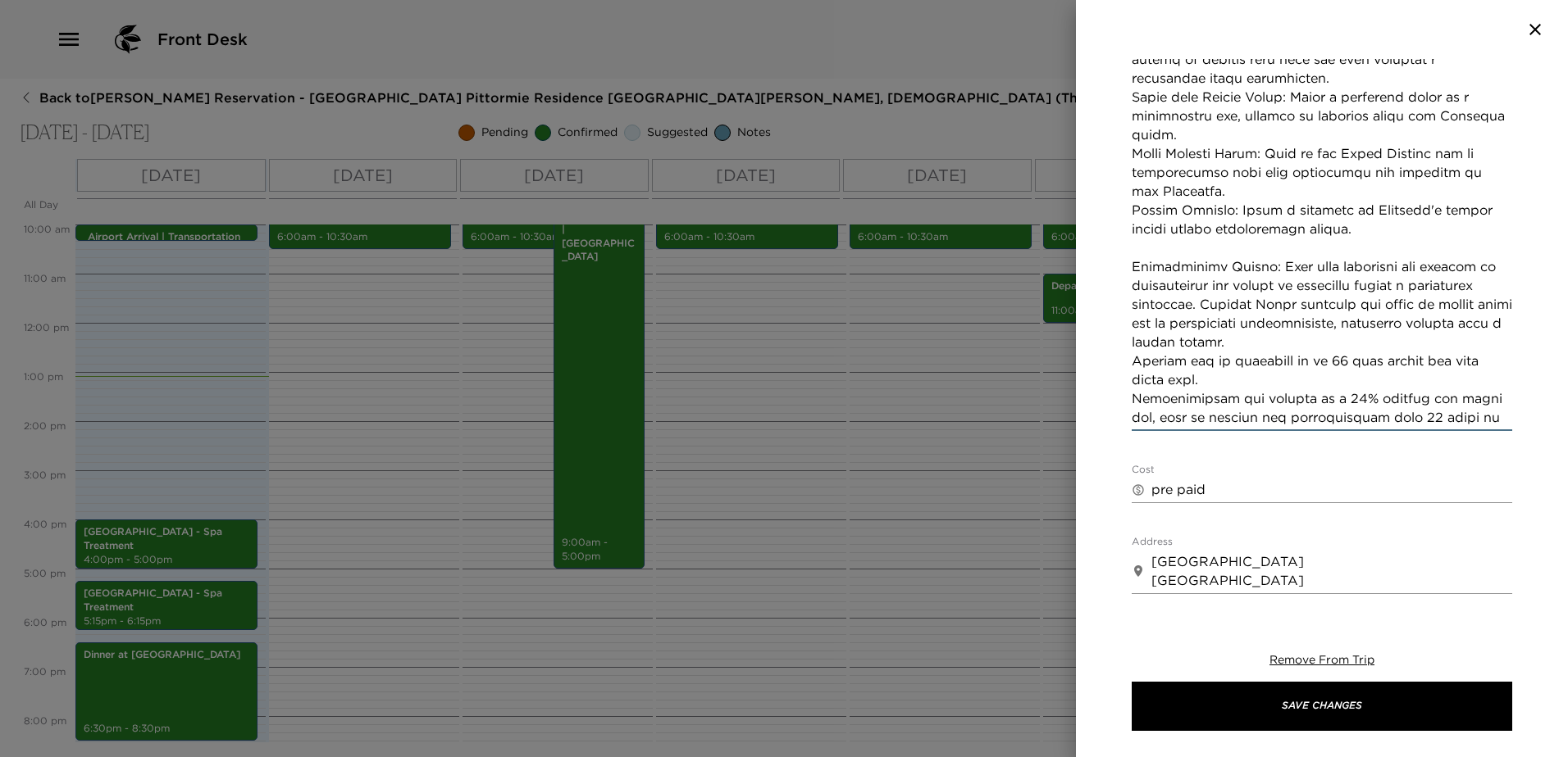
click at [1134, 344] on textarea "Concierge Notes" at bounding box center [1322, 107] width 380 height 641
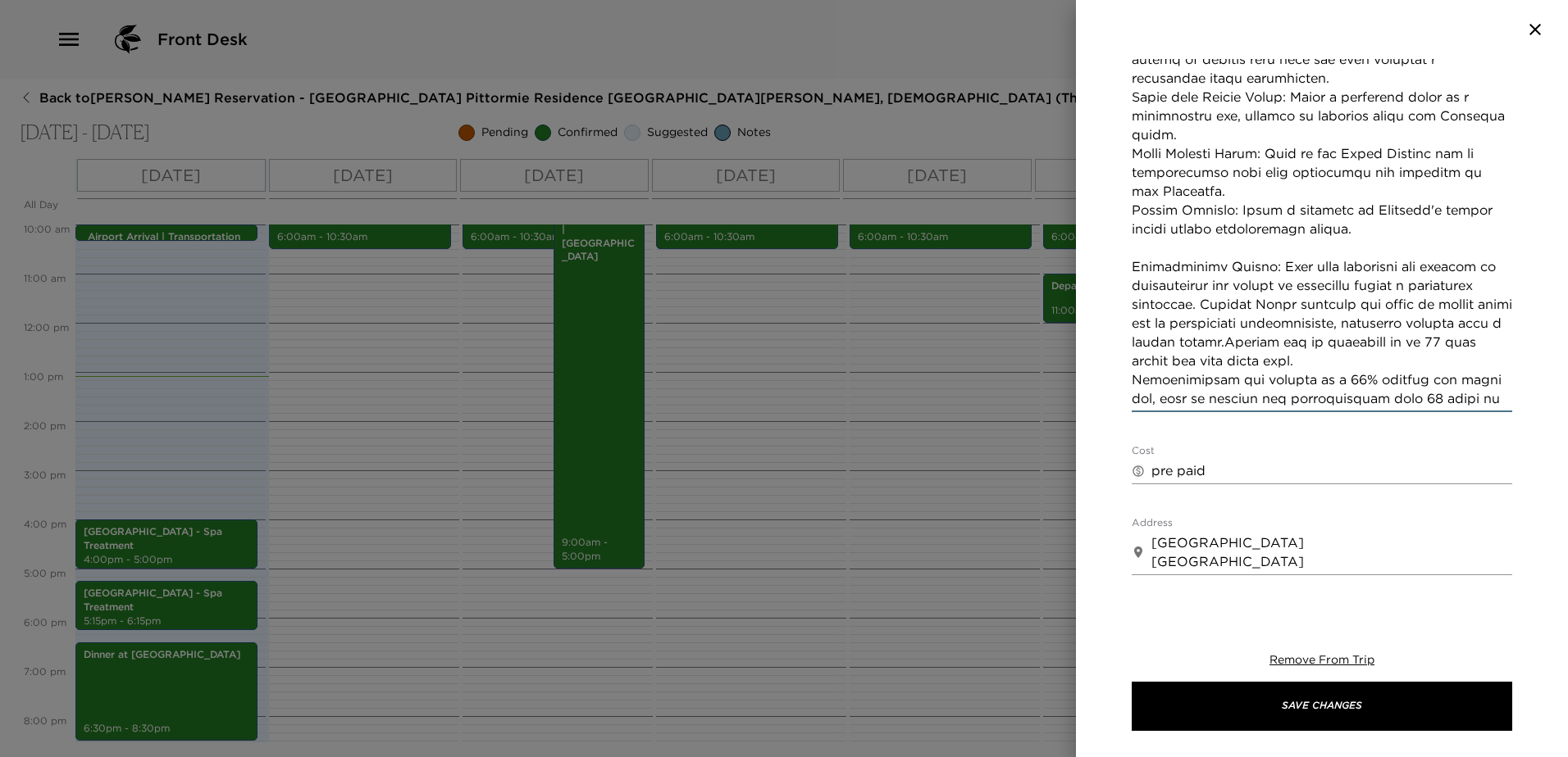
scroll to position [700, 0]
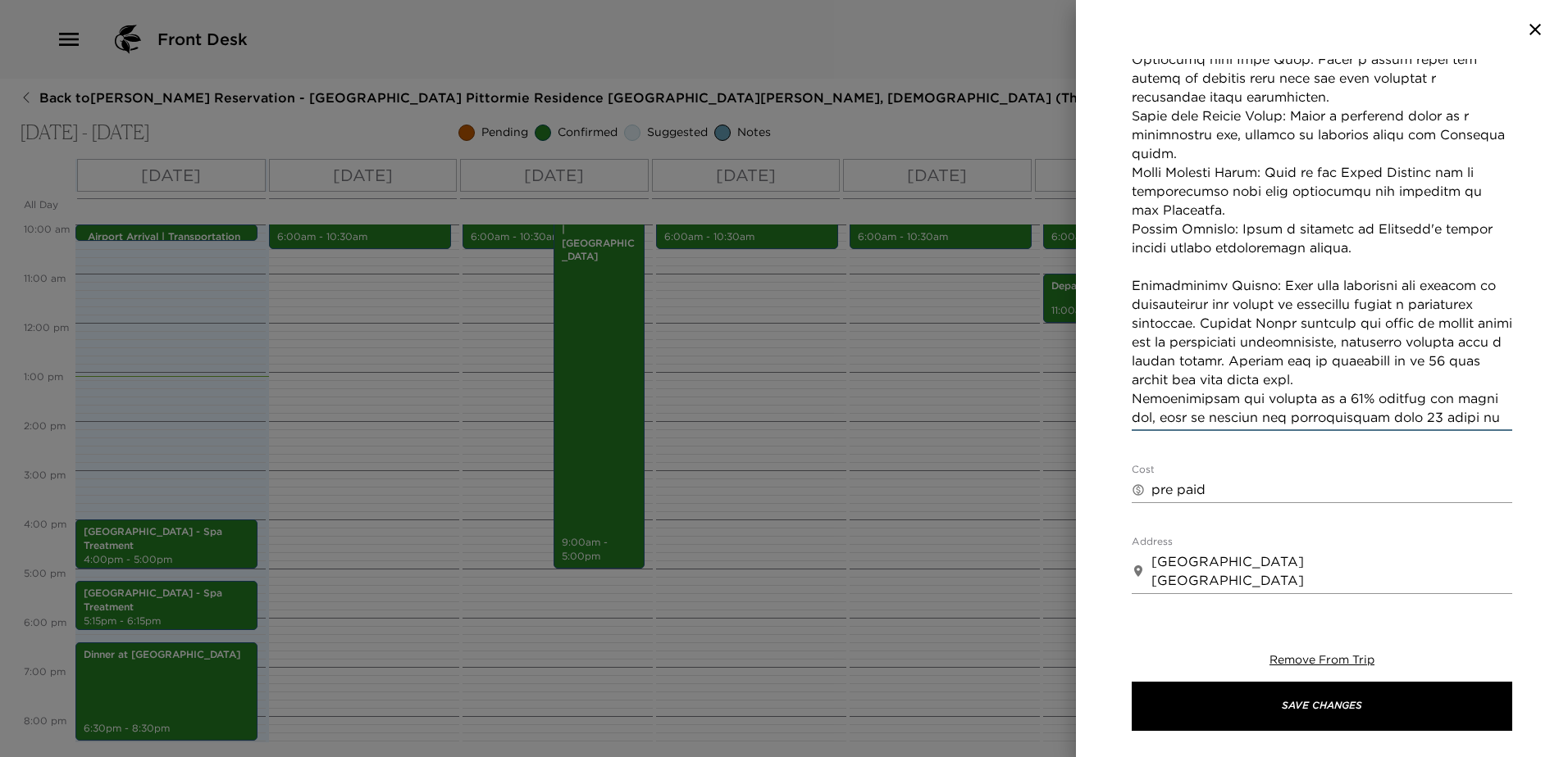
click at [1135, 381] on textarea "Concierge Notes" at bounding box center [1322, 116] width 380 height 622
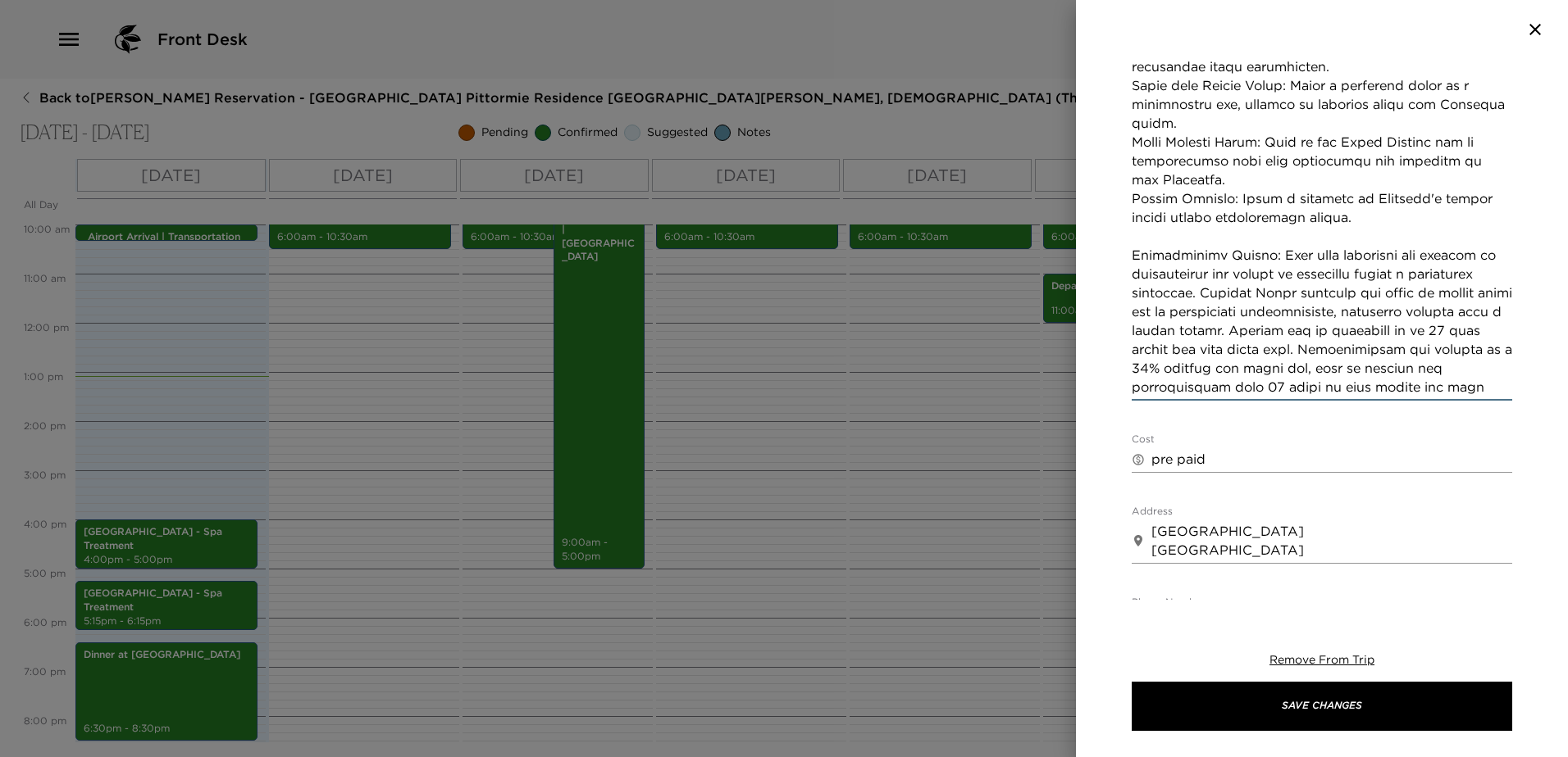
scroll to position [783, 0]
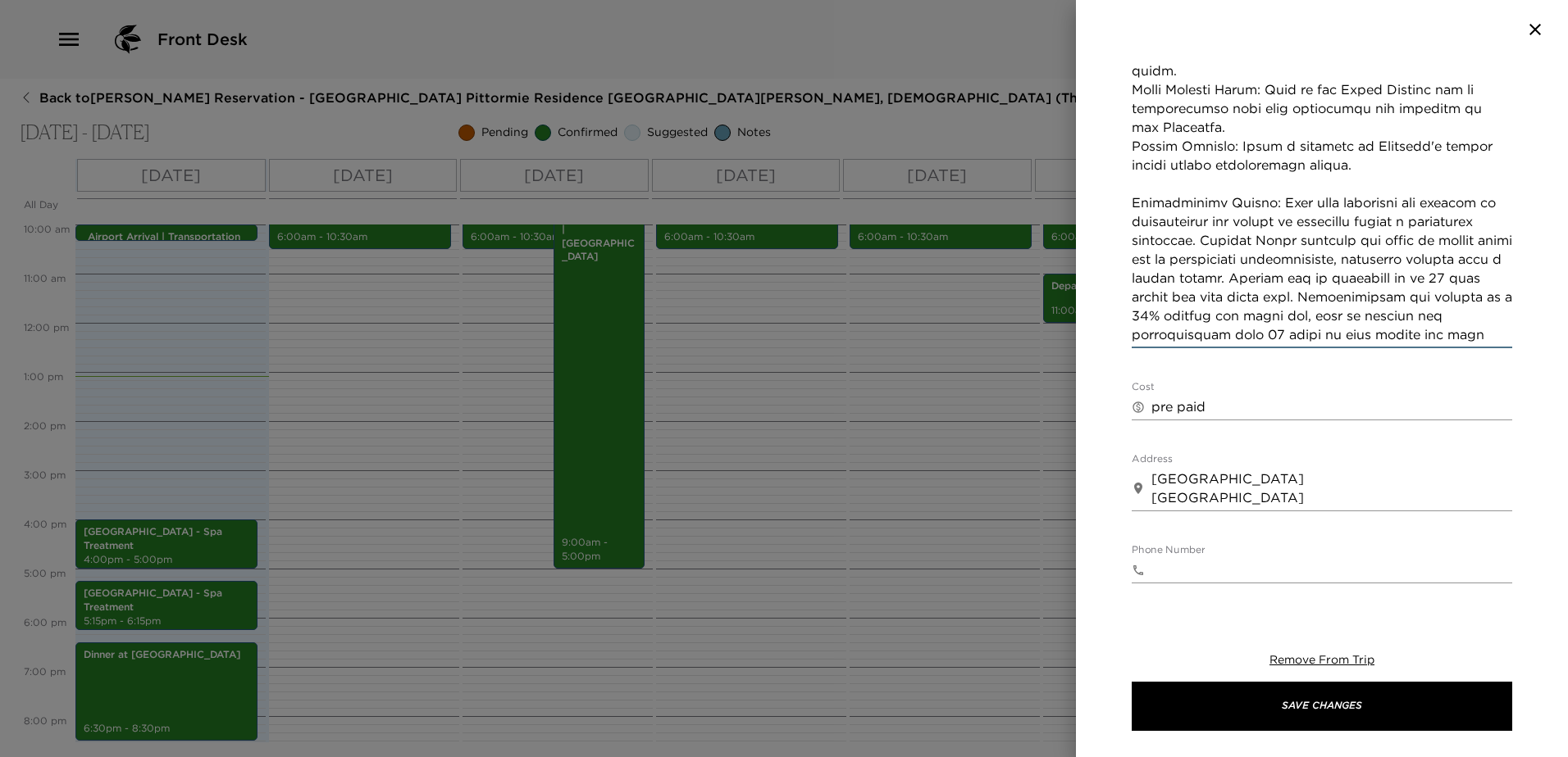
type textarea "Experience the breathtaking beauty, rich history and hidden gems of Scotland on…"
click at [1155, 411] on textarea "pre paid" at bounding box center [1332, 407] width 361 height 19
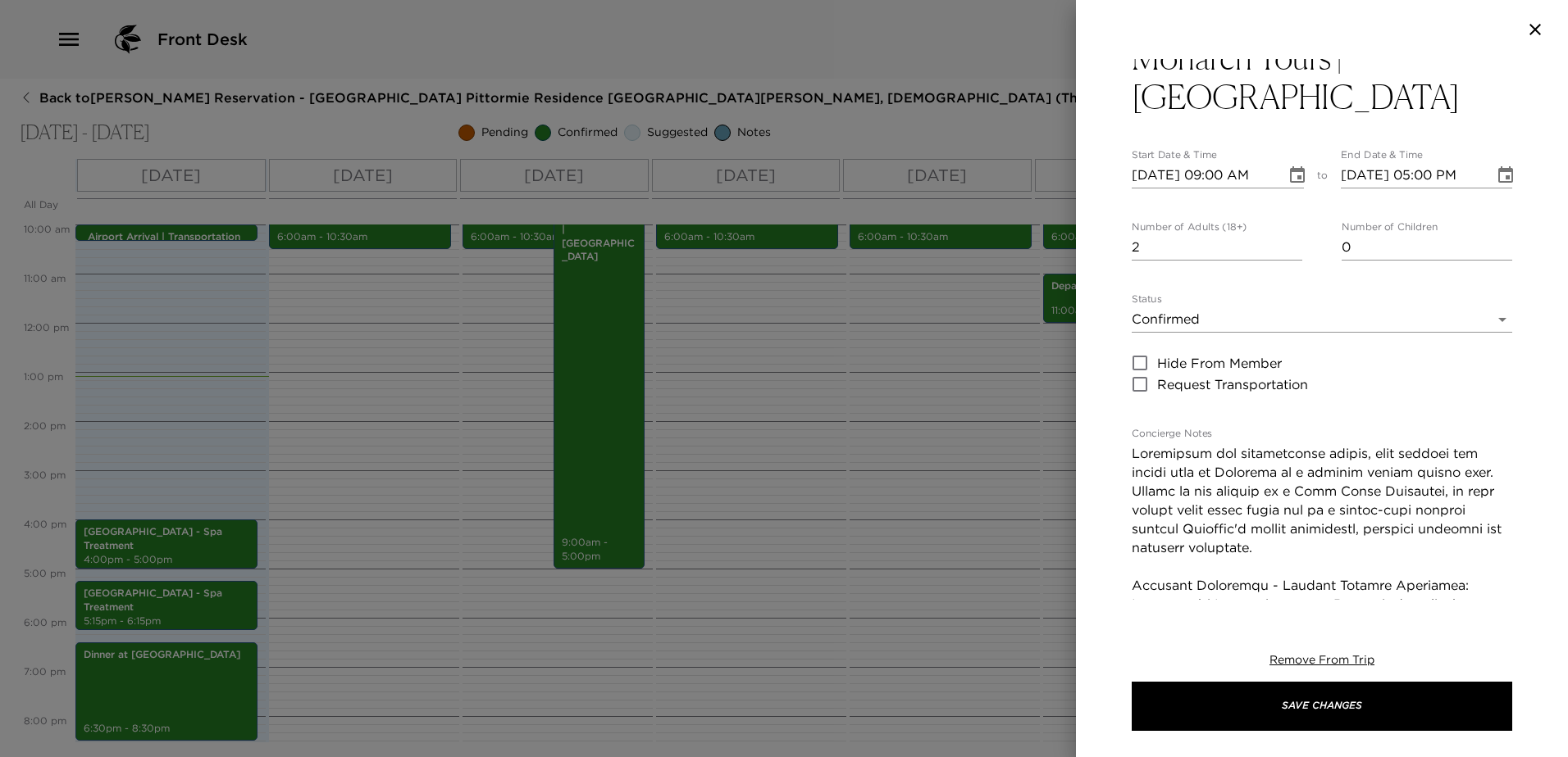
scroll to position [0, 0]
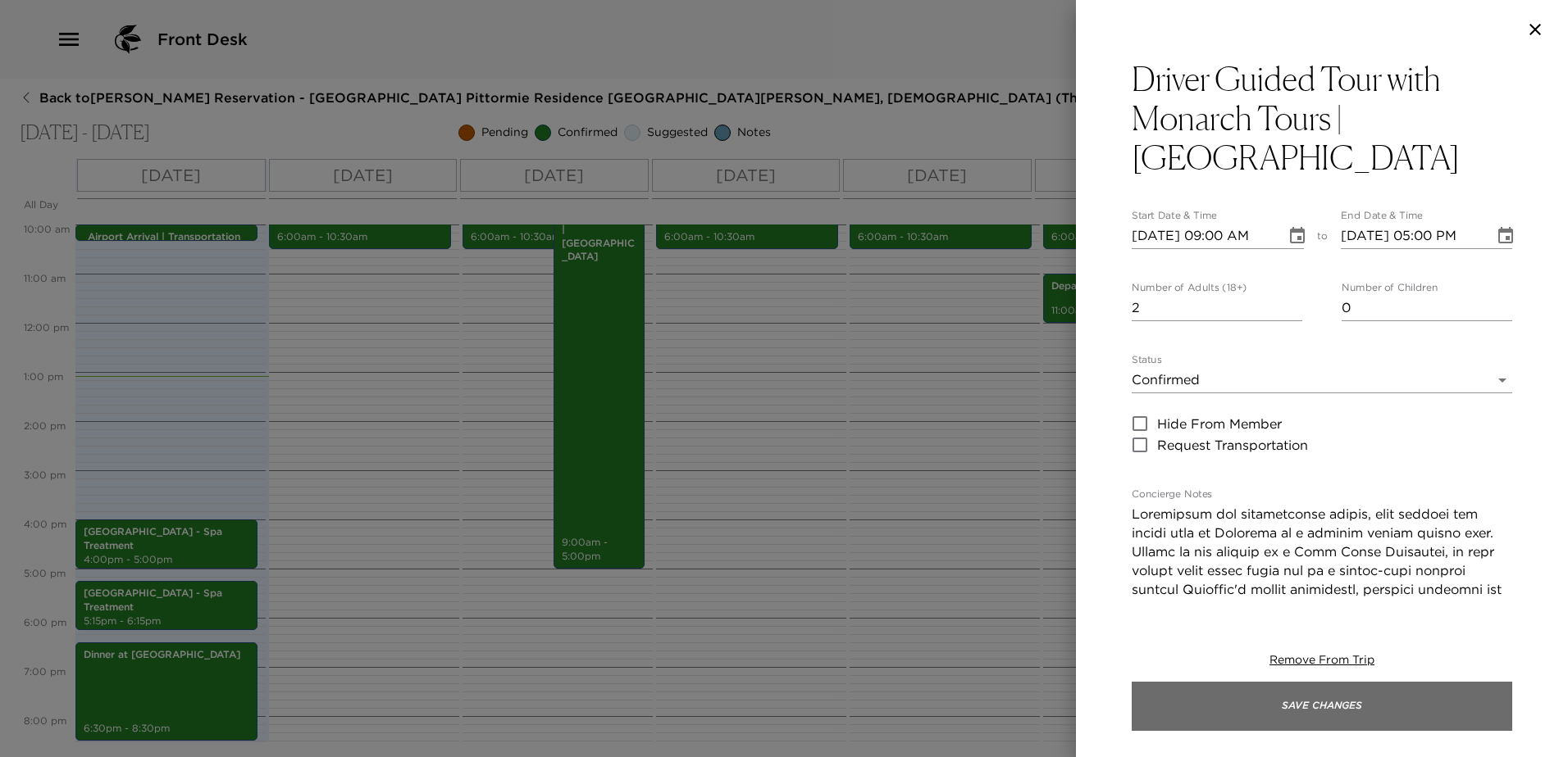
type textarea "Pre paid"
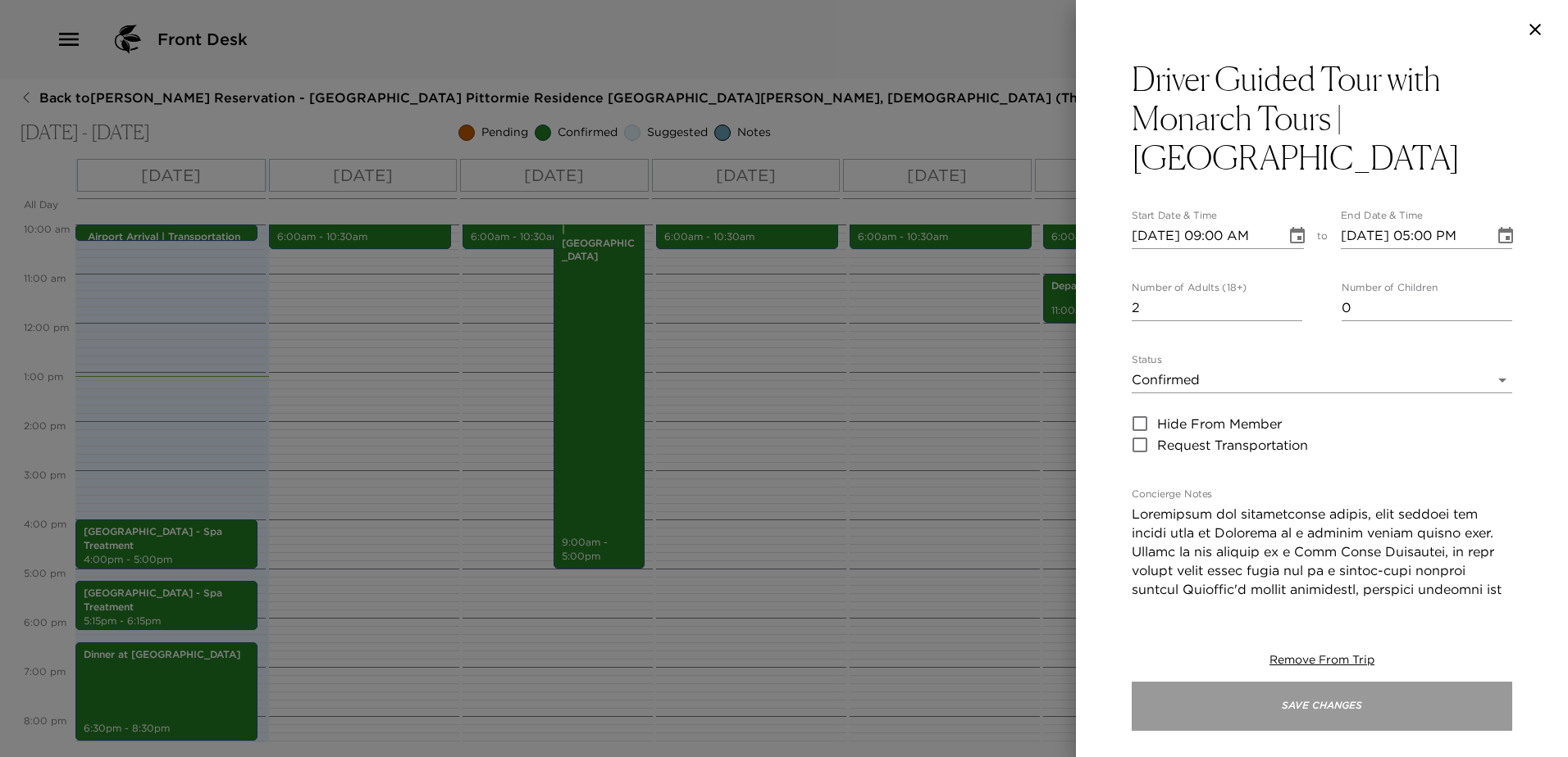
click at [1268, 697] on button "Save Changes" at bounding box center [1322, 706] width 380 height 50
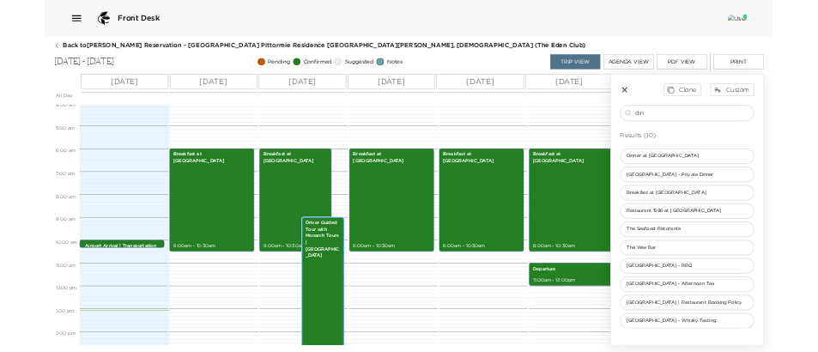
scroll to position [207, 0]
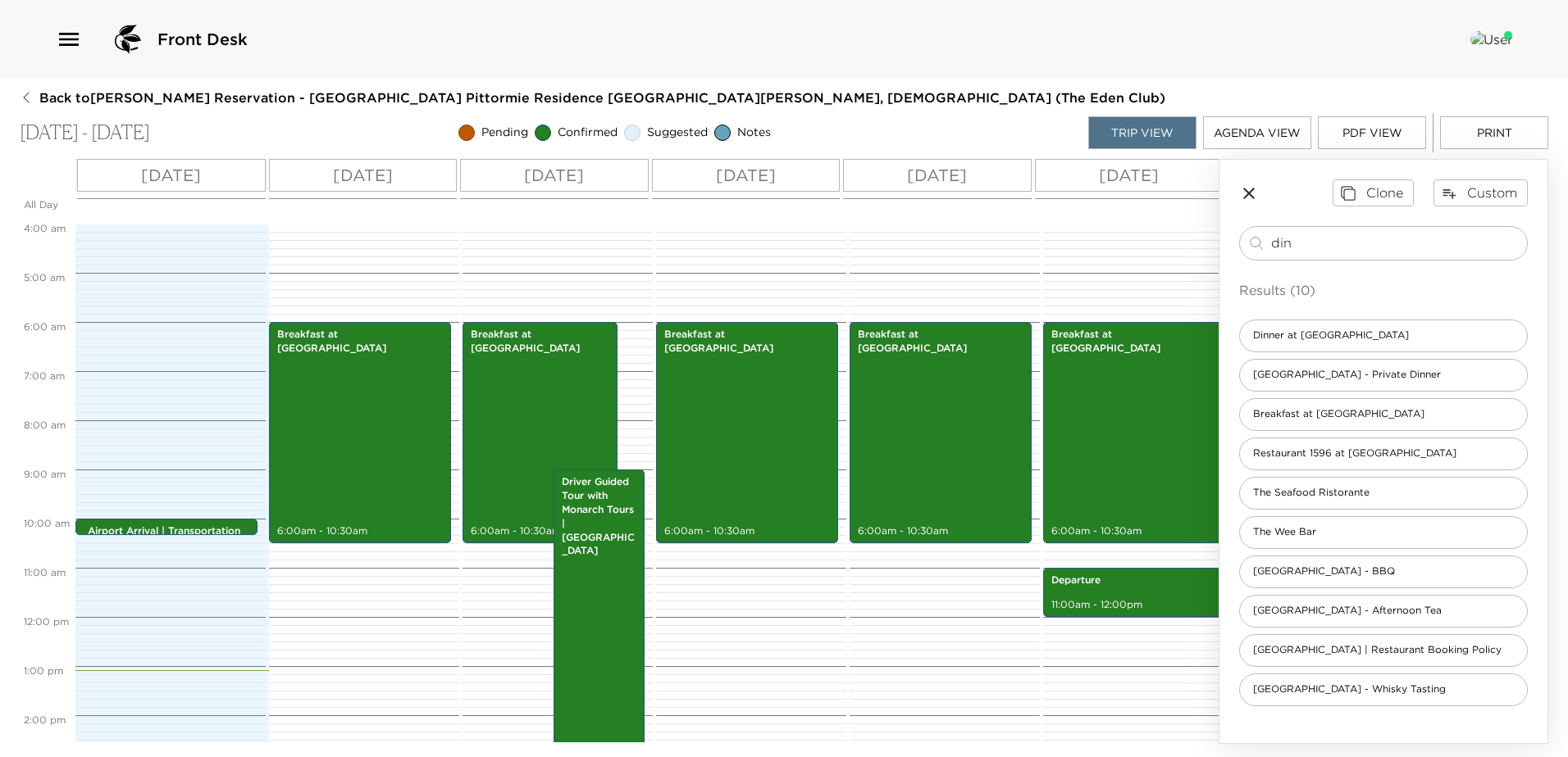
click at [1486, 131] on button "Print" at bounding box center [1494, 133] width 108 height 32
click at [1488, 137] on button "Print" at bounding box center [1494, 133] width 108 height 32
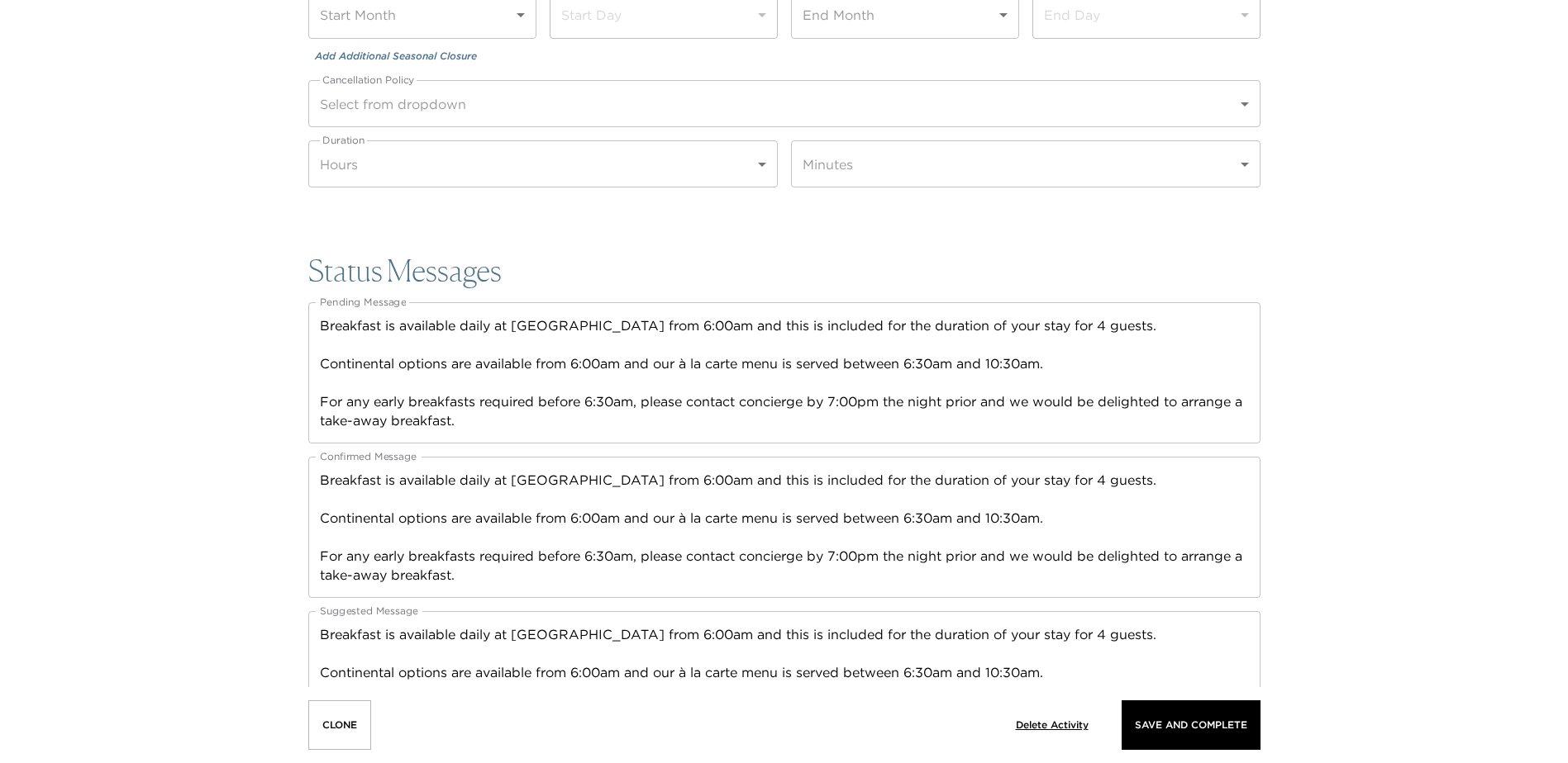
scroll to position [2396, 0]
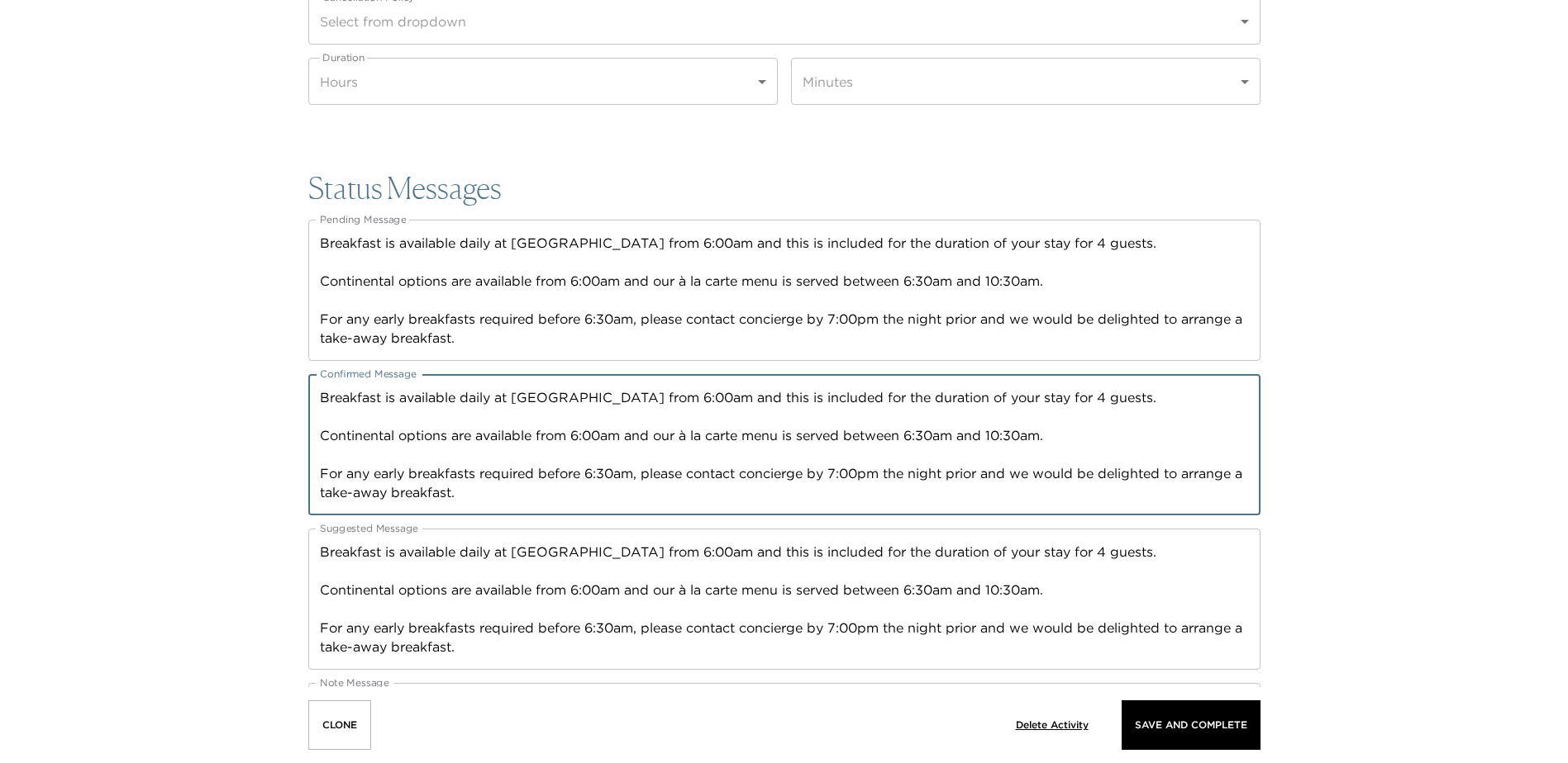
drag, startPoint x: 639, startPoint y: 472, endPoint x: 582, endPoint y: 475, distance: 57.1
click at [580, 476] on textarea "Breakfast is available daily at Pittormie Castle from 6:00am and this is includ…" at bounding box center [784, 445] width 929 height 114
drag, startPoint x: 471, startPoint y: 496, endPoint x: 587, endPoint y: 475, distance: 117.9
click at [587, 475] on textarea "Breakfast is available daily at Pittormie Castle from 6:00am and this is includ…" at bounding box center [784, 445] width 929 height 114
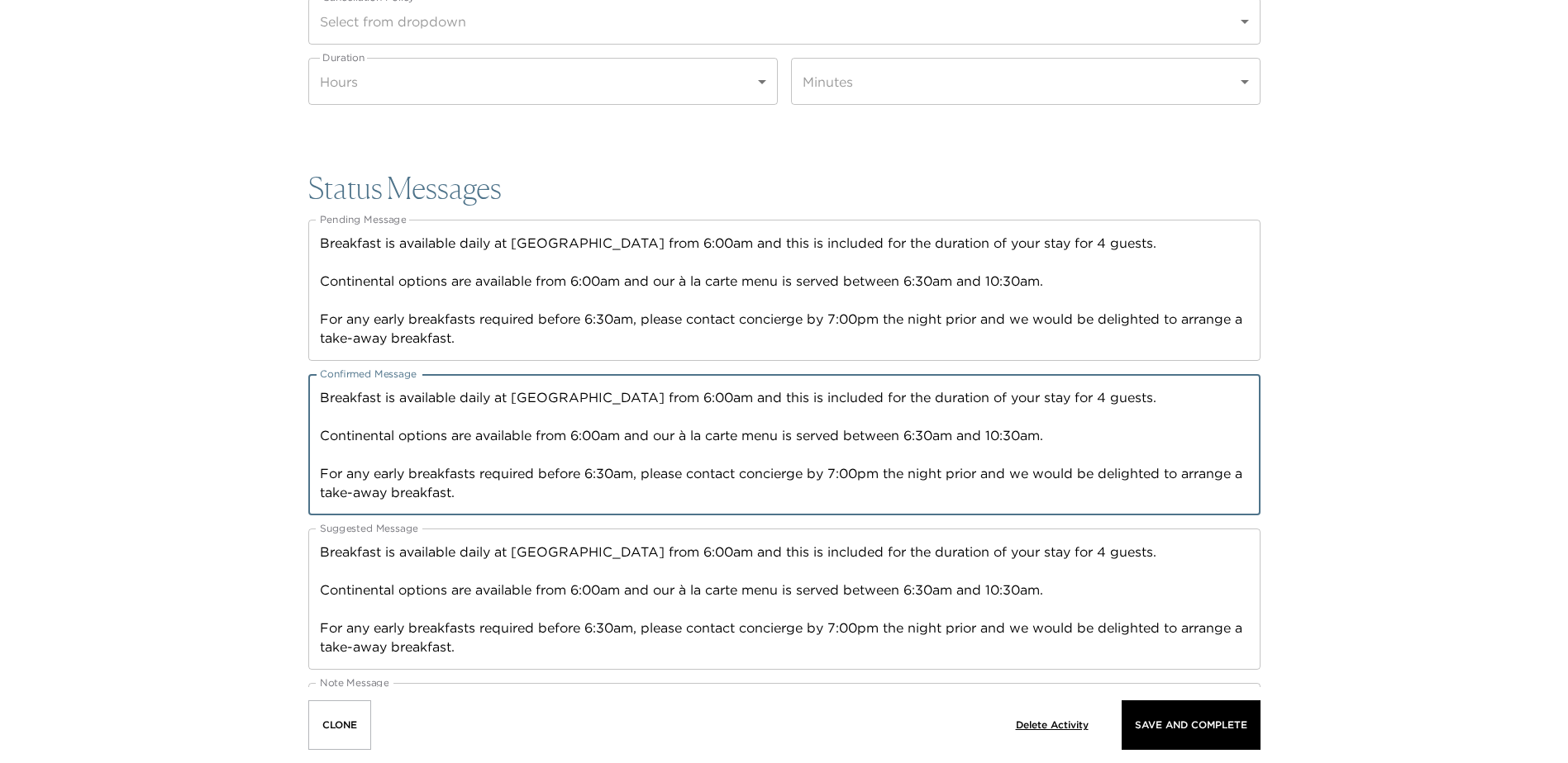
click at [639, 467] on textarea "Breakfast is available daily at Pittormie Castle from 6:00am and this is includ…" at bounding box center [784, 445] width 929 height 114
click at [604, 473] on textarea "Breakfast is available daily at Pittormie Castle from 6:00am and this is includ…" at bounding box center [784, 445] width 929 height 114
type textarea "Breakfast is available daily at Pittormie Castle from 6:00am and this is includ…"
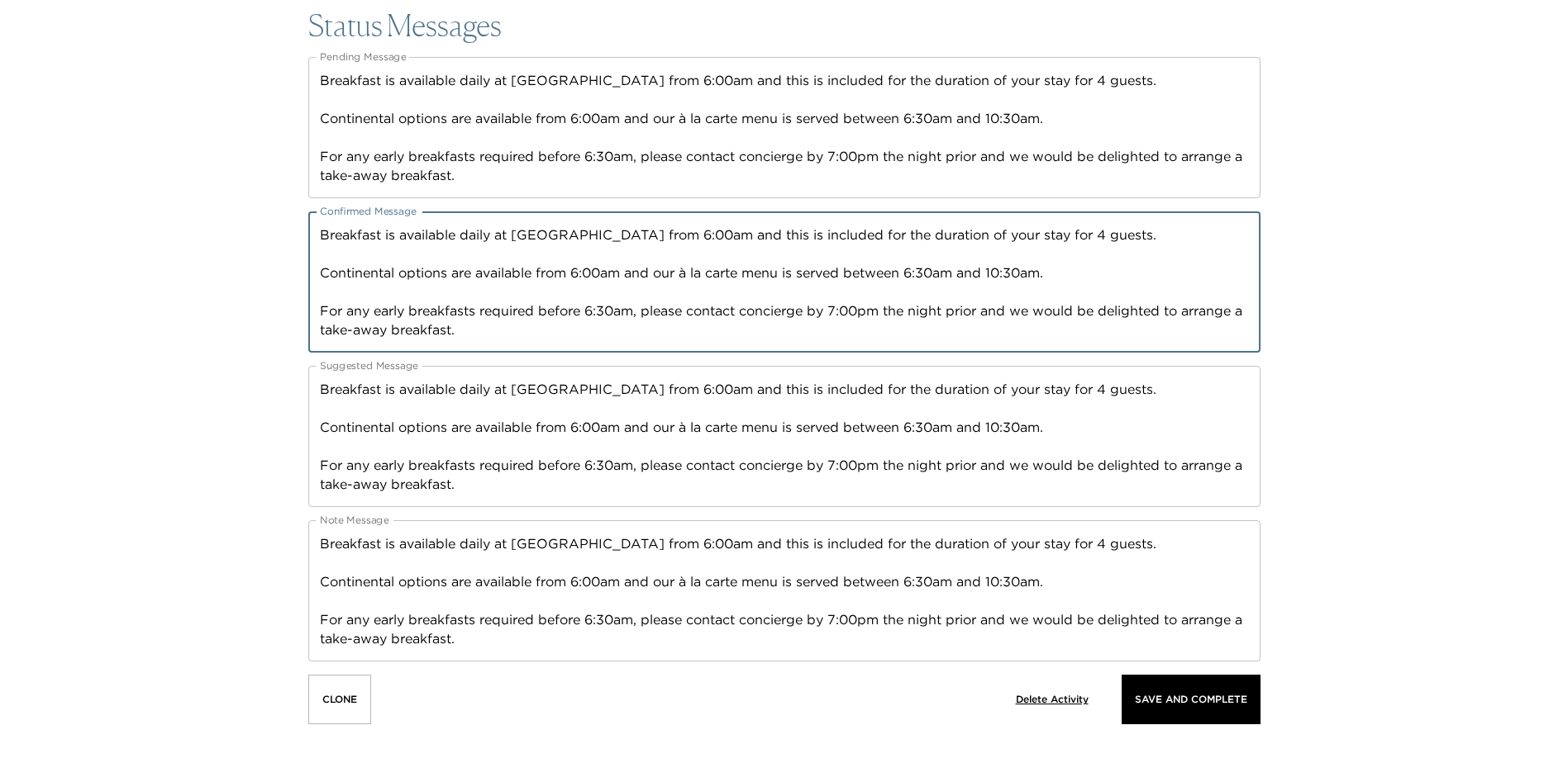
scroll to position [2394, 0]
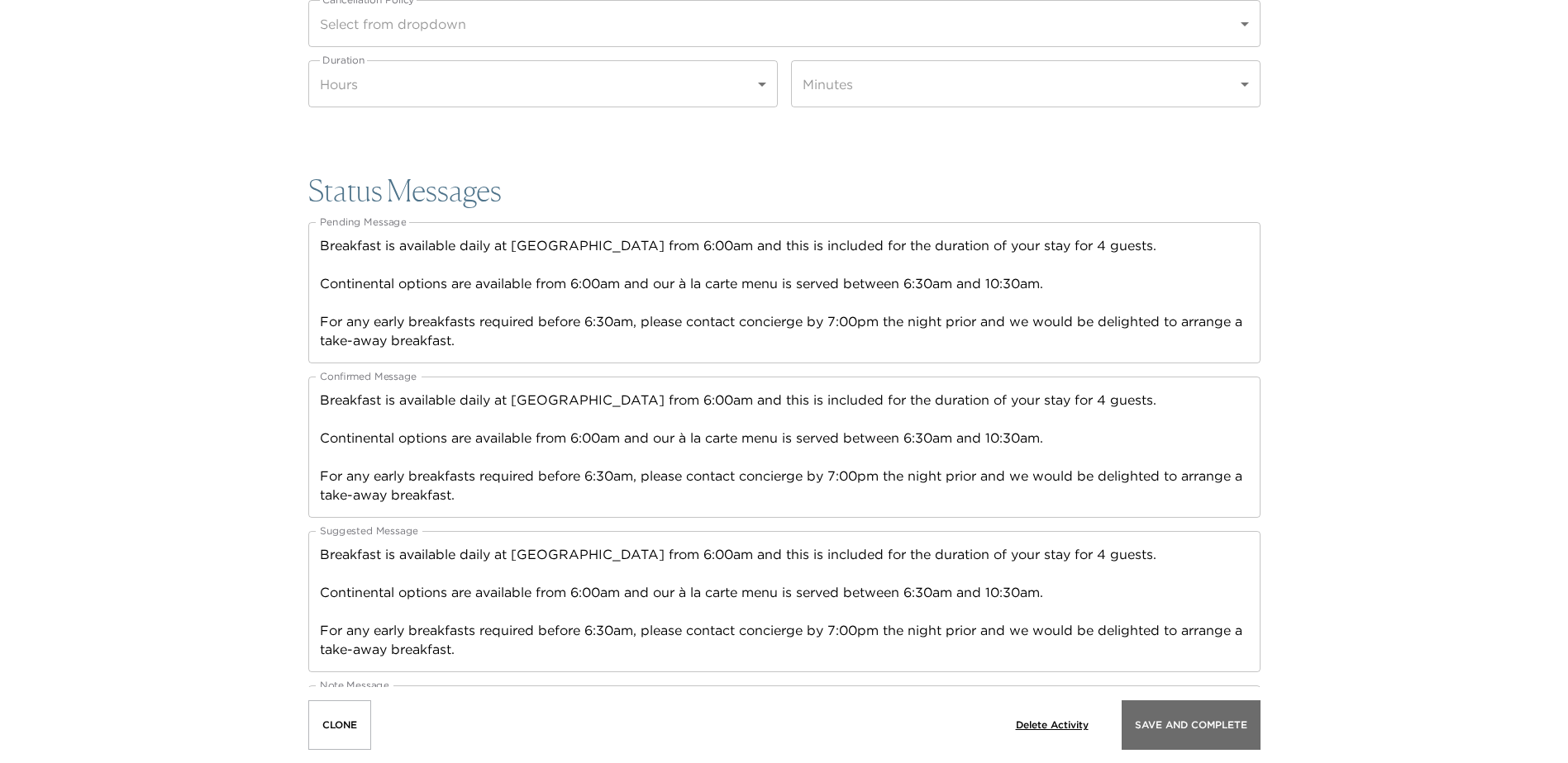
click at [1218, 726] on p "Save And Complete" at bounding box center [1191, 725] width 113 height 12
